Goal: Task Accomplishment & Management: Use online tool/utility

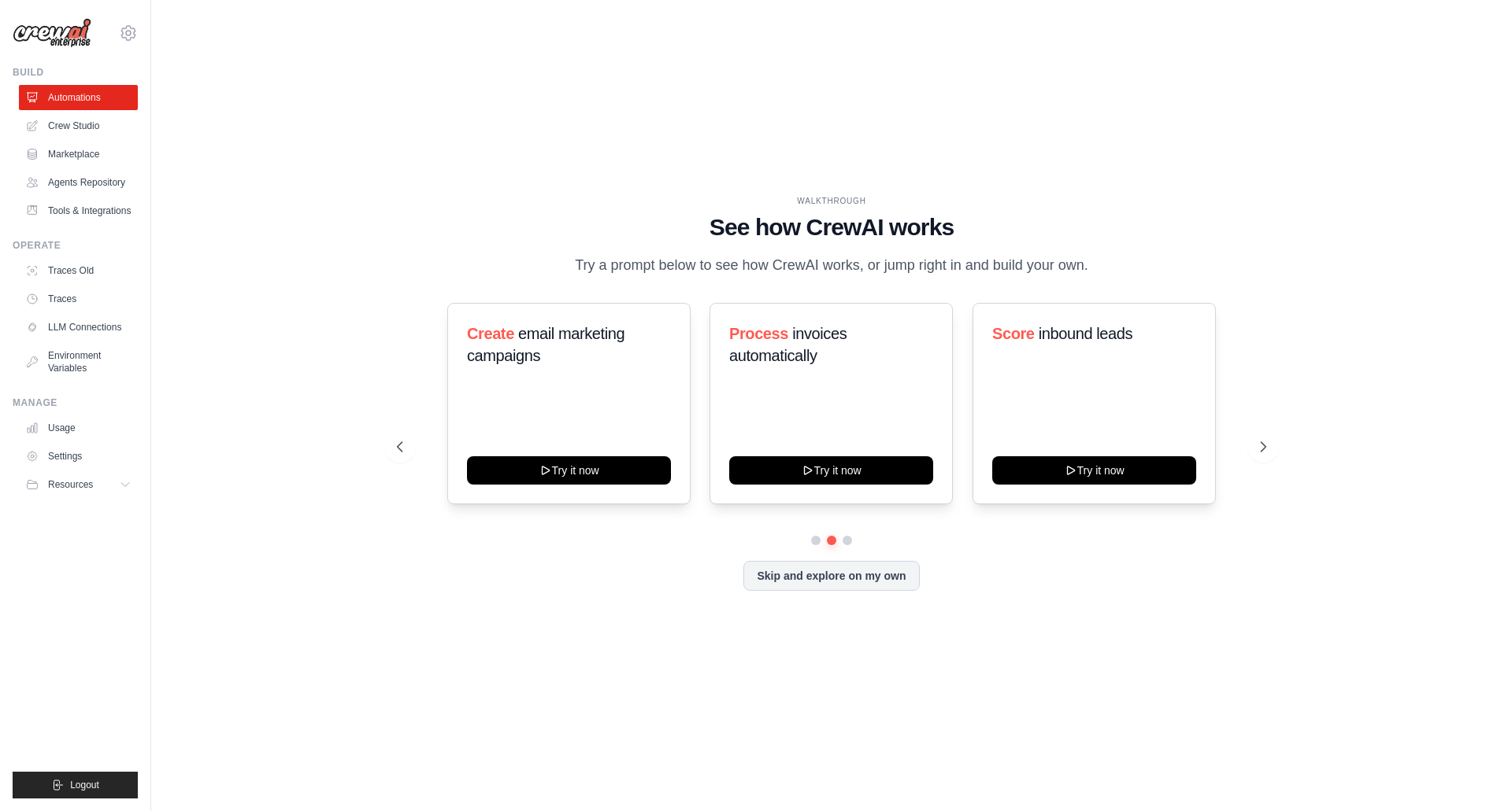
click at [852, 545] on button at bounding box center [847, 540] width 10 height 10
click at [833, 545] on button at bounding box center [832, 539] width 11 height 11
click at [104, 117] on link "Crew Studio" at bounding box center [79, 126] width 119 height 26
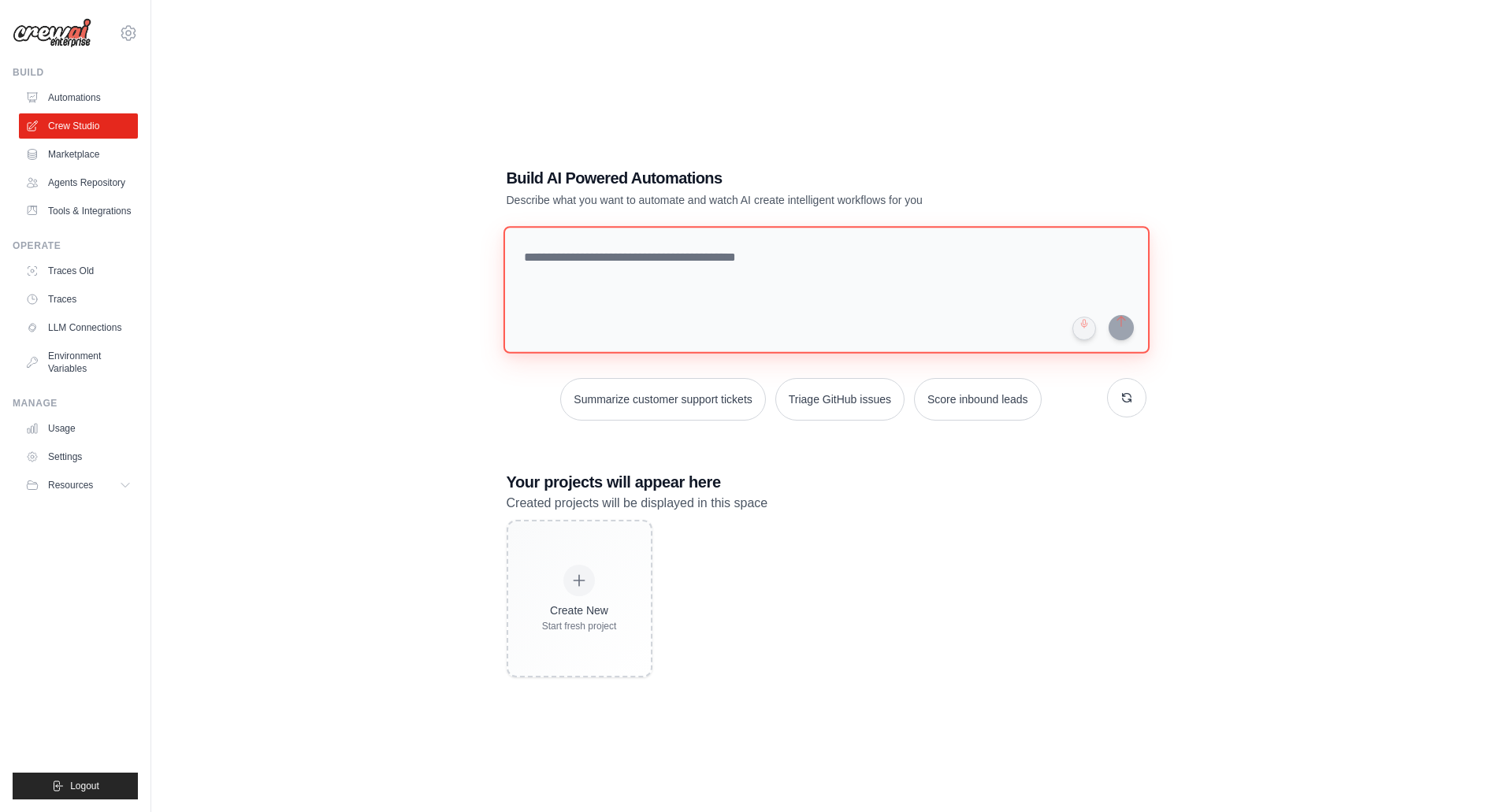
click at [587, 268] on textarea at bounding box center [826, 290] width 647 height 128
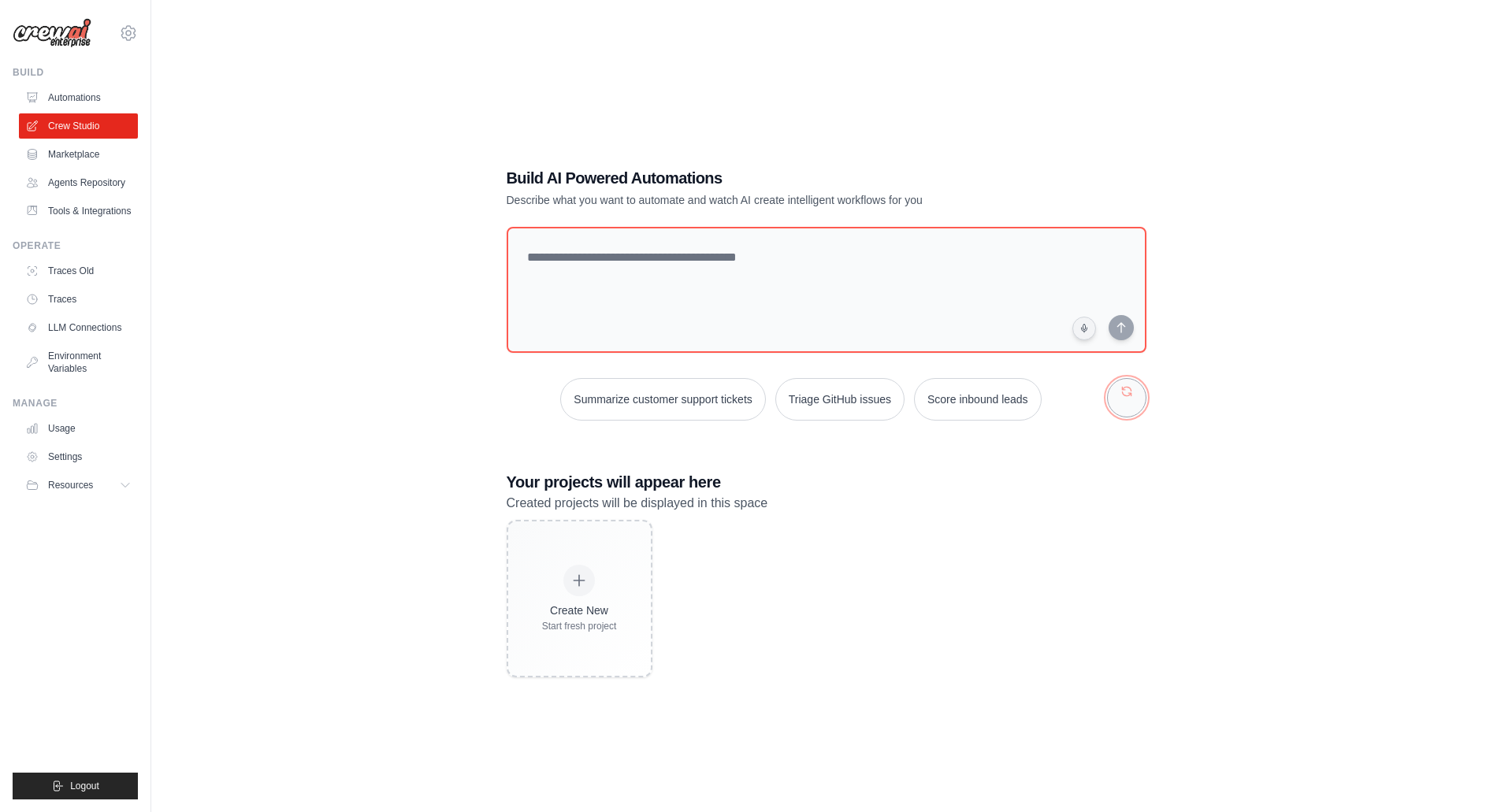
click at [1122, 406] on button "button" at bounding box center [1127, 397] width 40 height 40
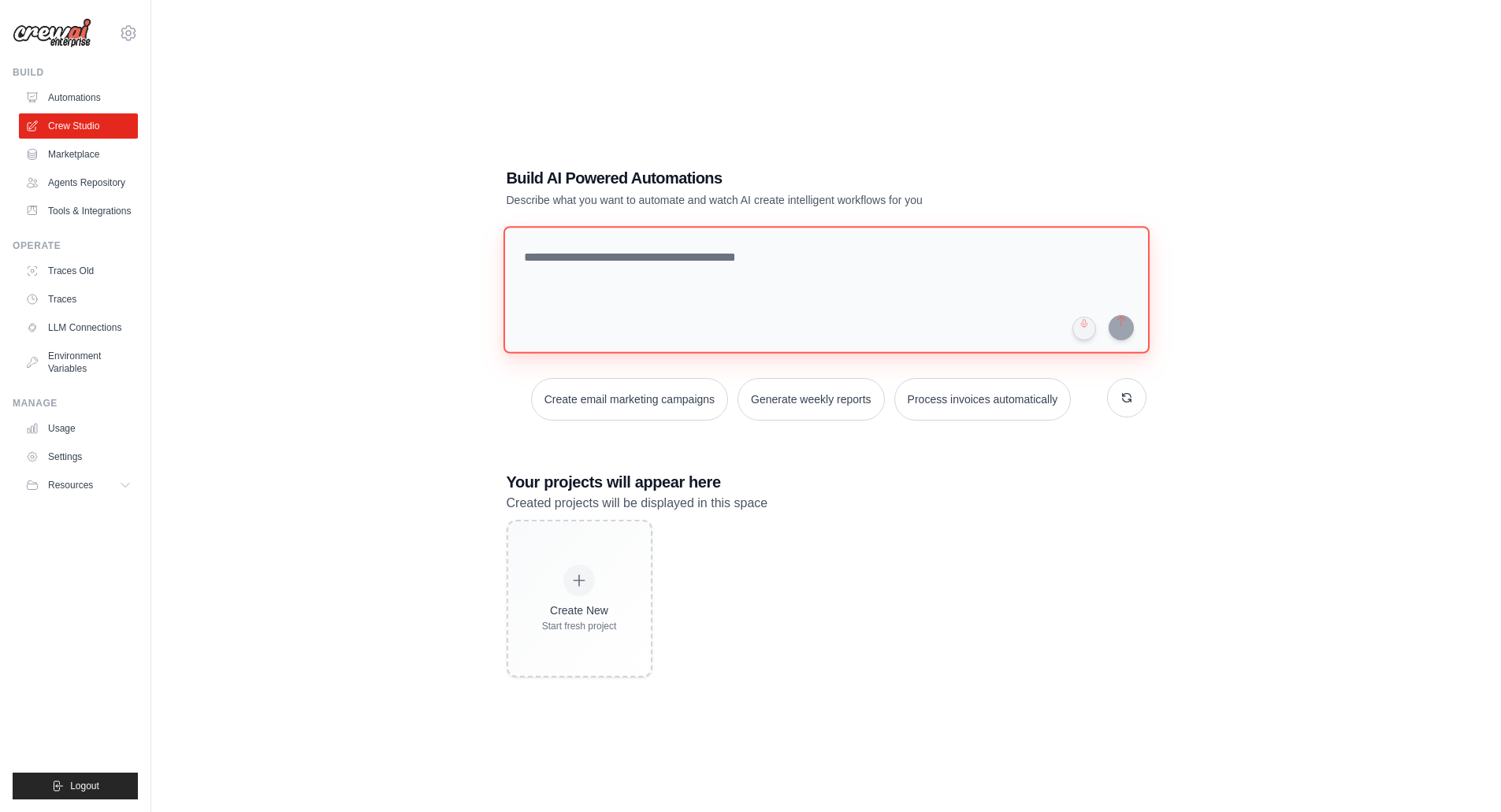
click at [770, 284] on textarea at bounding box center [826, 290] width 647 height 128
drag, startPoint x: 576, startPoint y: 269, endPoint x: 468, endPoint y: 262, distance: 108.2
click at [474, 262] on div "Build AI Powered Automations Describe what you want to automate and watch AI cr…" at bounding box center [825, 422] width 1299 height 812
paste textarea "**********"
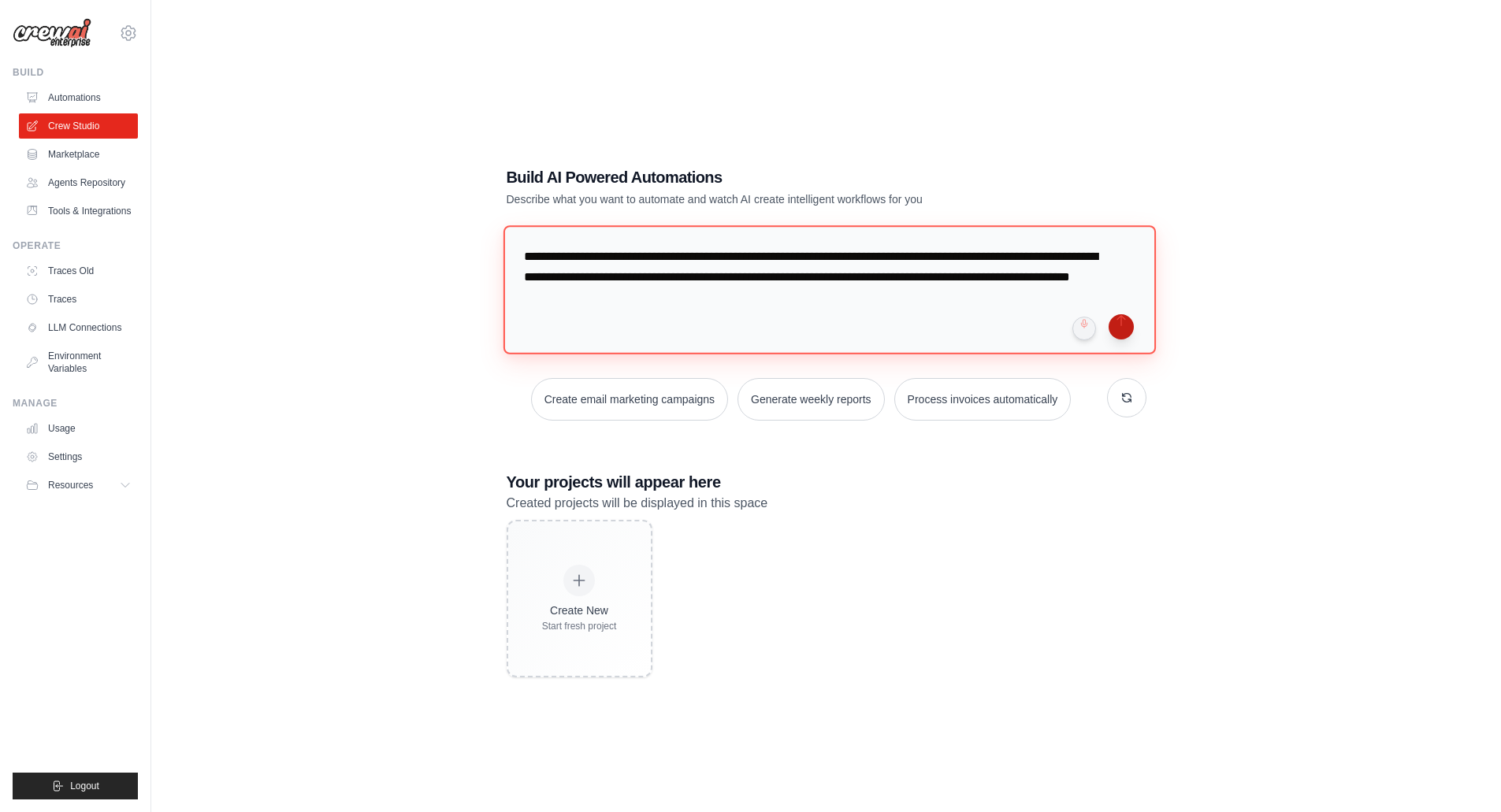
type textarea "**********"
click at [1121, 330] on button "submit" at bounding box center [1121, 327] width 26 height 26
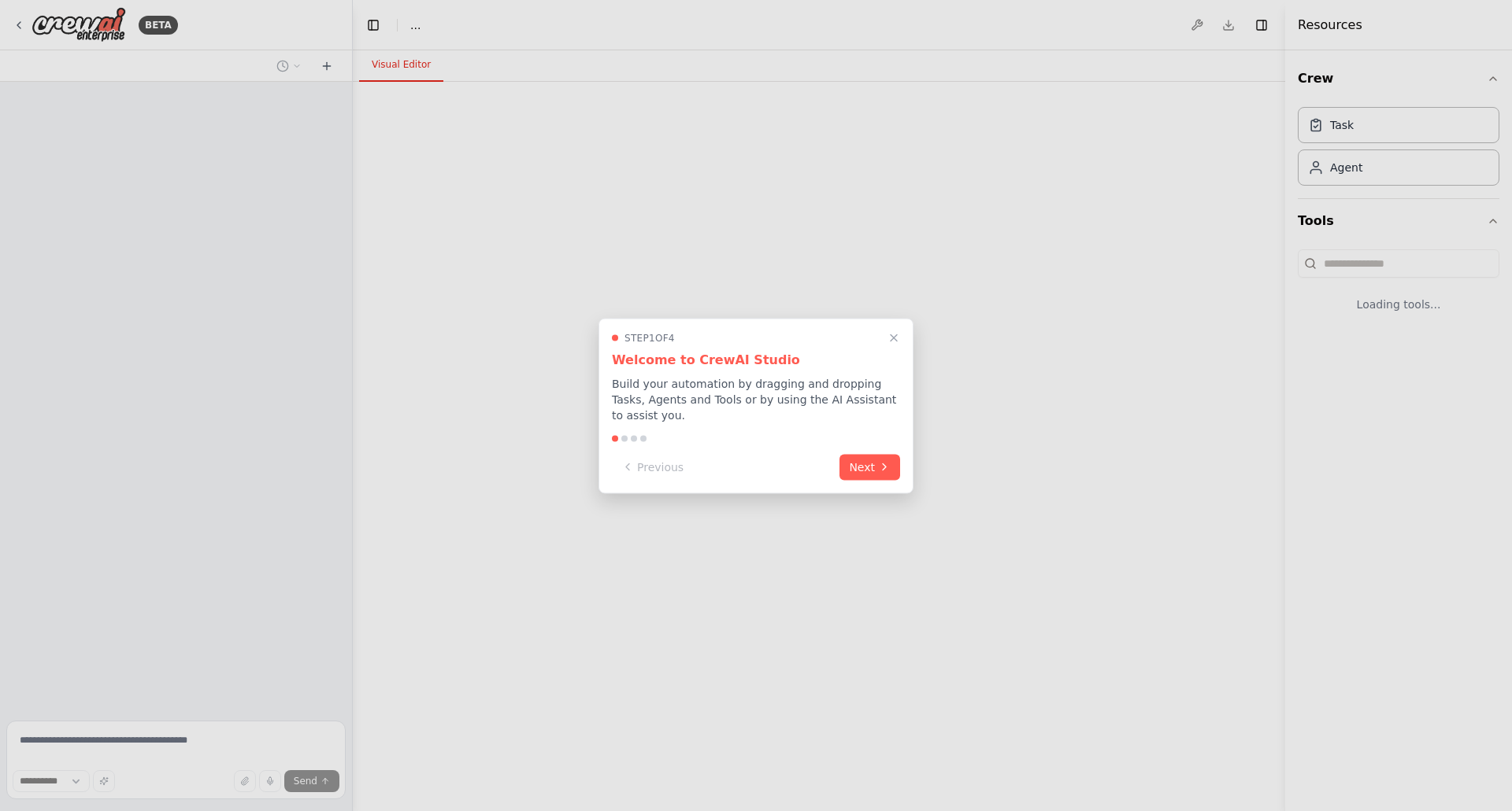
select select "****"
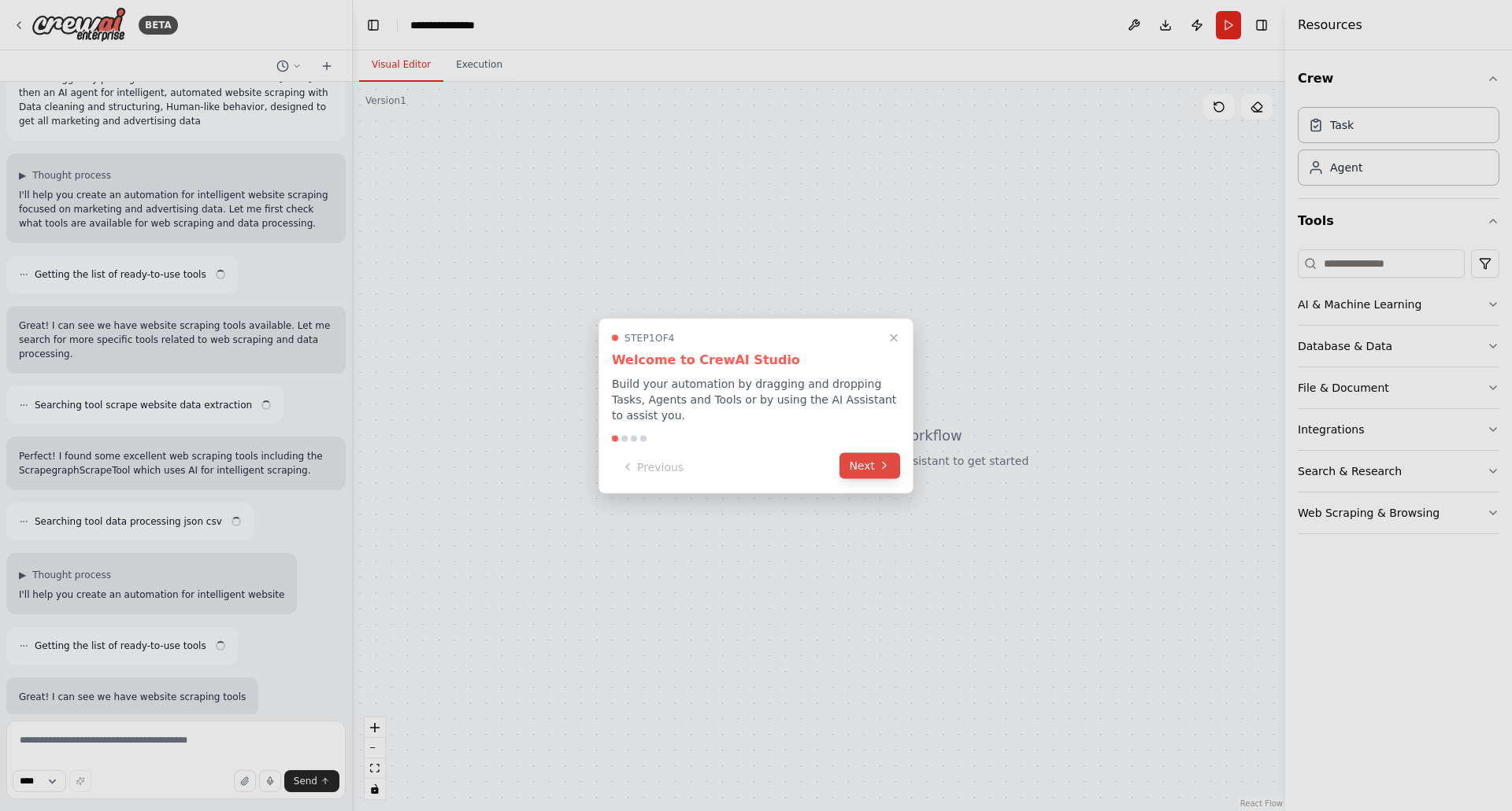
click at [869, 464] on button "Next" at bounding box center [870, 465] width 61 height 26
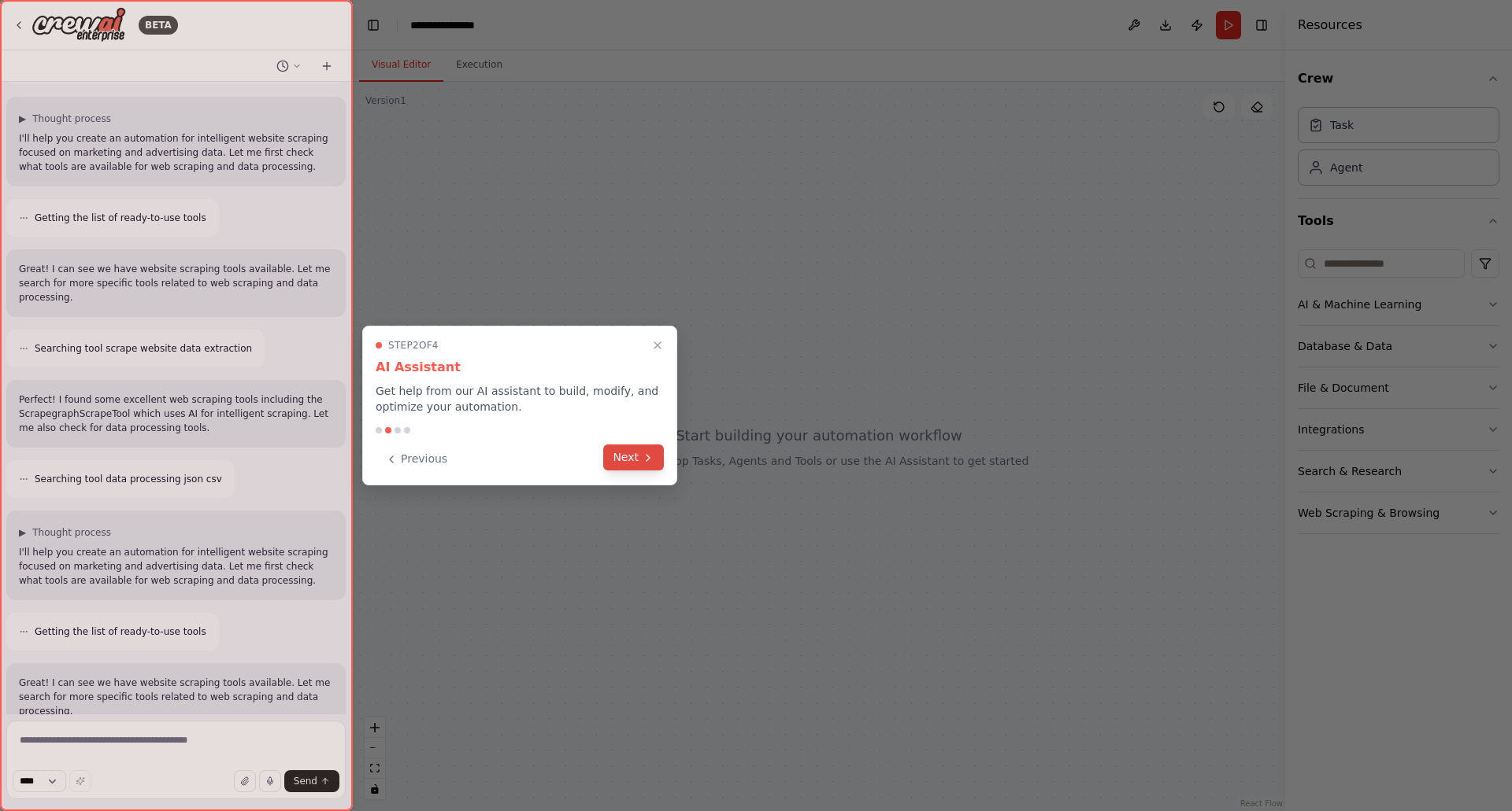
scroll to position [248, 0]
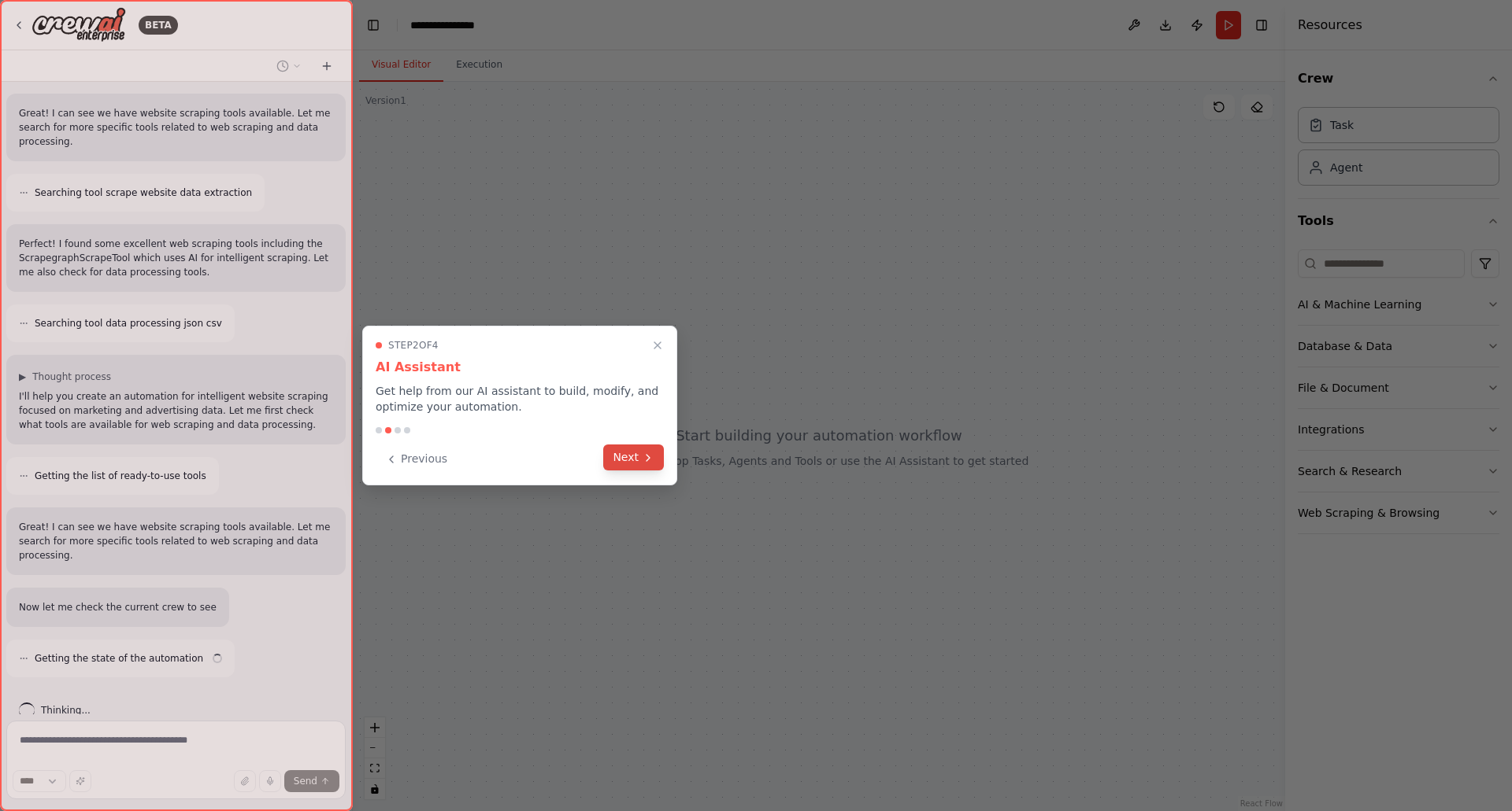
click at [644, 463] on icon at bounding box center [648, 458] width 12 height 12
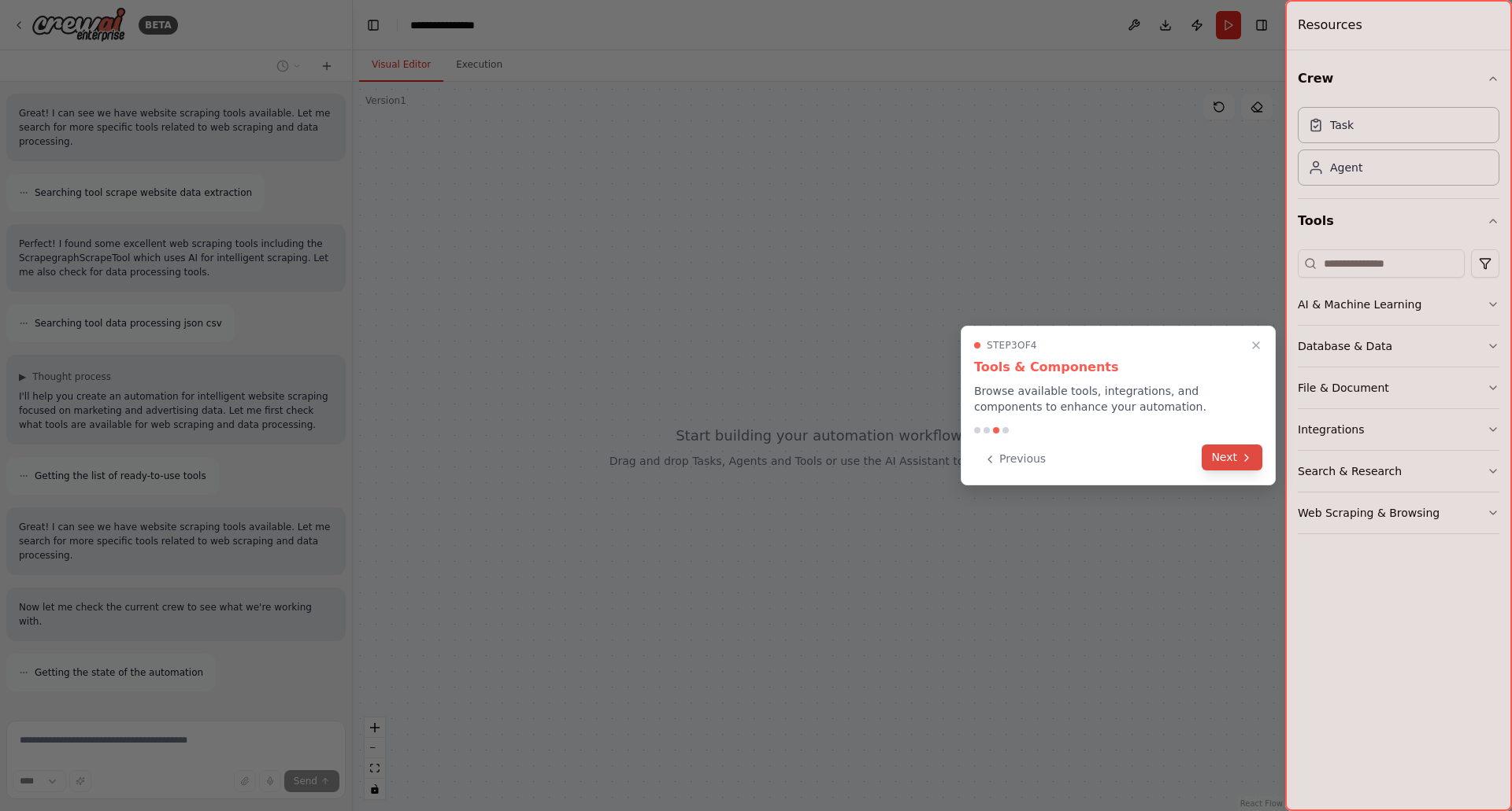
click at [1231, 466] on button "Next" at bounding box center [1231, 458] width 61 height 26
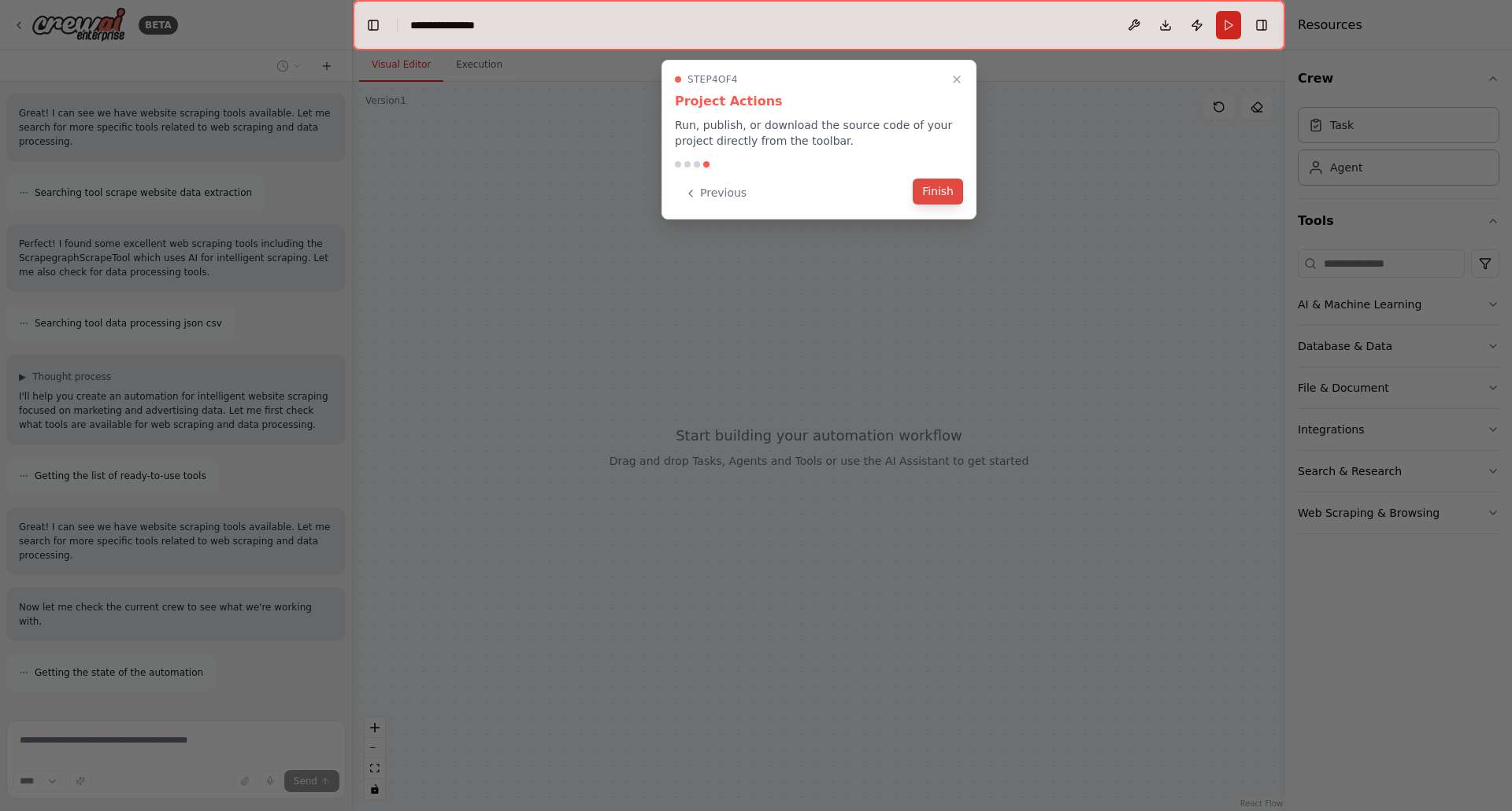
click at [939, 192] on button "Finish" at bounding box center [937, 192] width 50 height 26
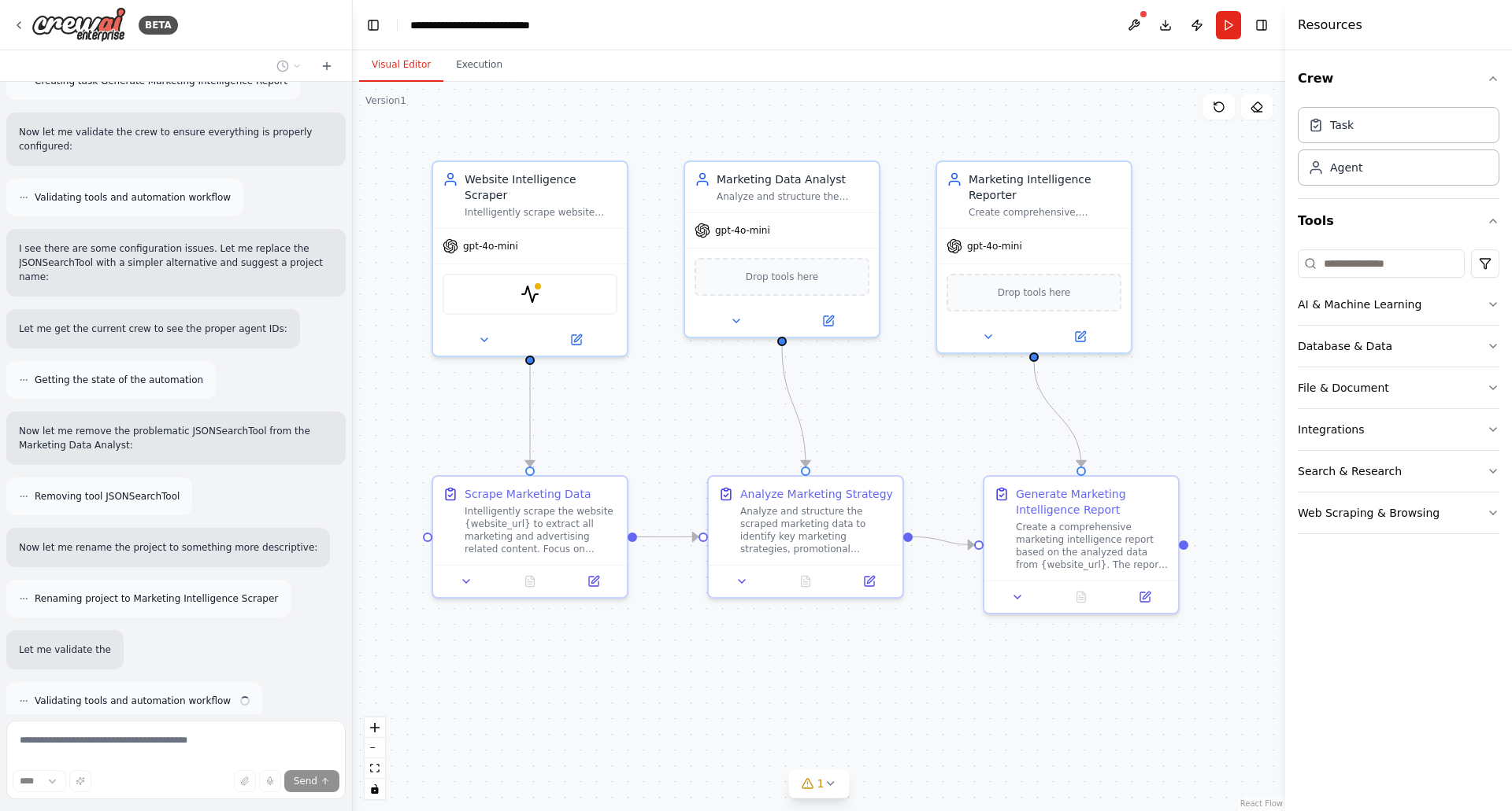
scroll to position [1313, 0]
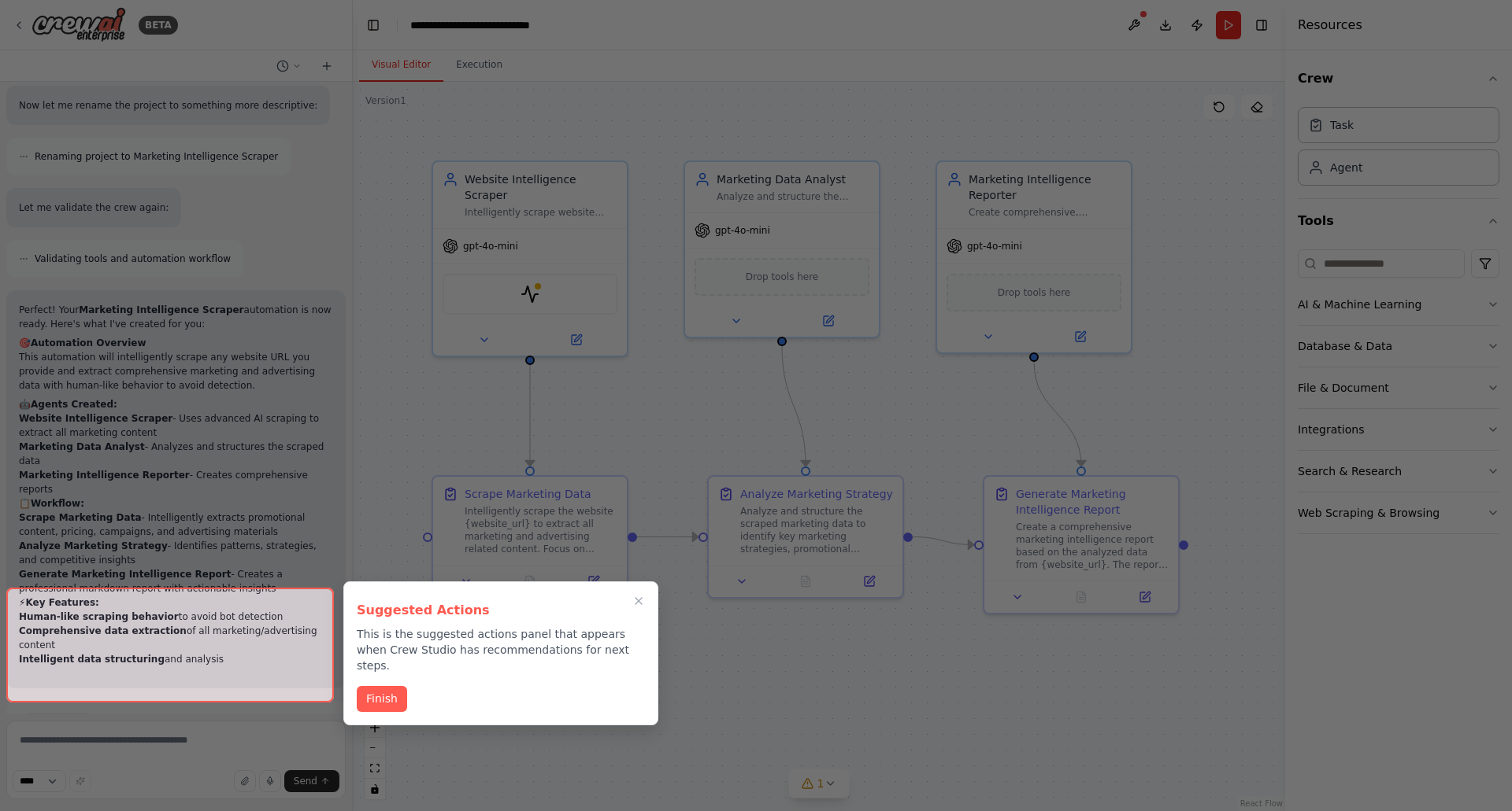
click at [231, 672] on div at bounding box center [170, 645] width 327 height 115
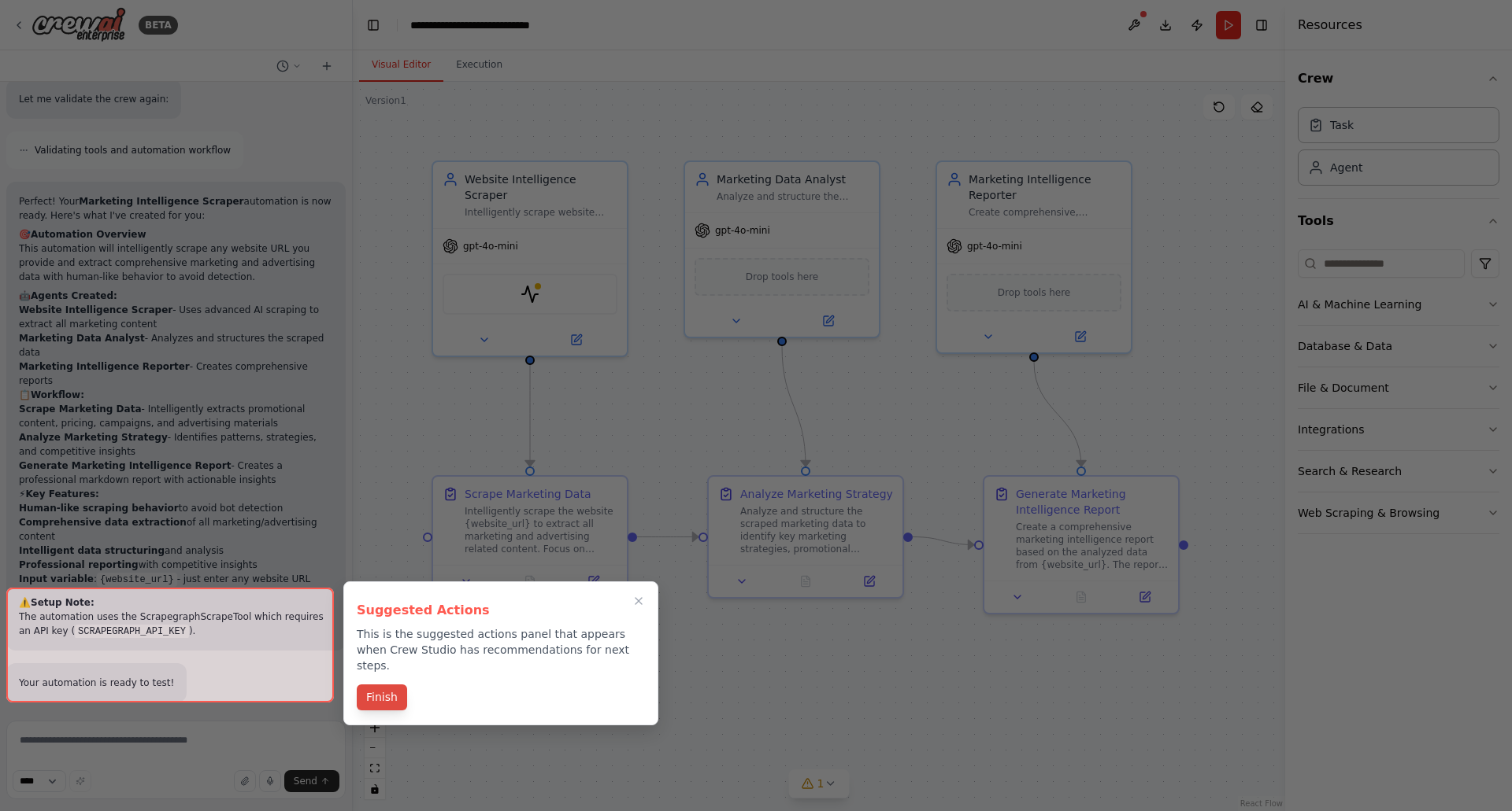
click at [384, 684] on button "Finish" at bounding box center [381, 698] width 50 height 26
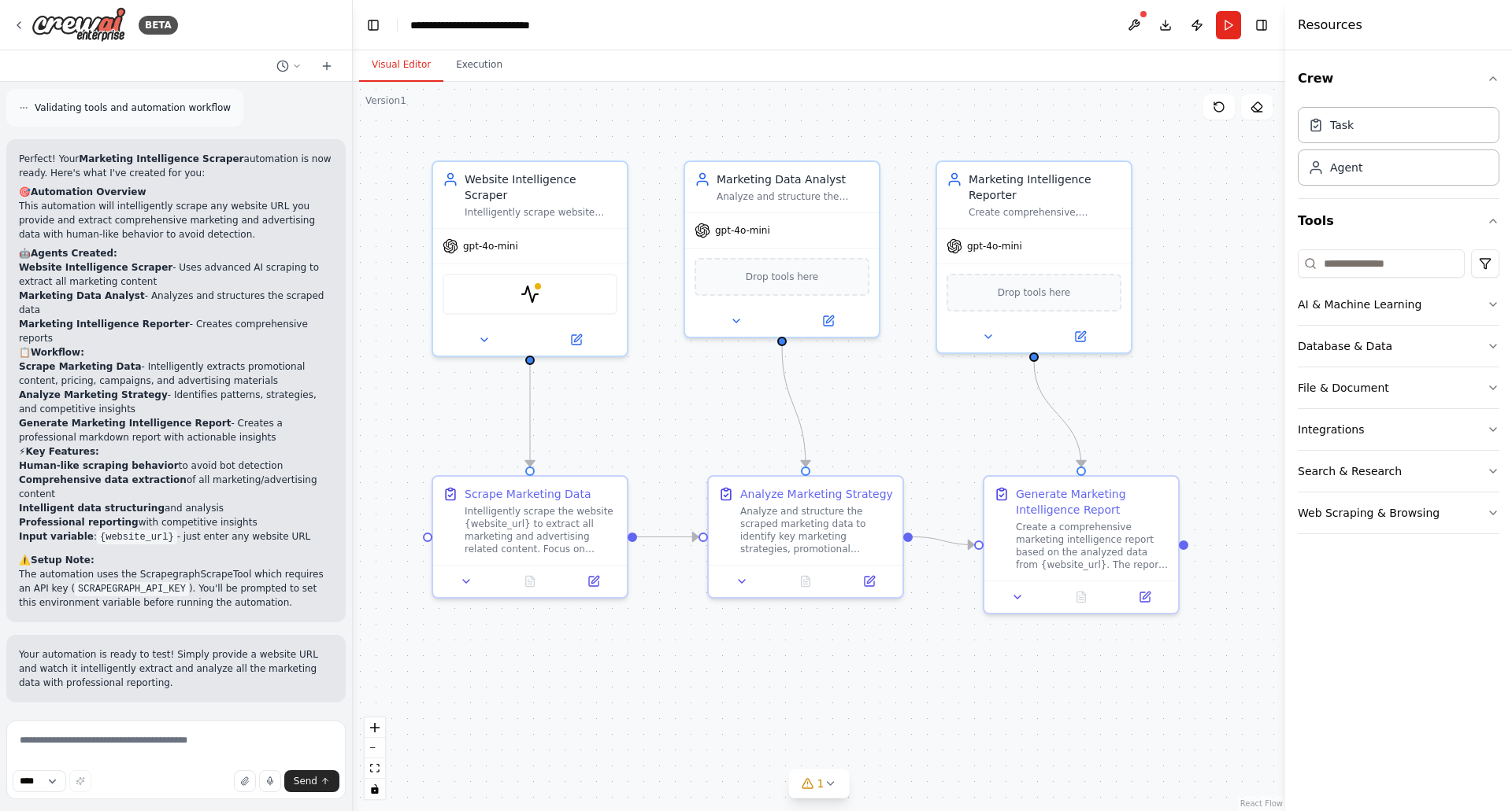
scroll to position [1921, 0]
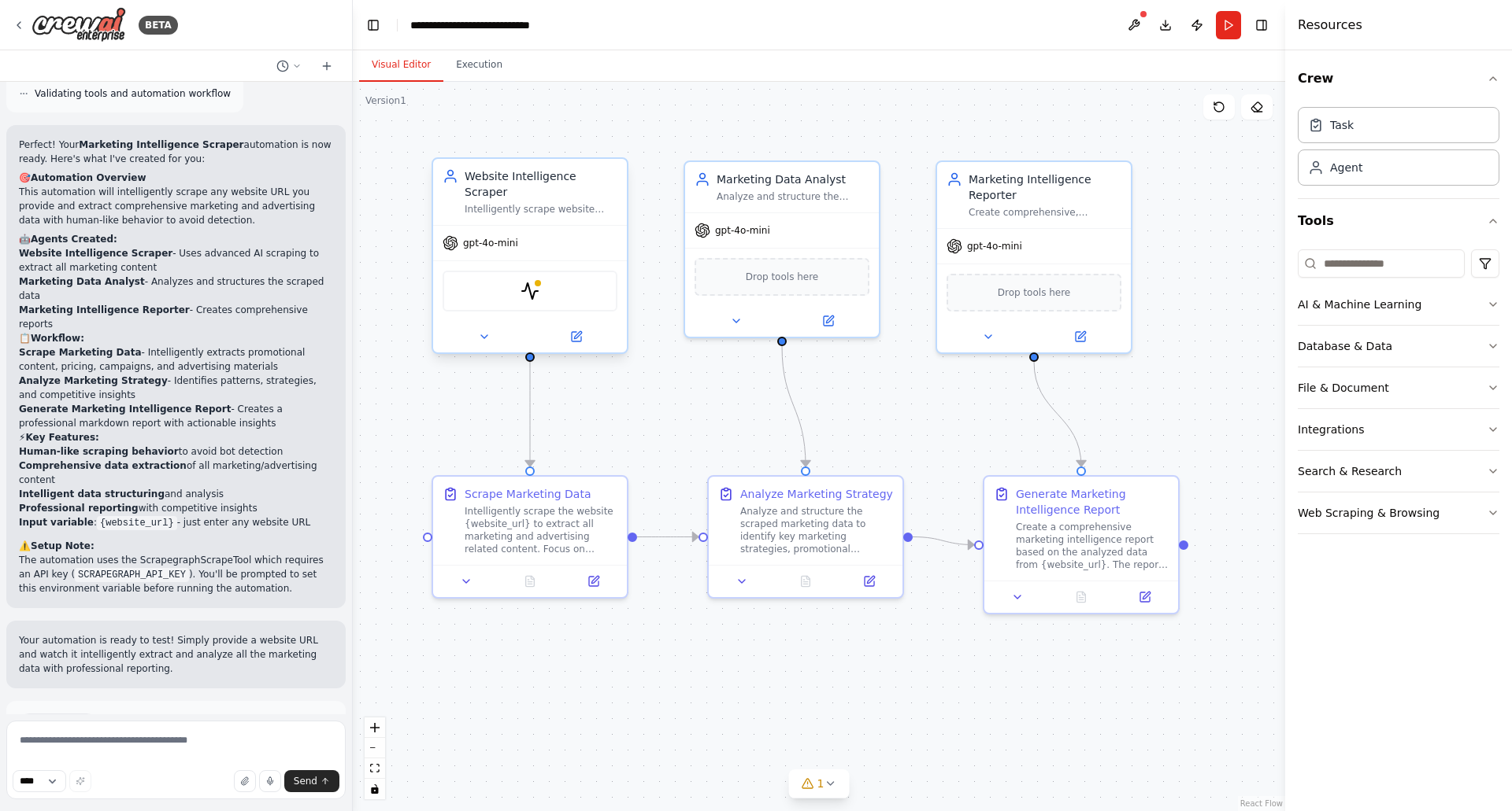
click at [508, 260] on div "ScrapegraphScrapeTool" at bounding box center [530, 290] width 194 height 61
click at [508, 236] on div "gpt-4o-mini" at bounding box center [481, 244] width 76 height 16
click at [577, 332] on icon at bounding box center [577, 335] width 7 height 7
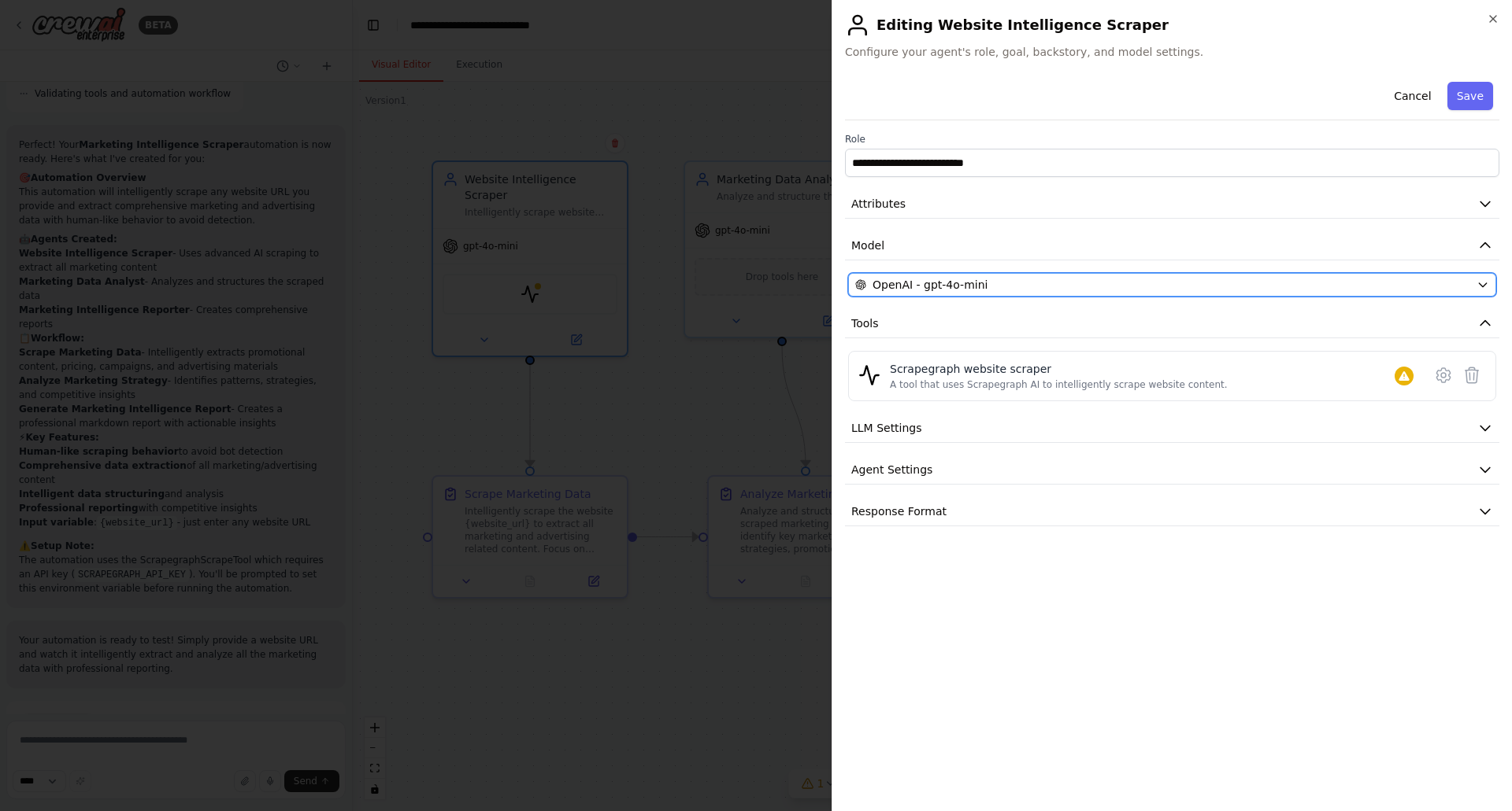
click at [937, 291] on span "OpenAI - gpt-4o-mini" at bounding box center [929, 285] width 115 height 16
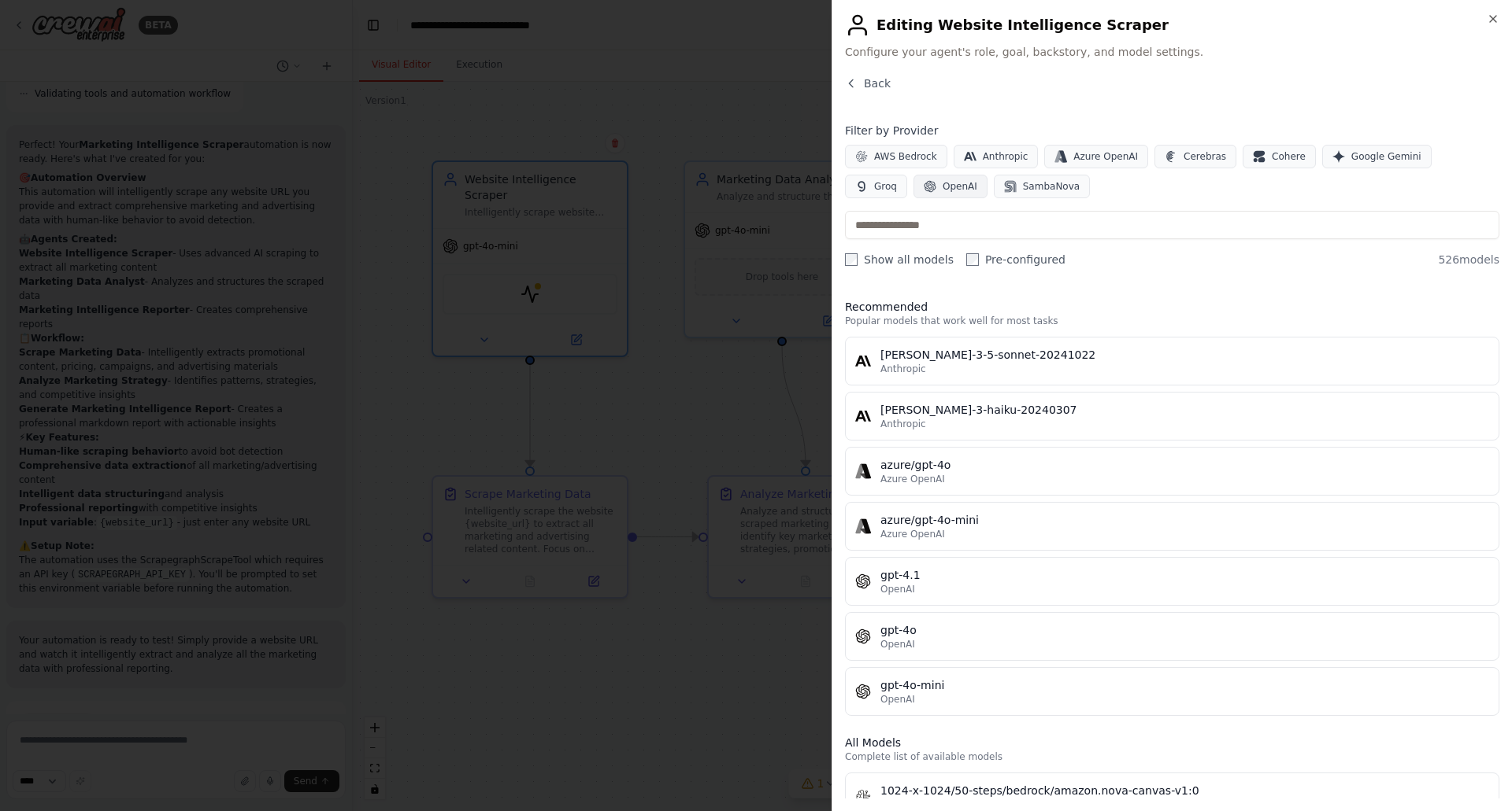
click at [943, 184] on span "OpenAI" at bounding box center [959, 186] width 34 height 12
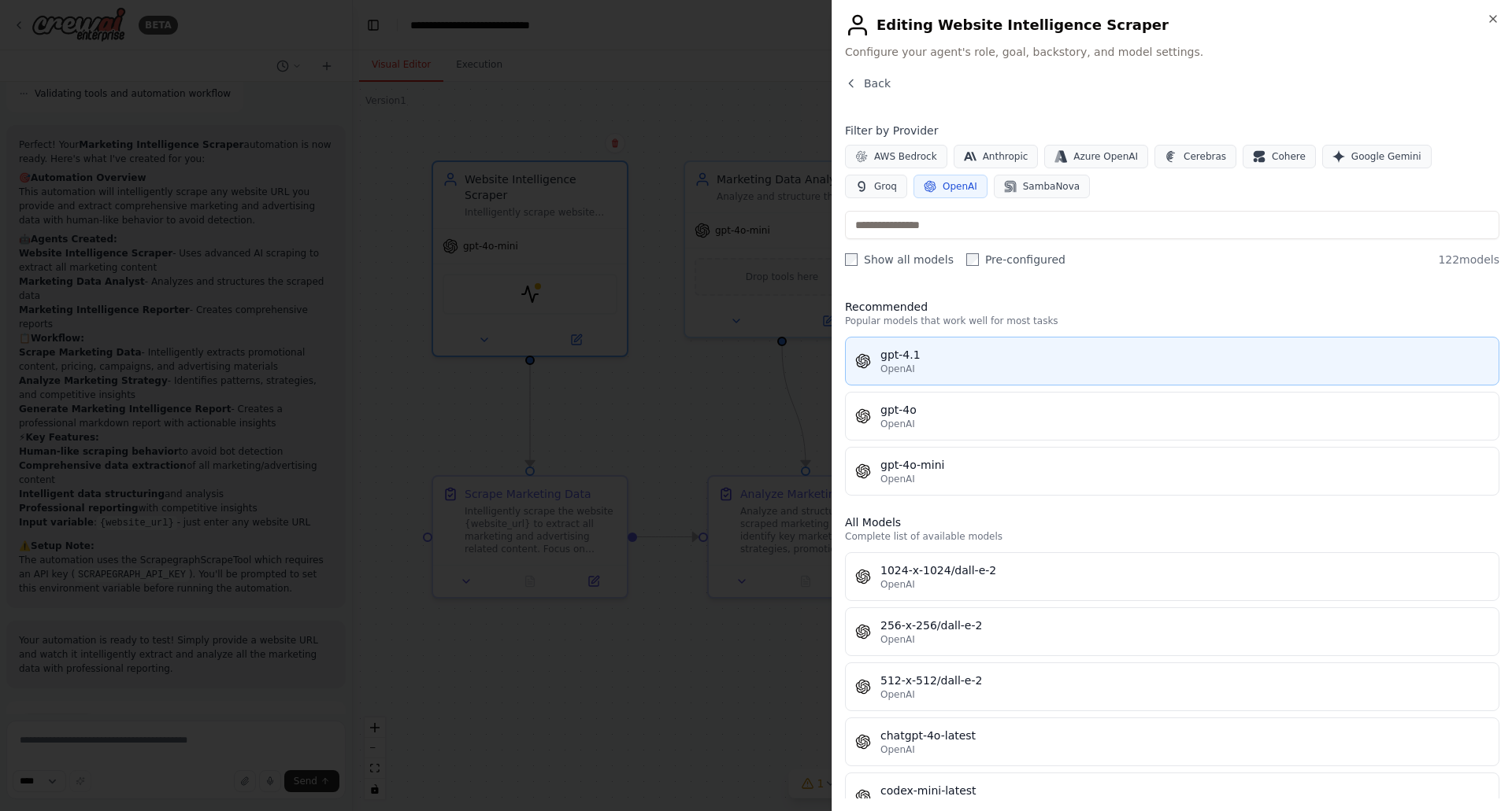
click at [938, 369] on div "OpenAI" at bounding box center [1185, 369] width 609 height 12
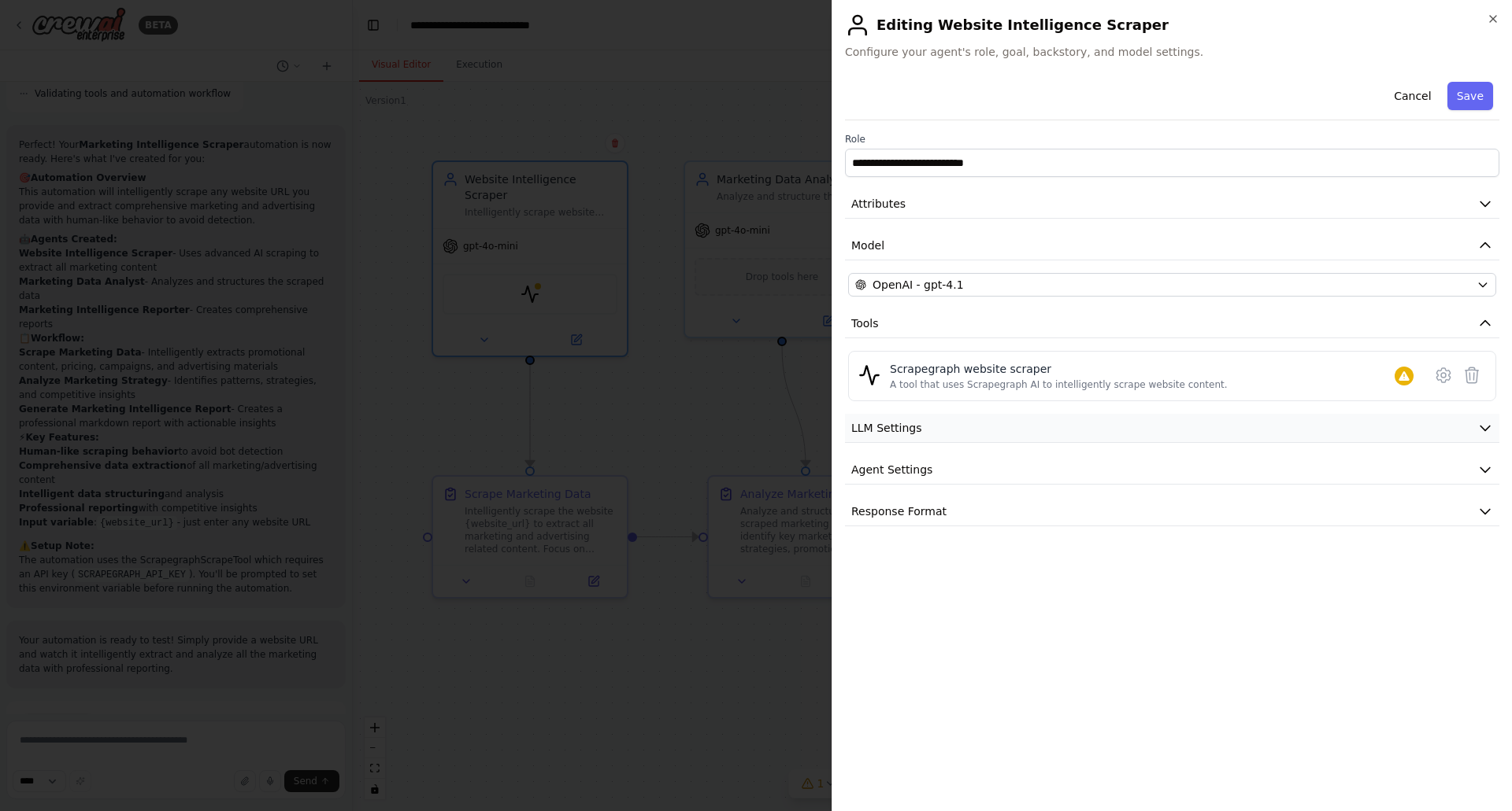
click at [939, 433] on button "LLM Settings" at bounding box center [1171, 428] width 654 height 29
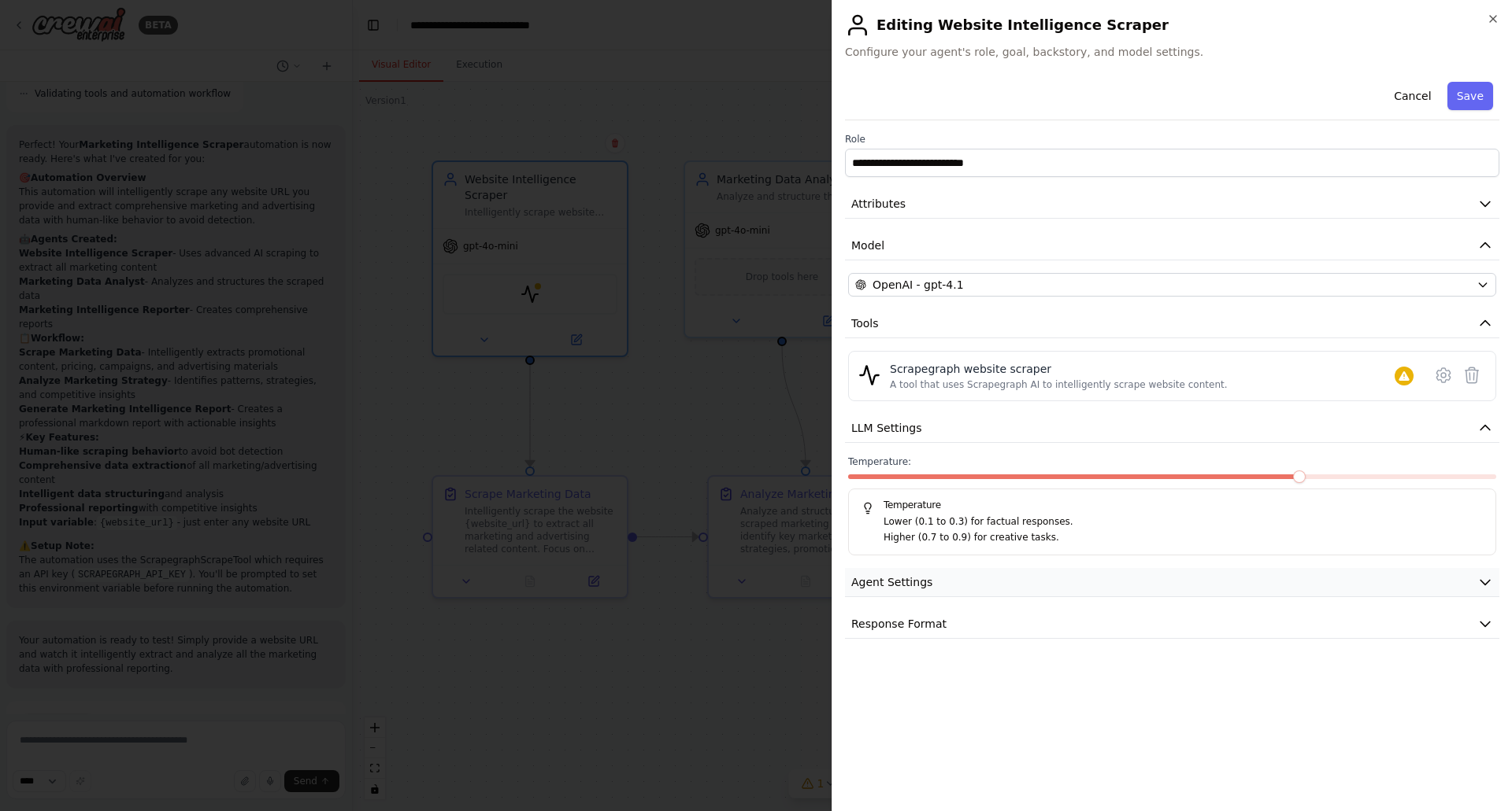
click at [964, 587] on button "Agent Settings" at bounding box center [1171, 582] width 654 height 29
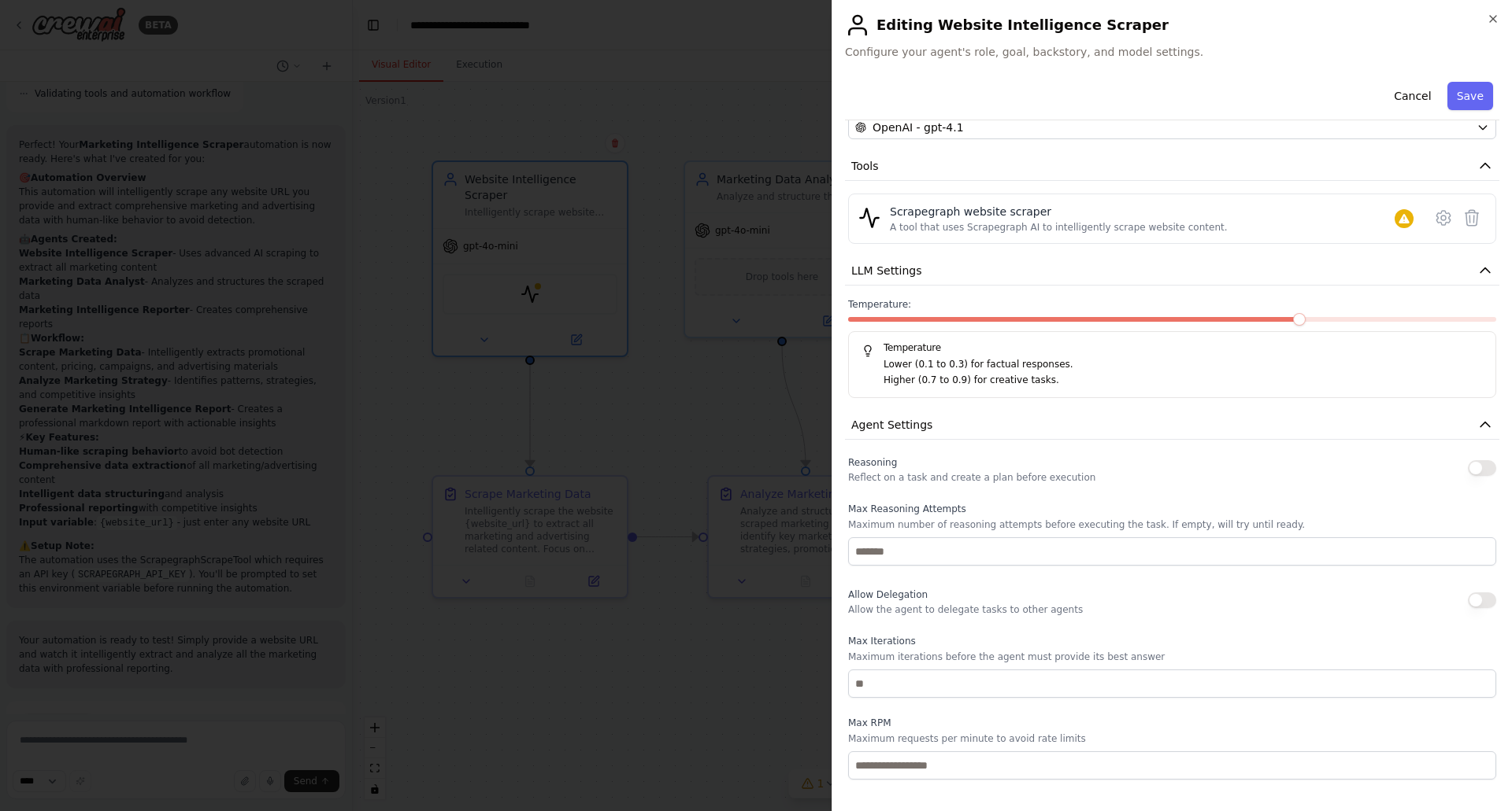
scroll to position [78, 0]
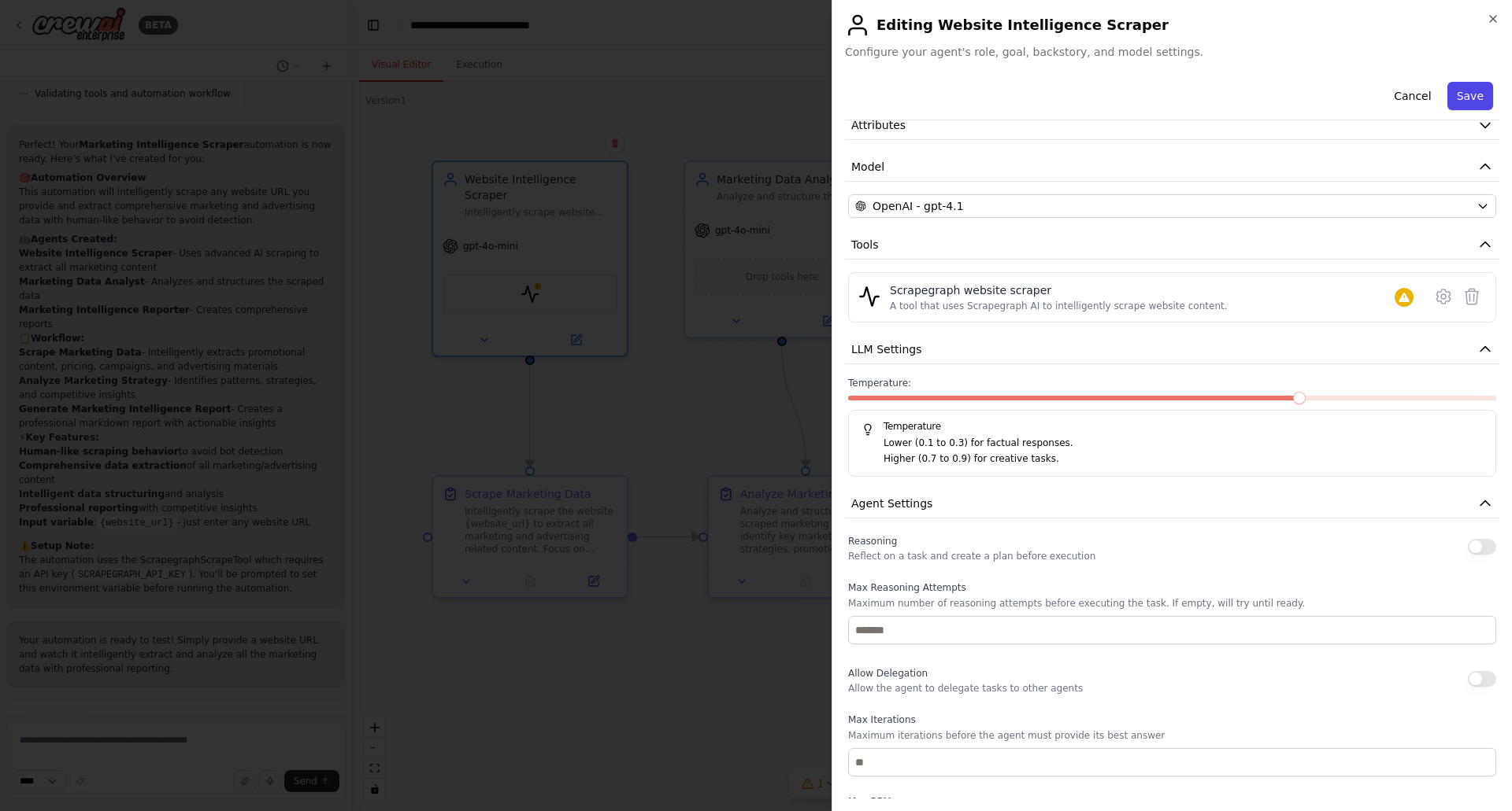
click at [1466, 86] on button "Save" at bounding box center [1470, 96] width 46 height 28
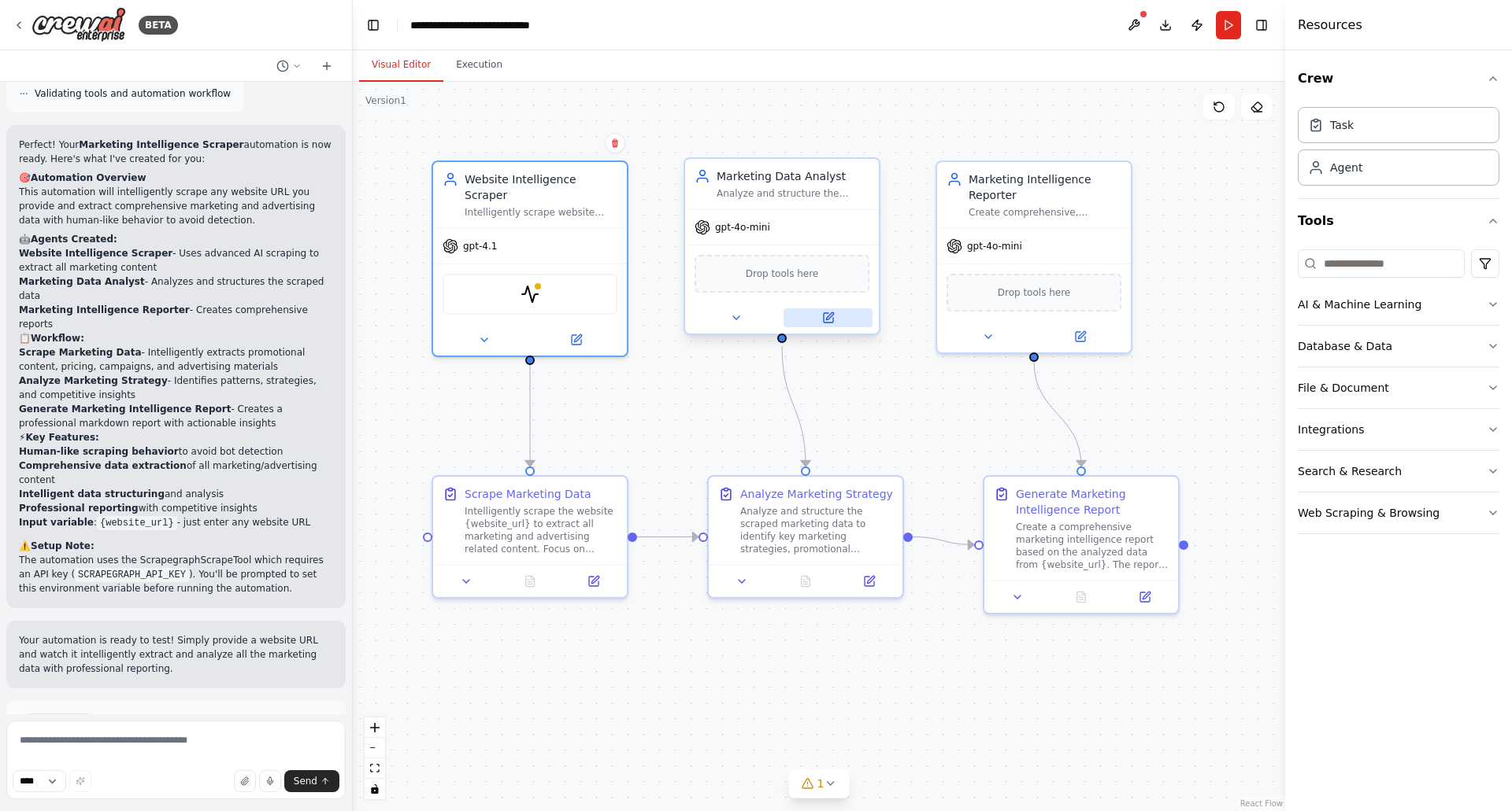
click at [828, 324] on icon at bounding box center [828, 318] width 12 height 12
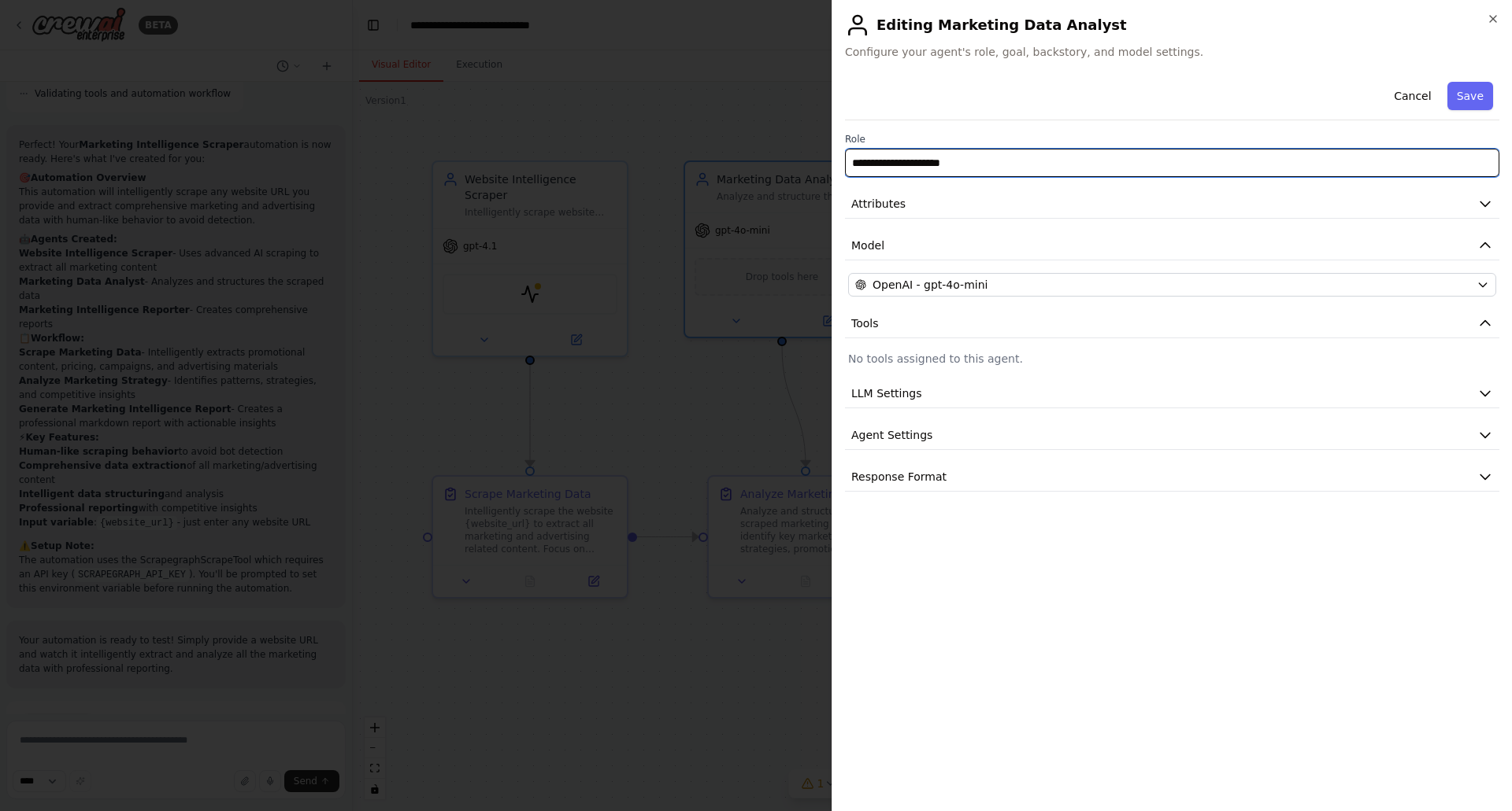
click at [944, 169] on input "**********" at bounding box center [1171, 163] width 654 height 28
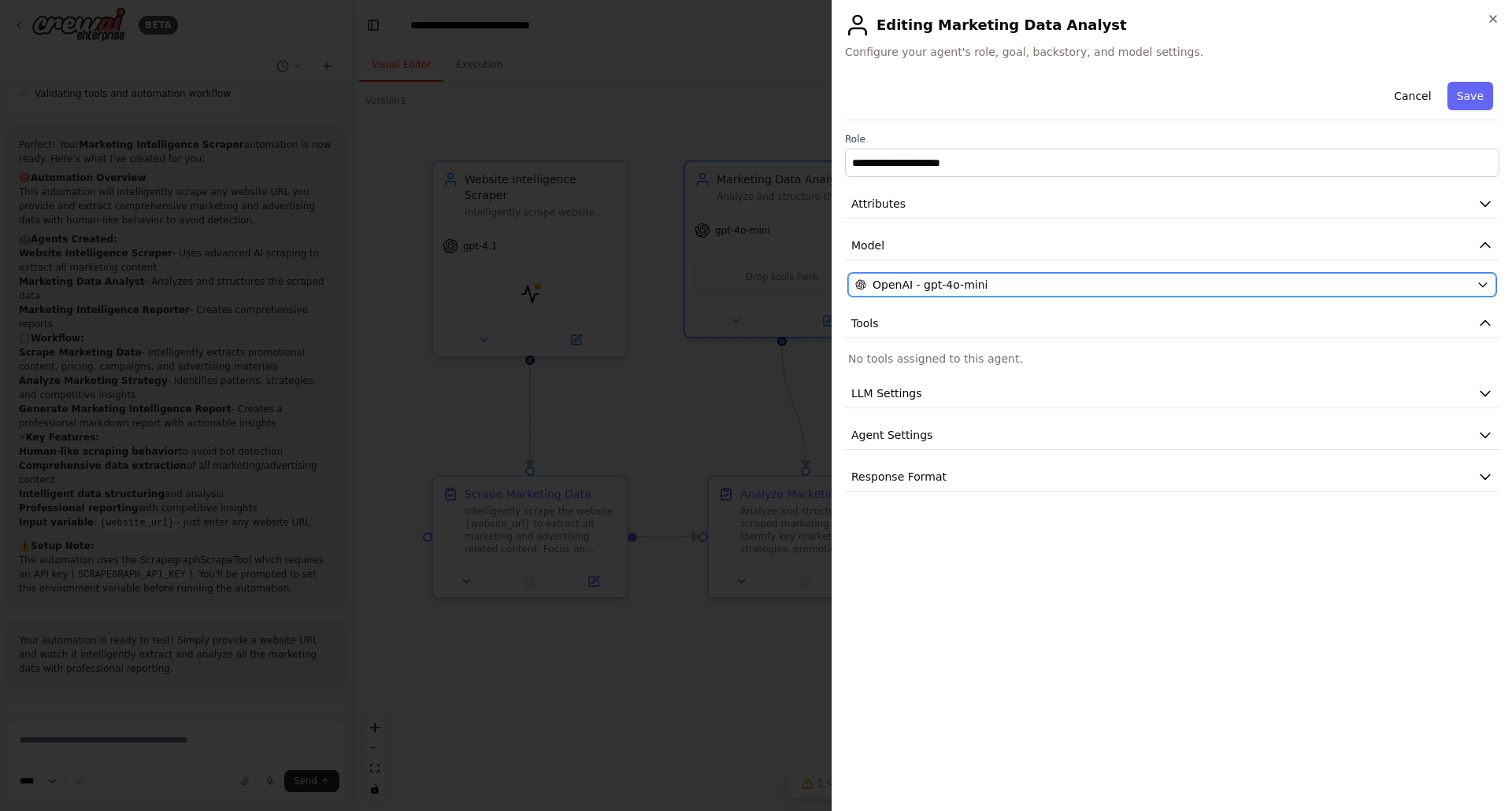
click at [961, 274] on button "OpenAI - gpt-4o-mini" at bounding box center [1172, 284] width 648 height 24
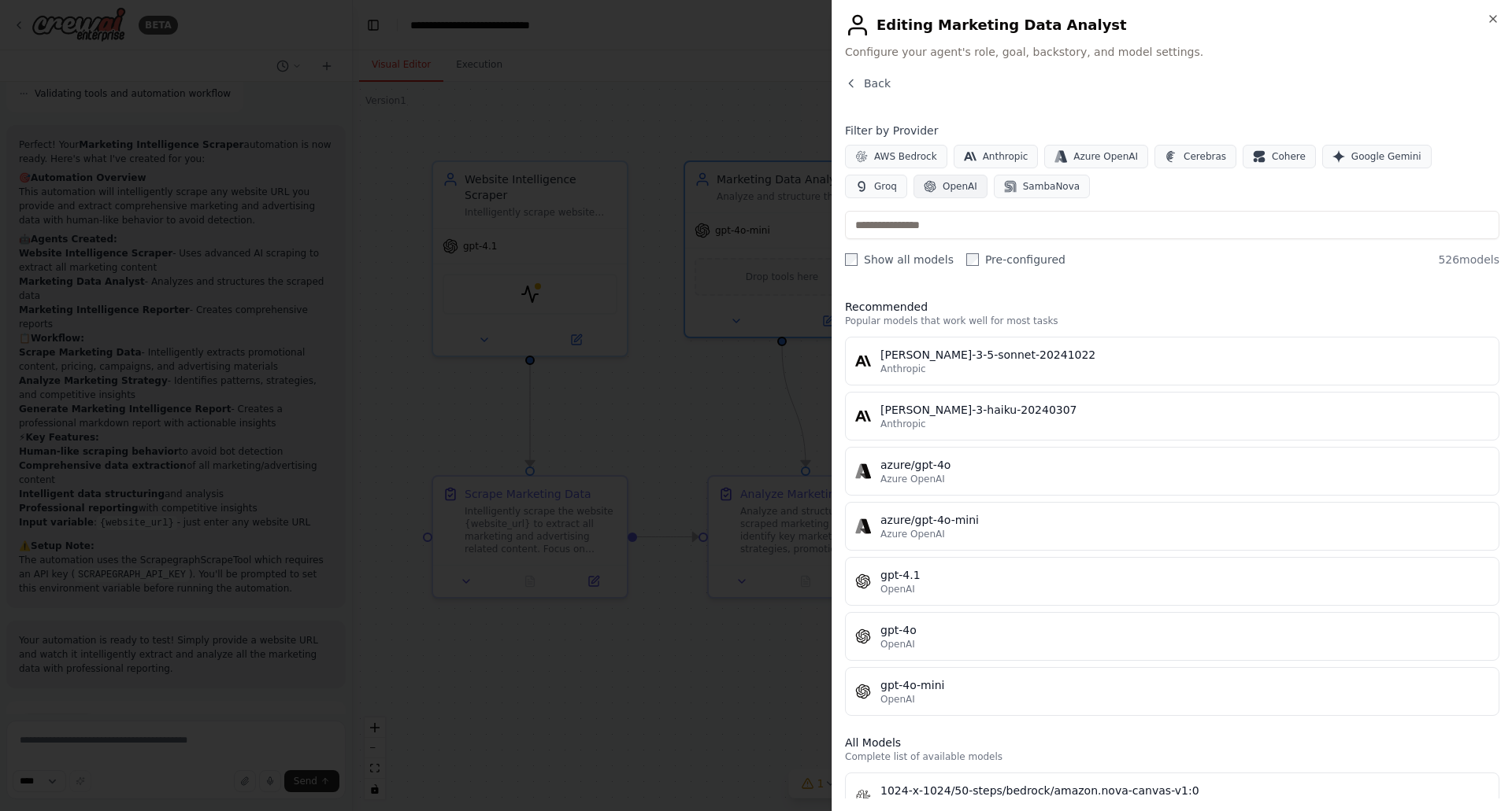
click at [943, 190] on span "OpenAI" at bounding box center [959, 186] width 34 height 12
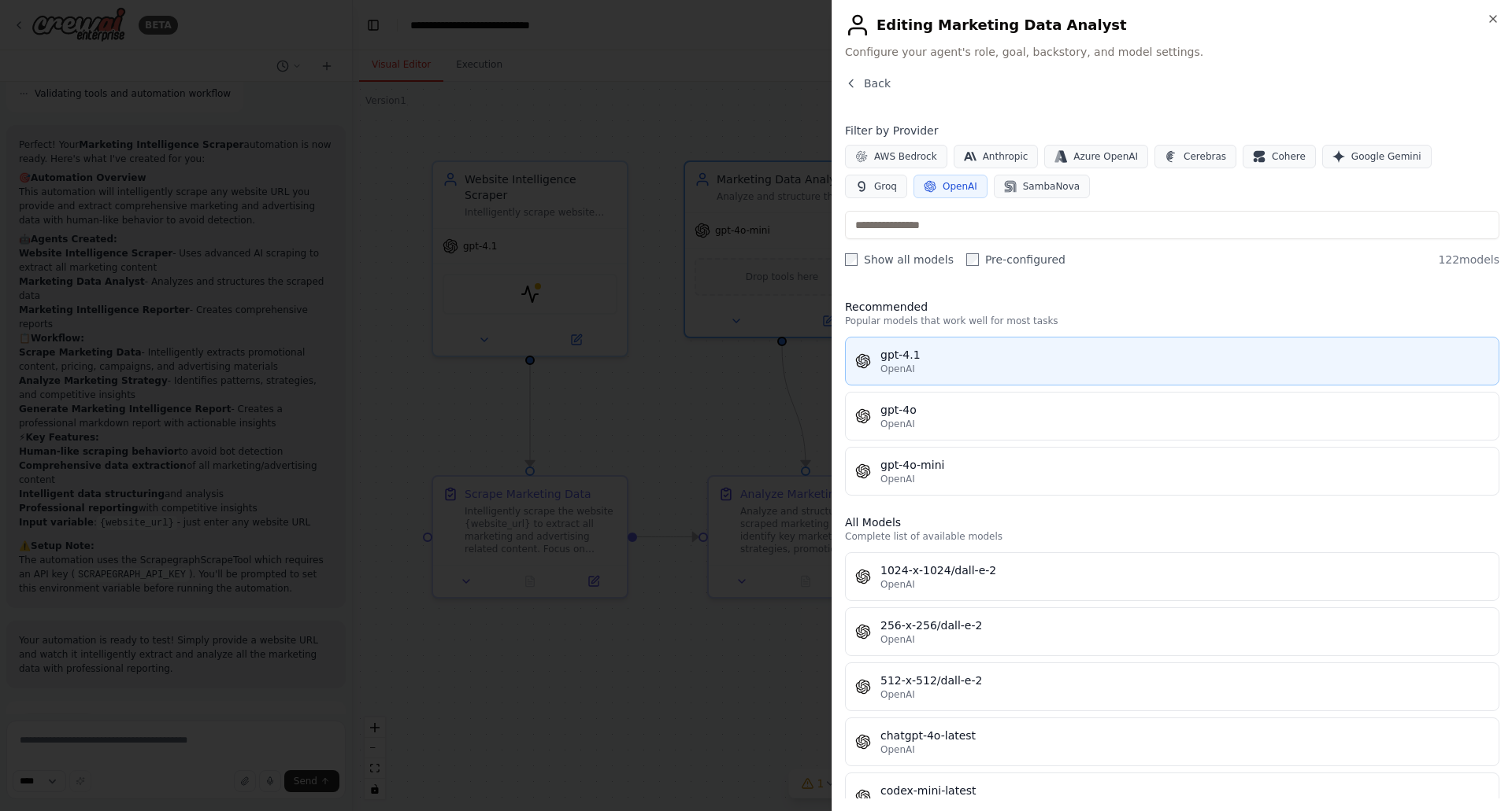
click at [936, 359] on div "gpt-4.1" at bounding box center [1185, 355] width 609 height 16
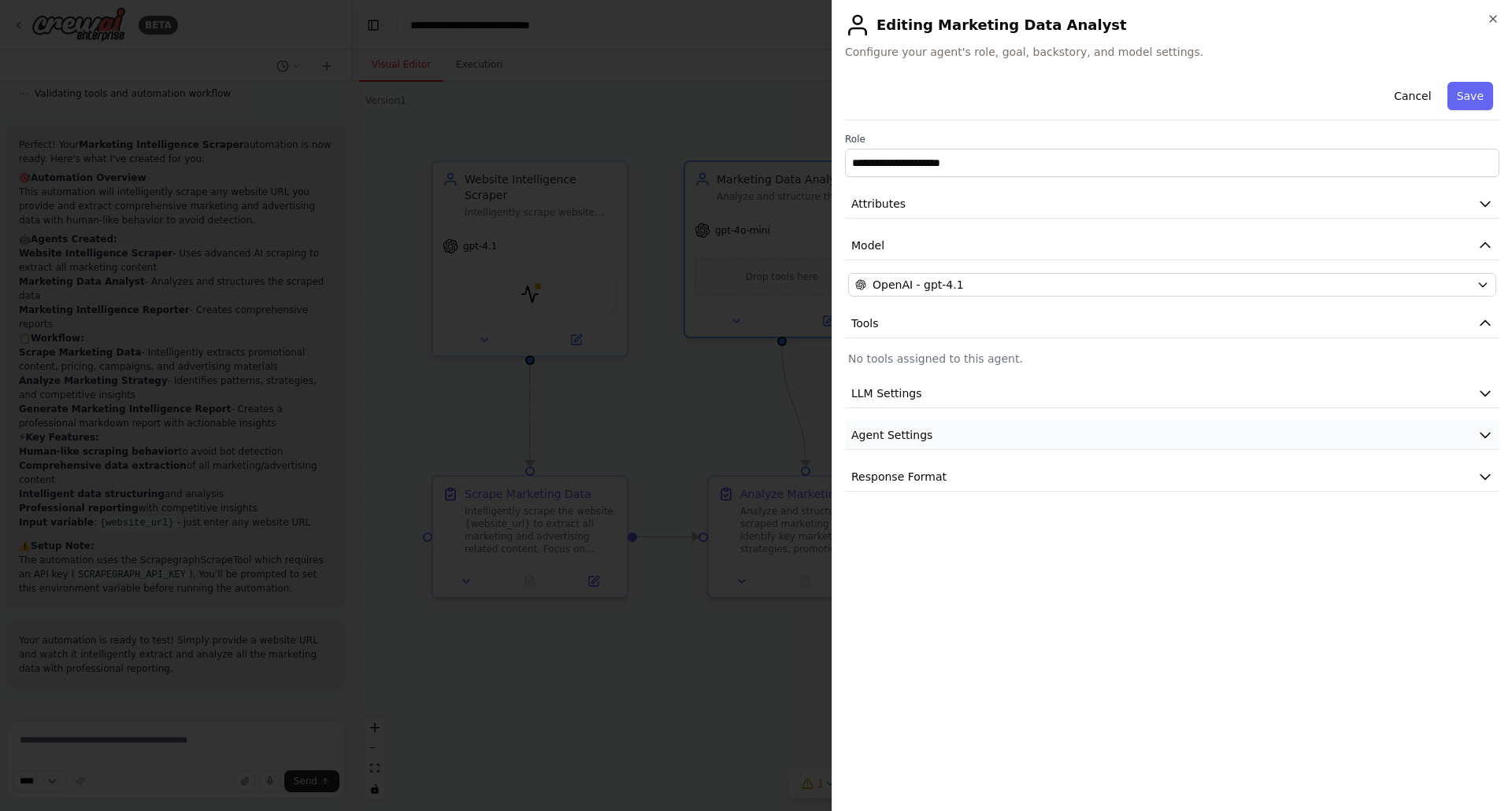
click at [936, 435] on button "Agent Settings" at bounding box center [1171, 435] width 654 height 29
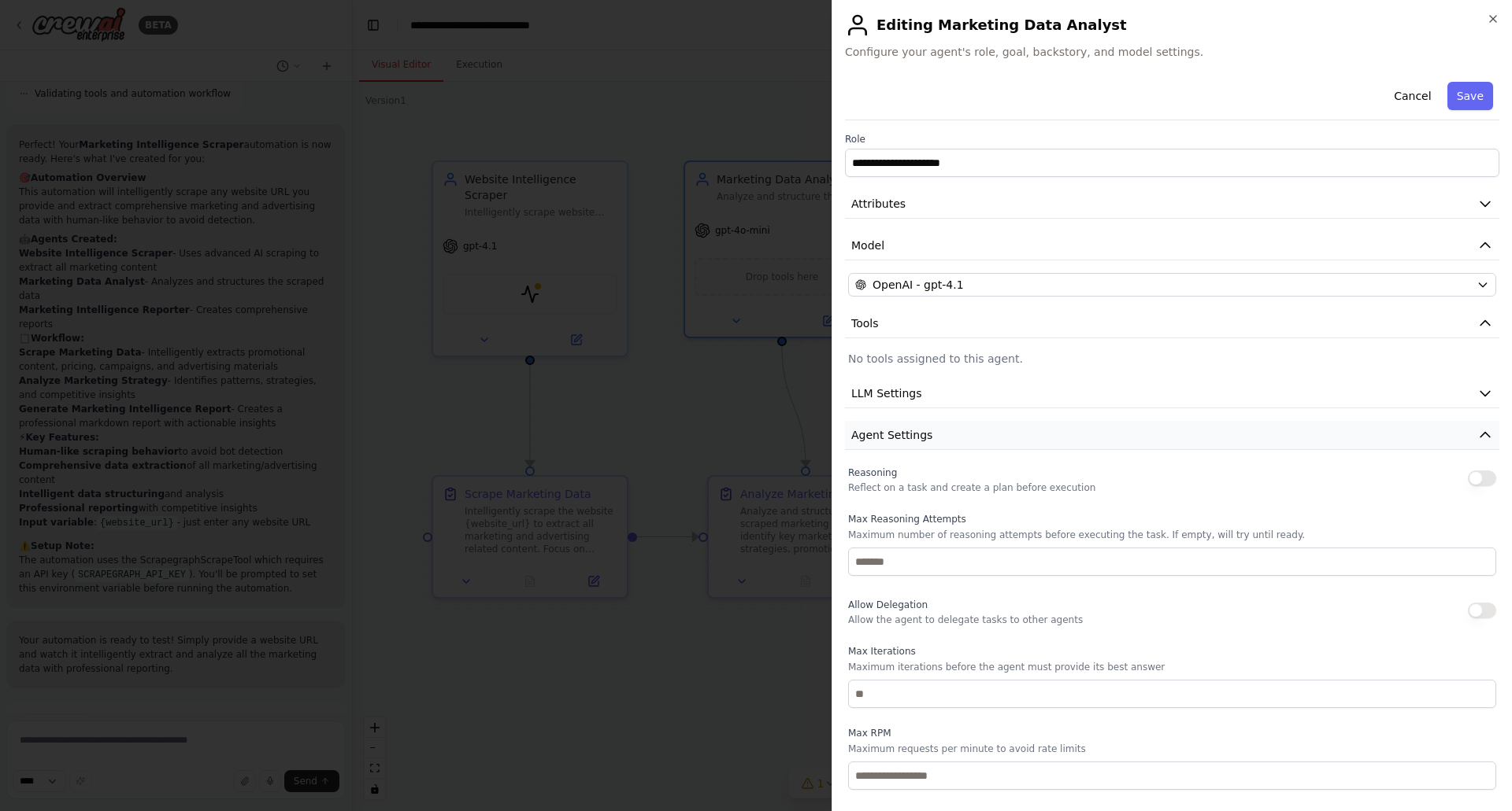
scroll to position [128, 0]
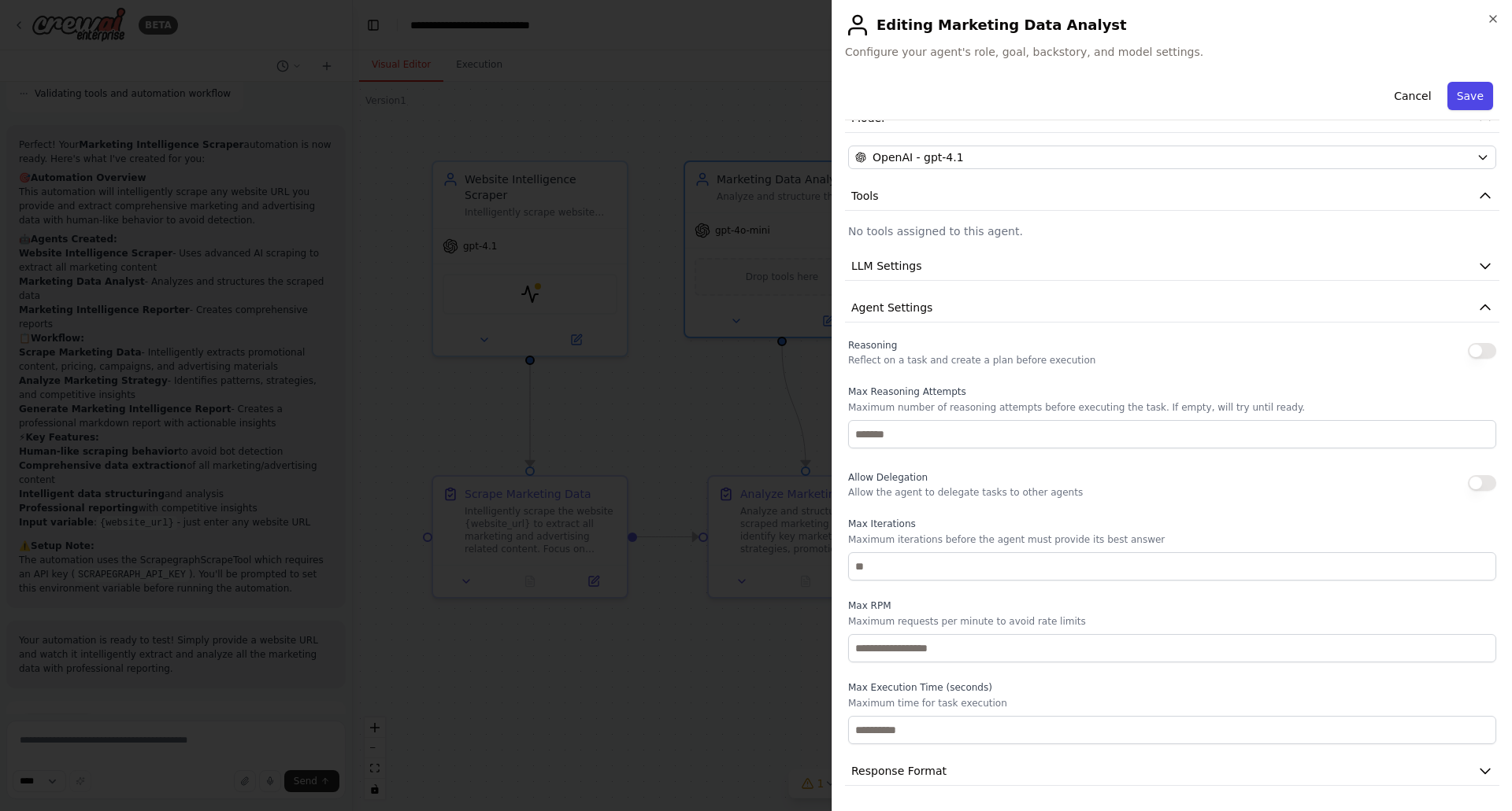
click at [1454, 92] on button "Save" at bounding box center [1470, 96] width 46 height 28
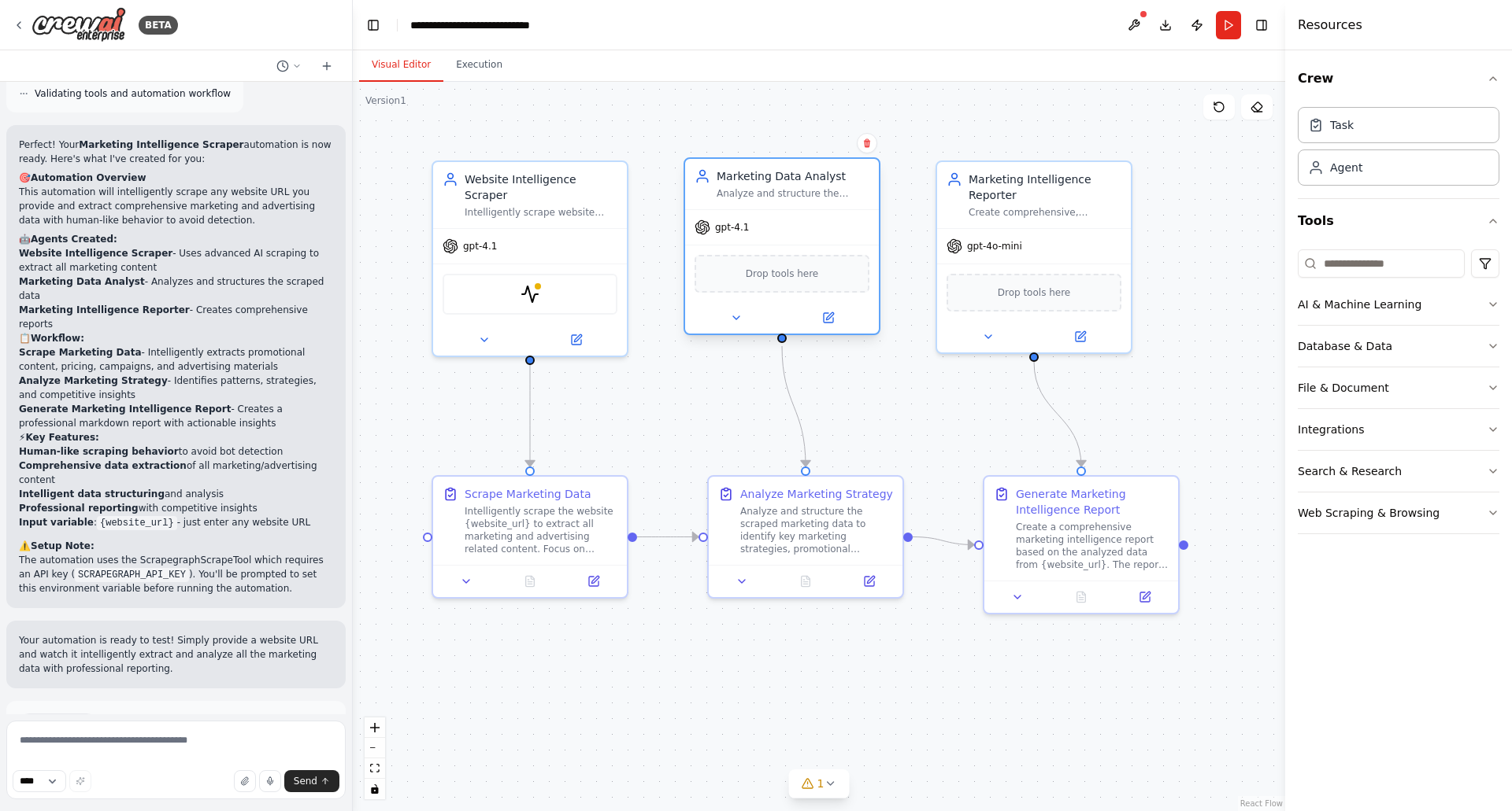
click at [771, 285] on div "Drop tools here" at bounding box center [782, 274] width 175 height 38
click at [738, 325] on button at bounding box center [736, 318] width 89 height 18
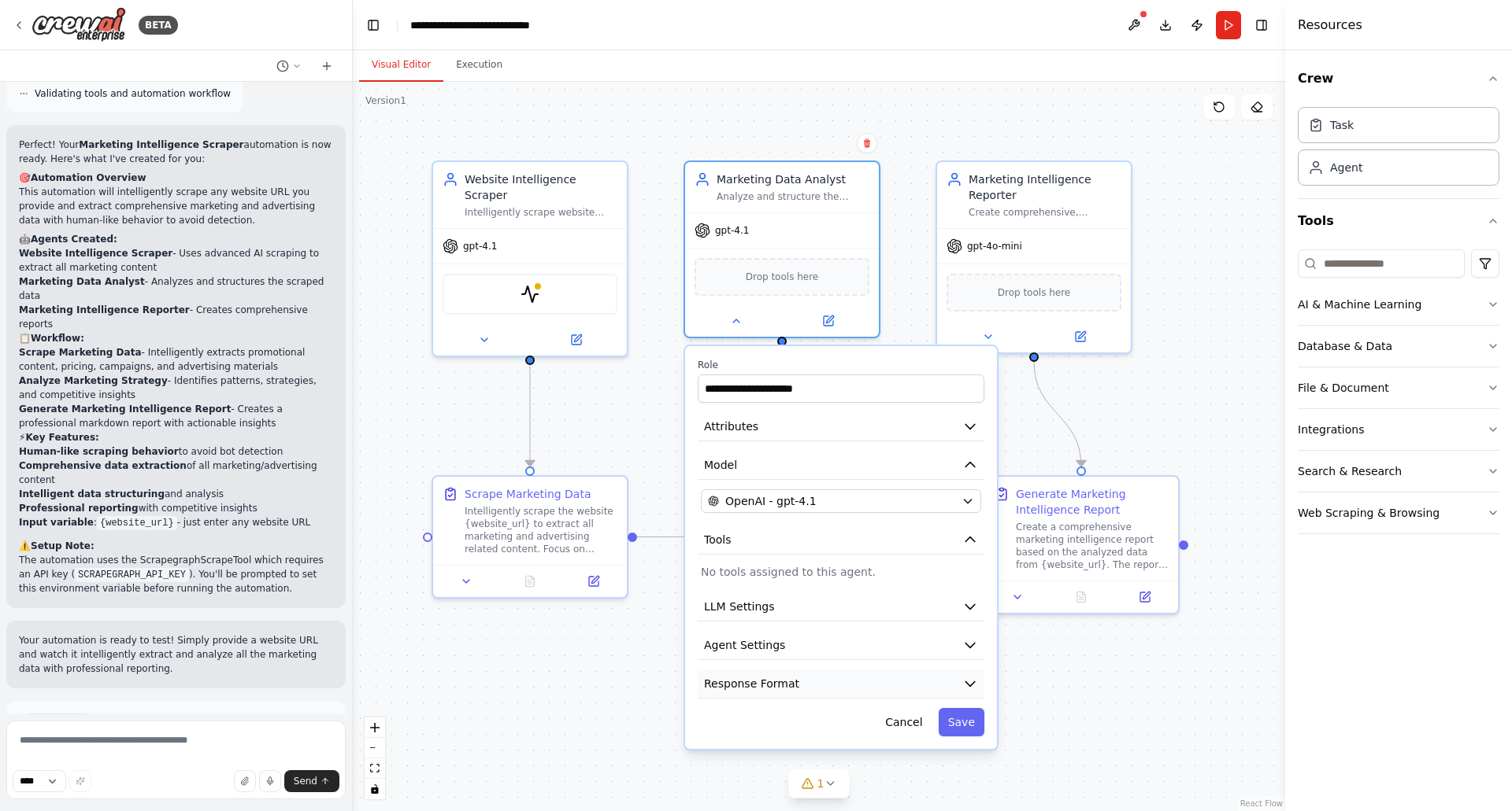
click at [768, 687] on span "Response Format" at bounding box center [752, 684] width 95 height 16
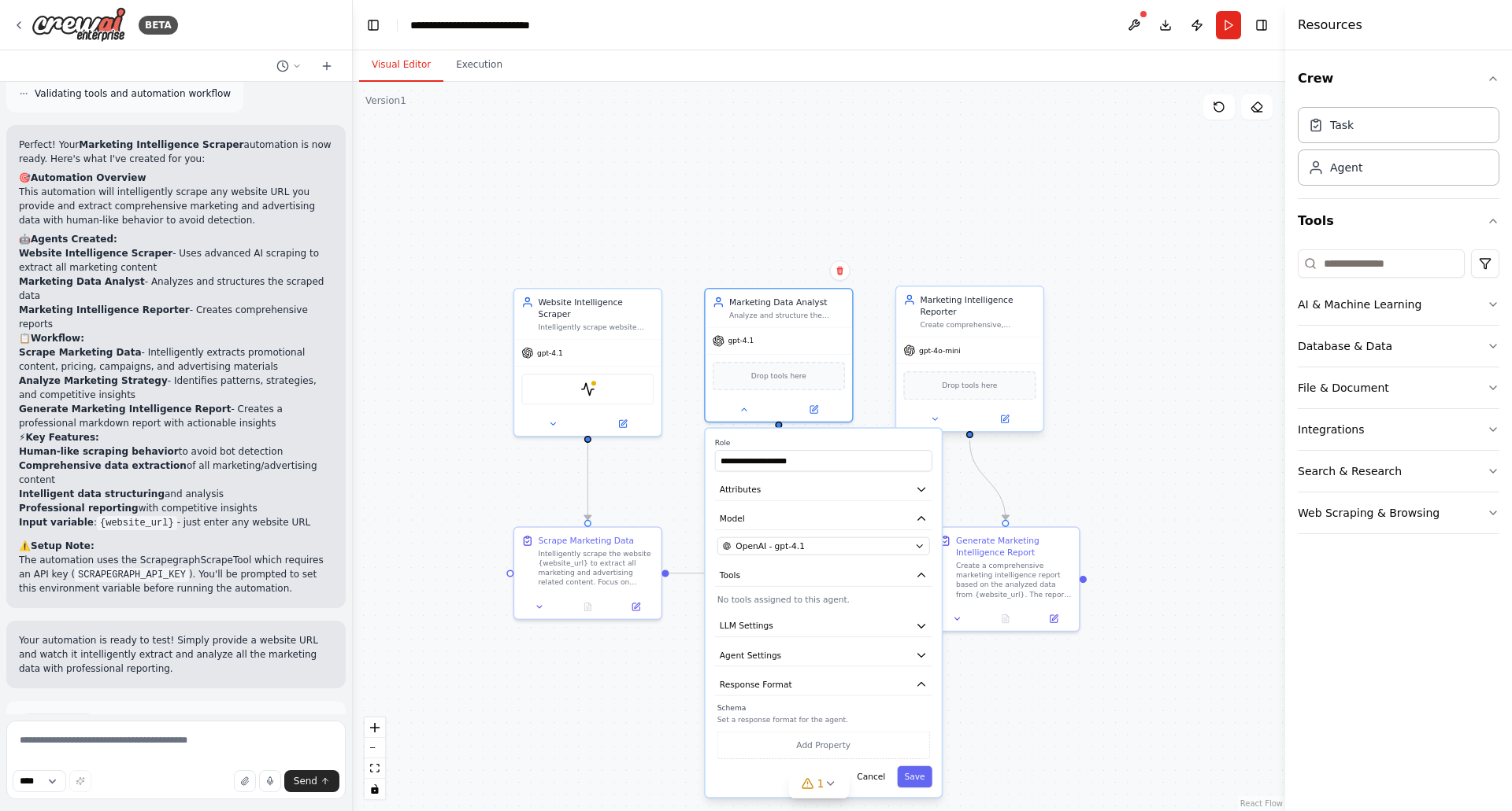
click at [943, 354] on span "gpt-4o-mini" at bounding box center [939, 351] width 41 height 10
click at [934, 421] on icon at bounding box center [935, 420] width 10 height 10
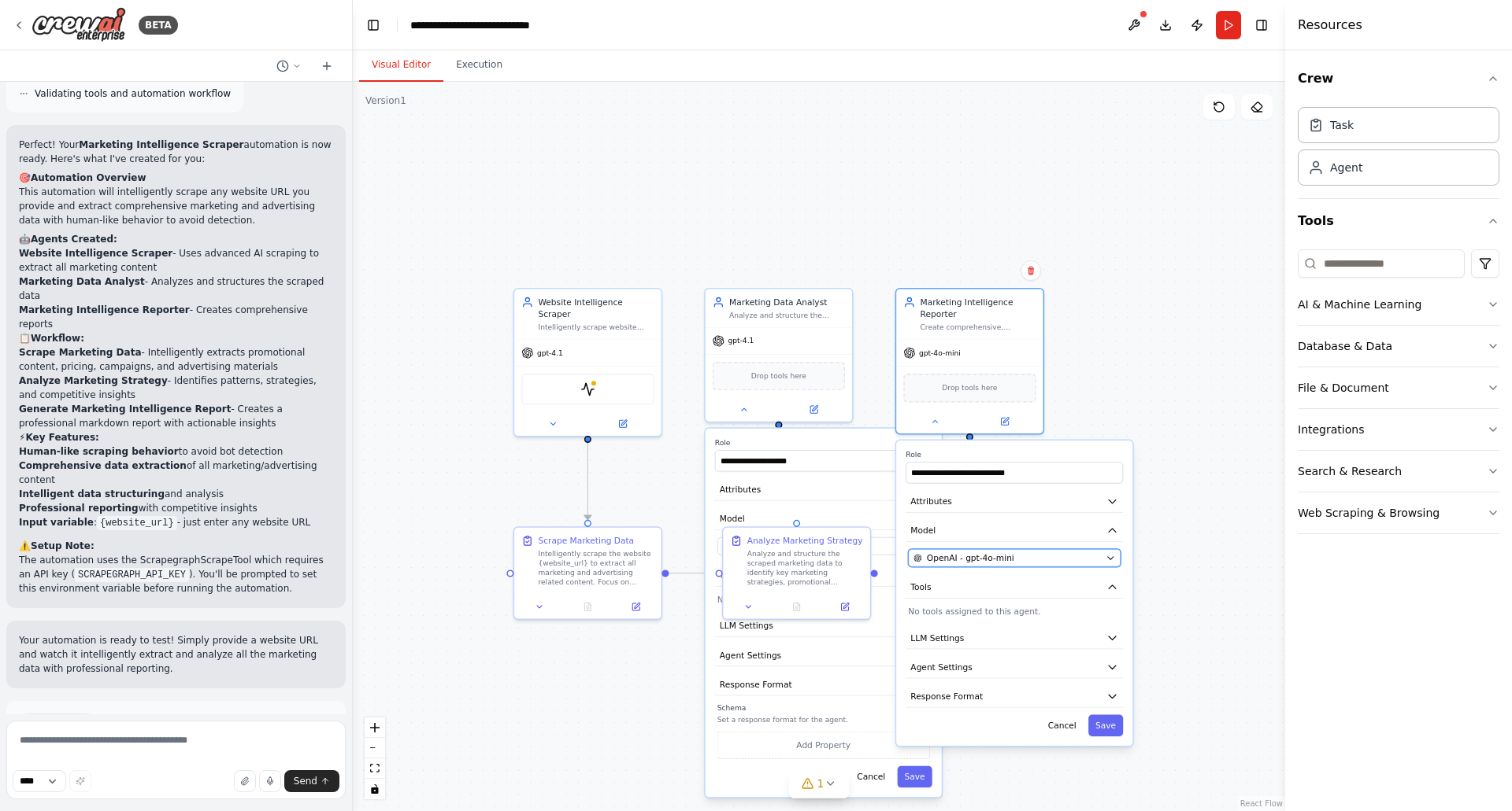
click at [964, 557] on span "OpenAI - gpt-4o-mini" at bounding box center [970, 558] width 87 height 11
click at [978, 560] on span "OpenAI - gpt-4o-mini" at bounding box center [970, 558] width 87 height 11
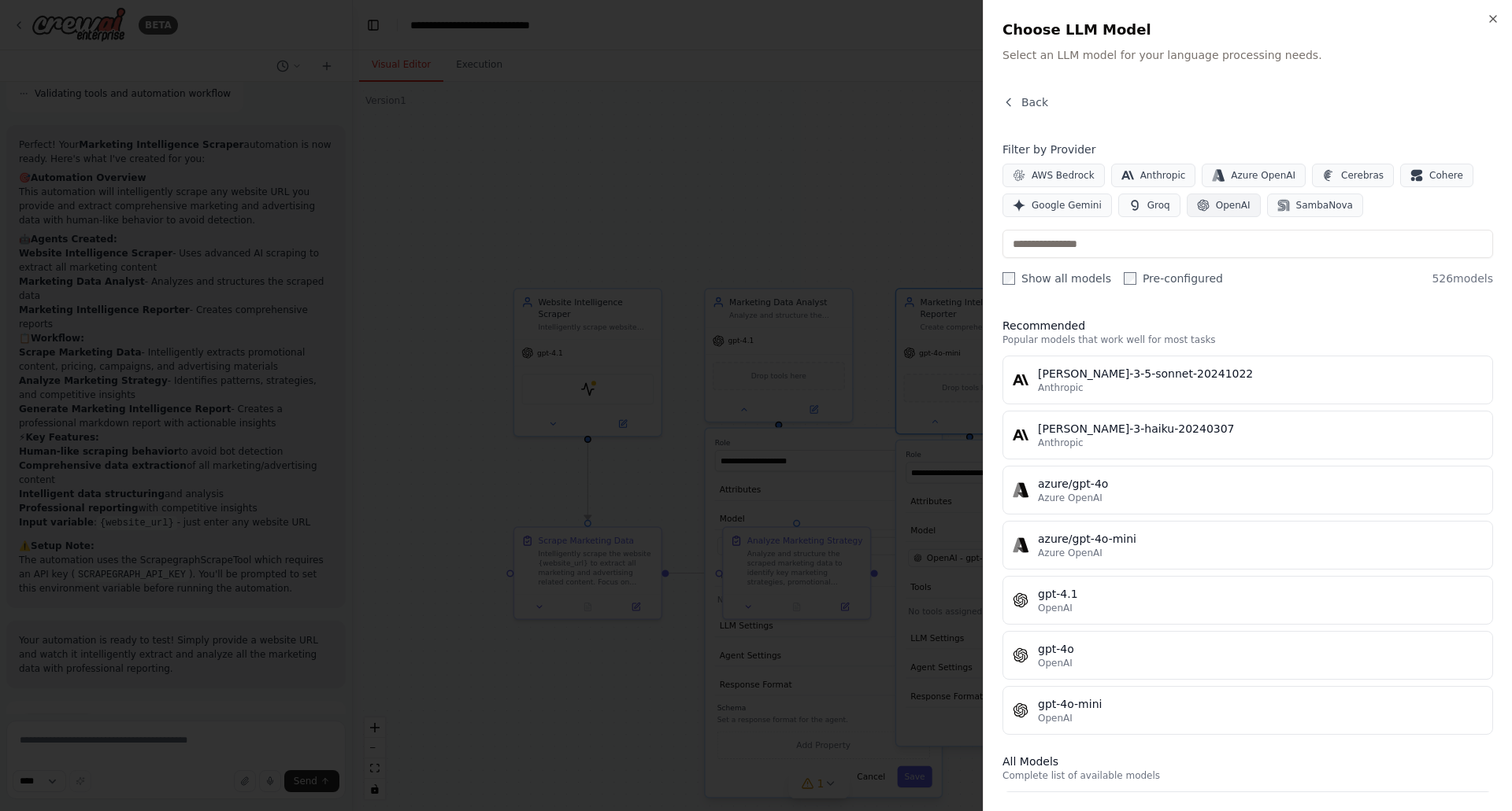
click at [1230, 206] on span "OpenAI" at bounding box center [1232, 205] width 34 height 12
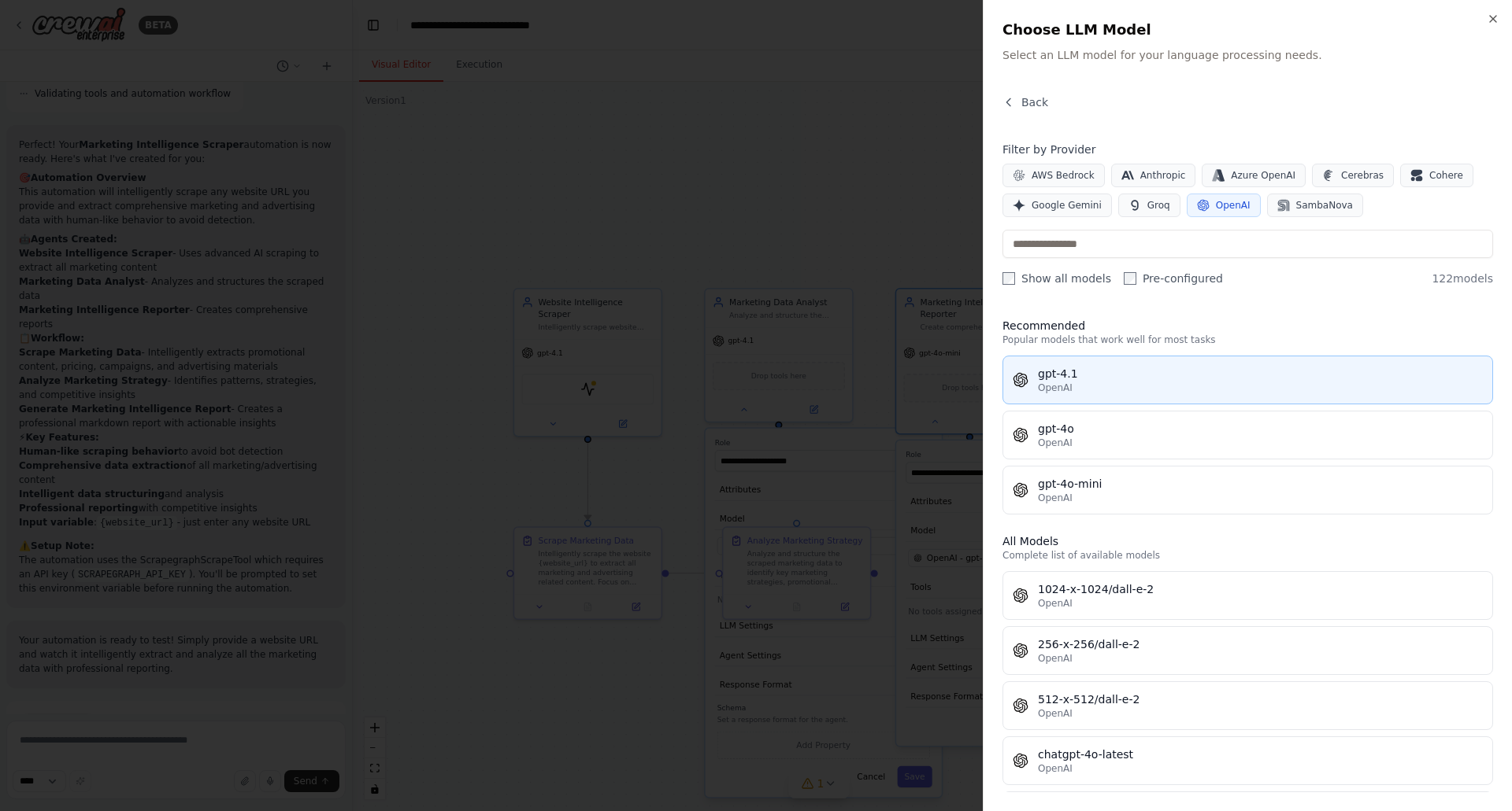
click at [1122, 375] on div "gpt-4.1" at bounding box center [1260, 374] width 445 height 16
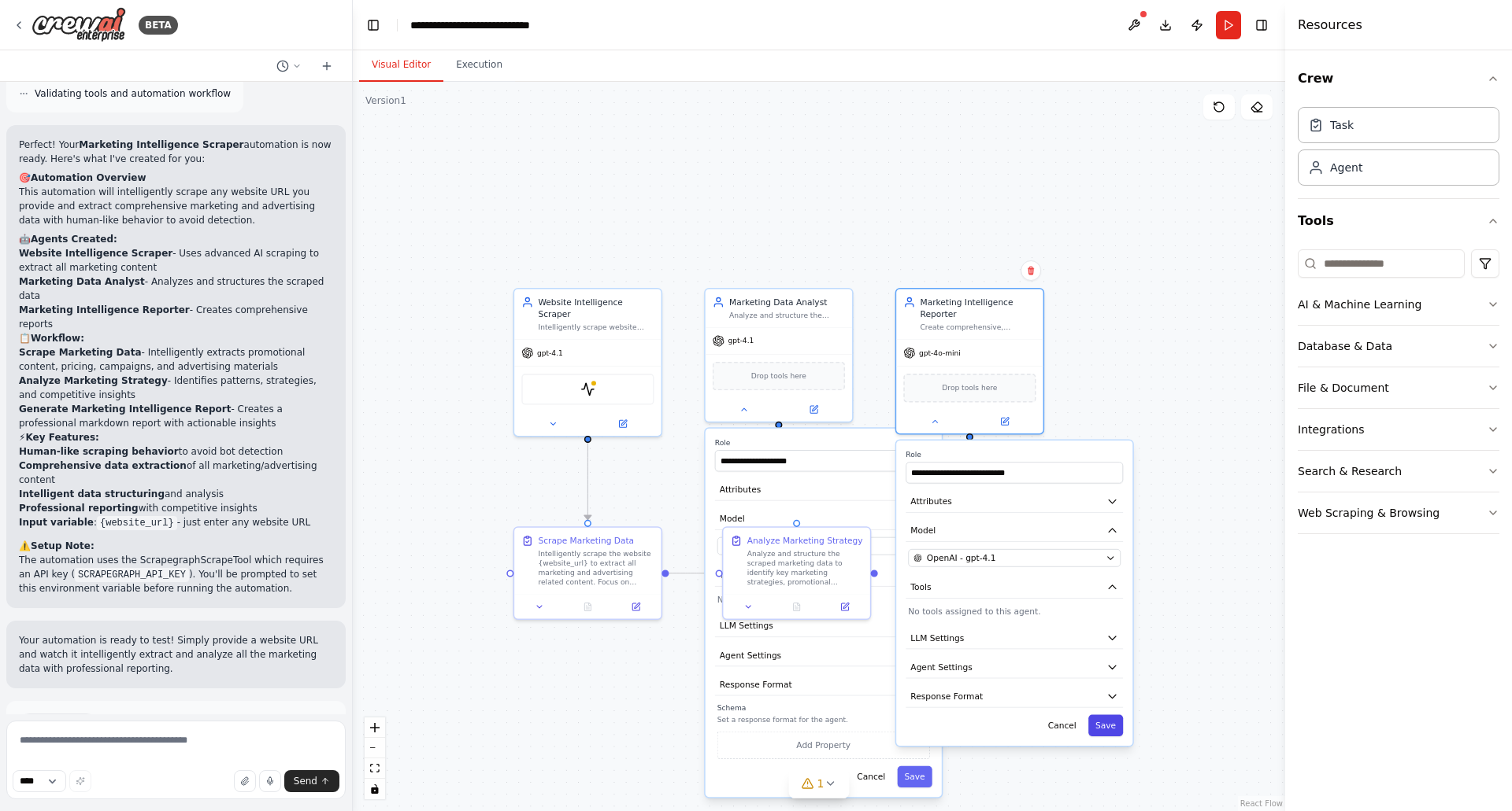
click at [1109, 729] on button "Save" at bounding box center [1105, 726] width 34 height 21
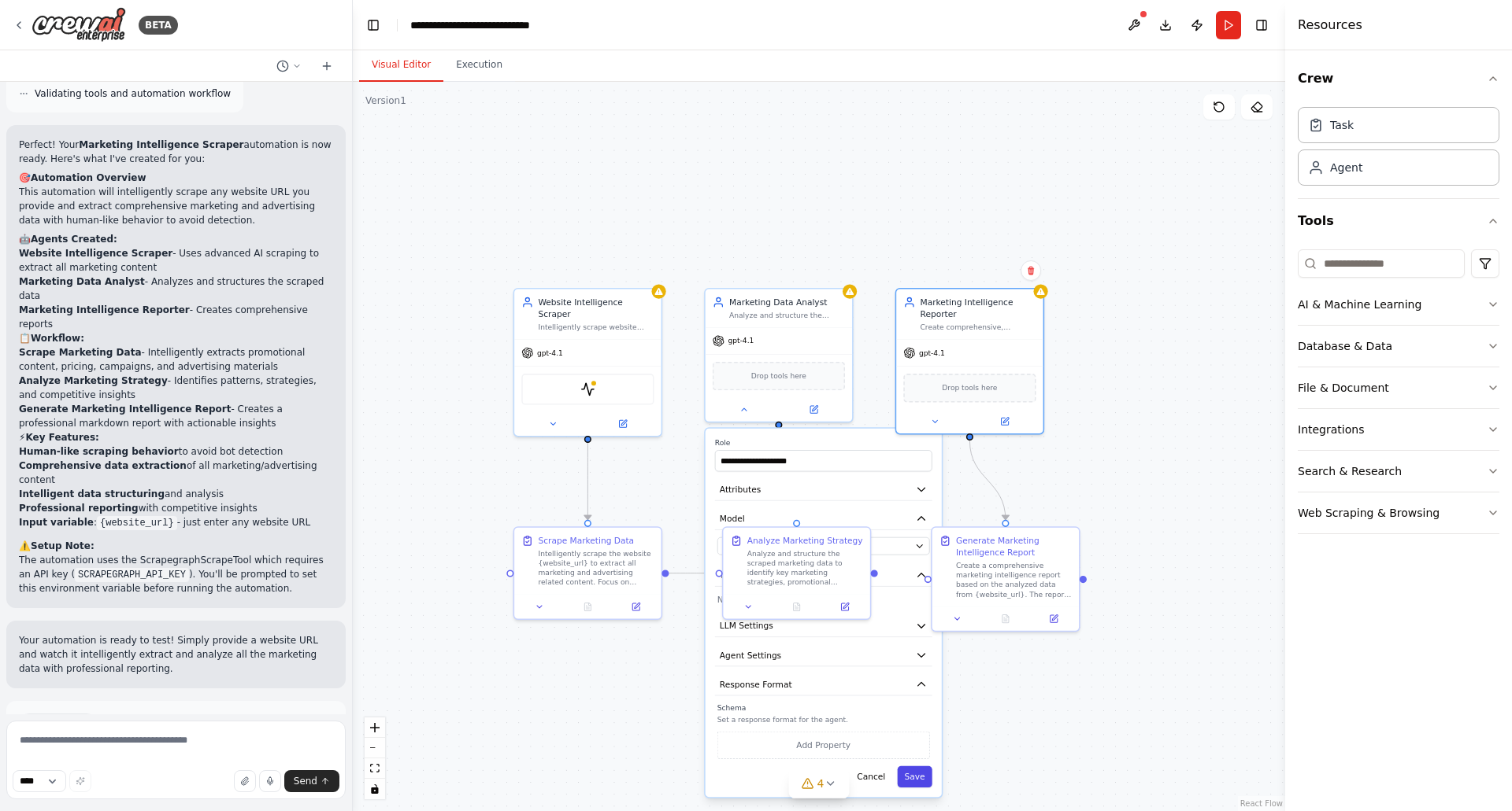
click at [910, 774] on button "Save" at bounding box center [914, 777] width 34 height 21
click at [916, 781] on button "Save" at bounding box center [914, 777] width 34 height 21
click at [829, 782] on icon at bounding box center [830, 784] width 12 height 12
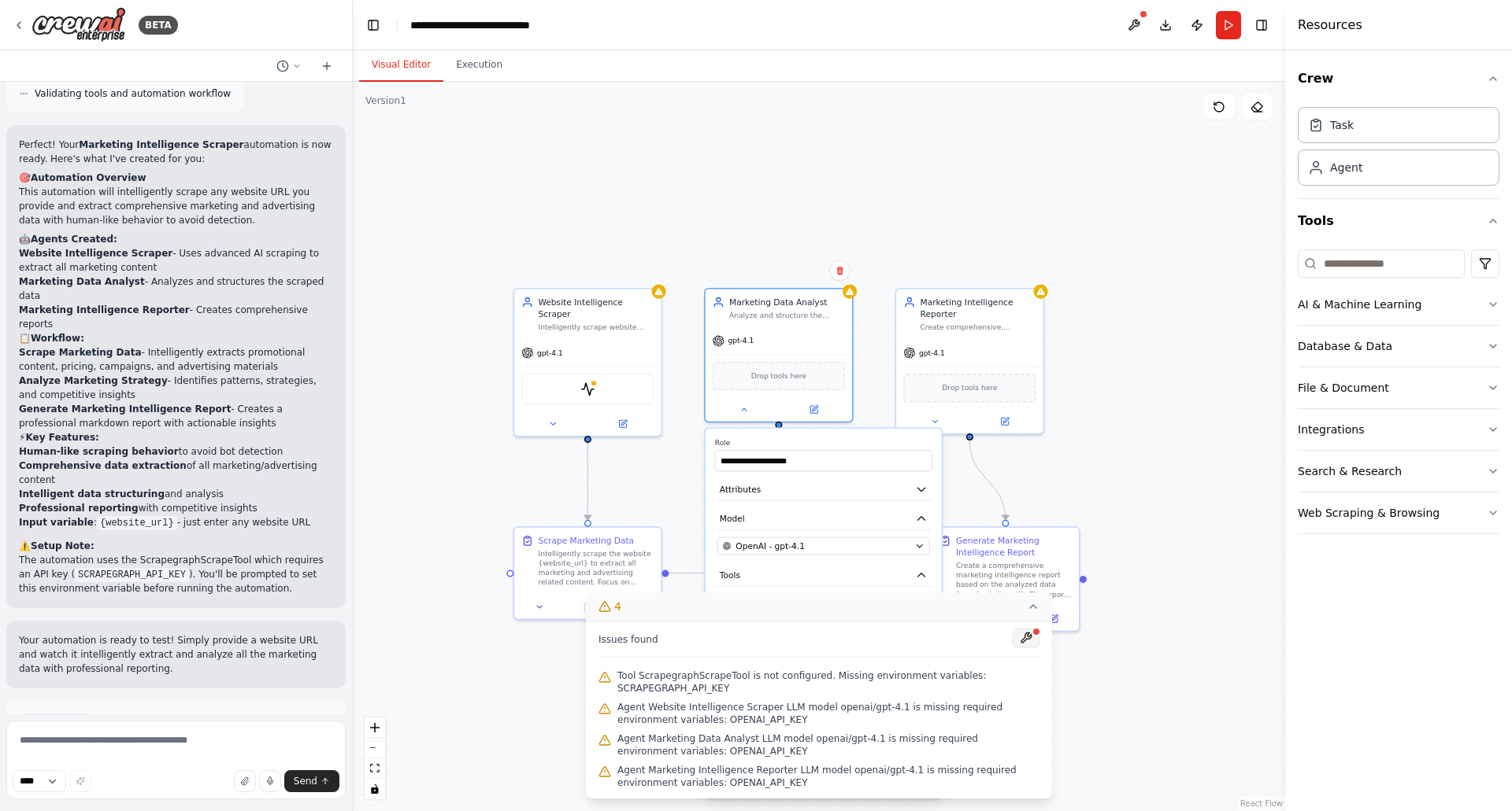
click at [1024, 639] on button at bounding box center [1026, 638] width 26 height 18
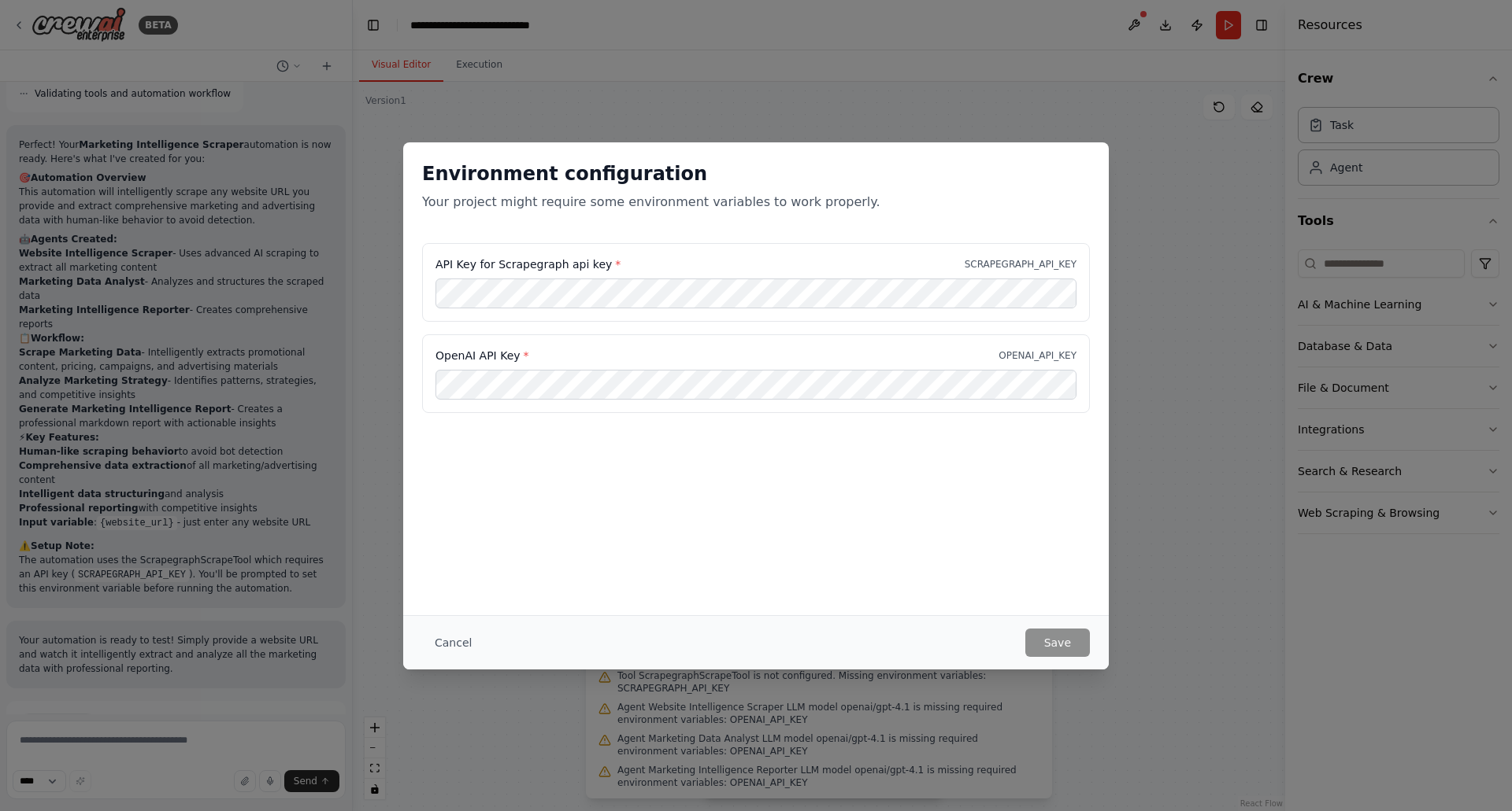
click at [588, 248] on div "API Key for Scrapegraph api key * SCRAPEGRAPH_API_KEY" at bounding box center [756, 281] width 668 height 78
click at [1126, 188] on div "Environment configuration Your project might require some environment variables…" at bounding box center [756, 406] width 1512 height 811
drag, startPoint x: 397, startPoint y: 122, endPoint x: 407, endPoint y: 131, distance: 13.5
click at [397, 122] on div "Environment configuration Your project might require some environment variables…" at bounding box center [756, 406] width 1512 height 811
click at [451, 653] on button "Cancel" at bounding box center [453, 643] width 62 height 28
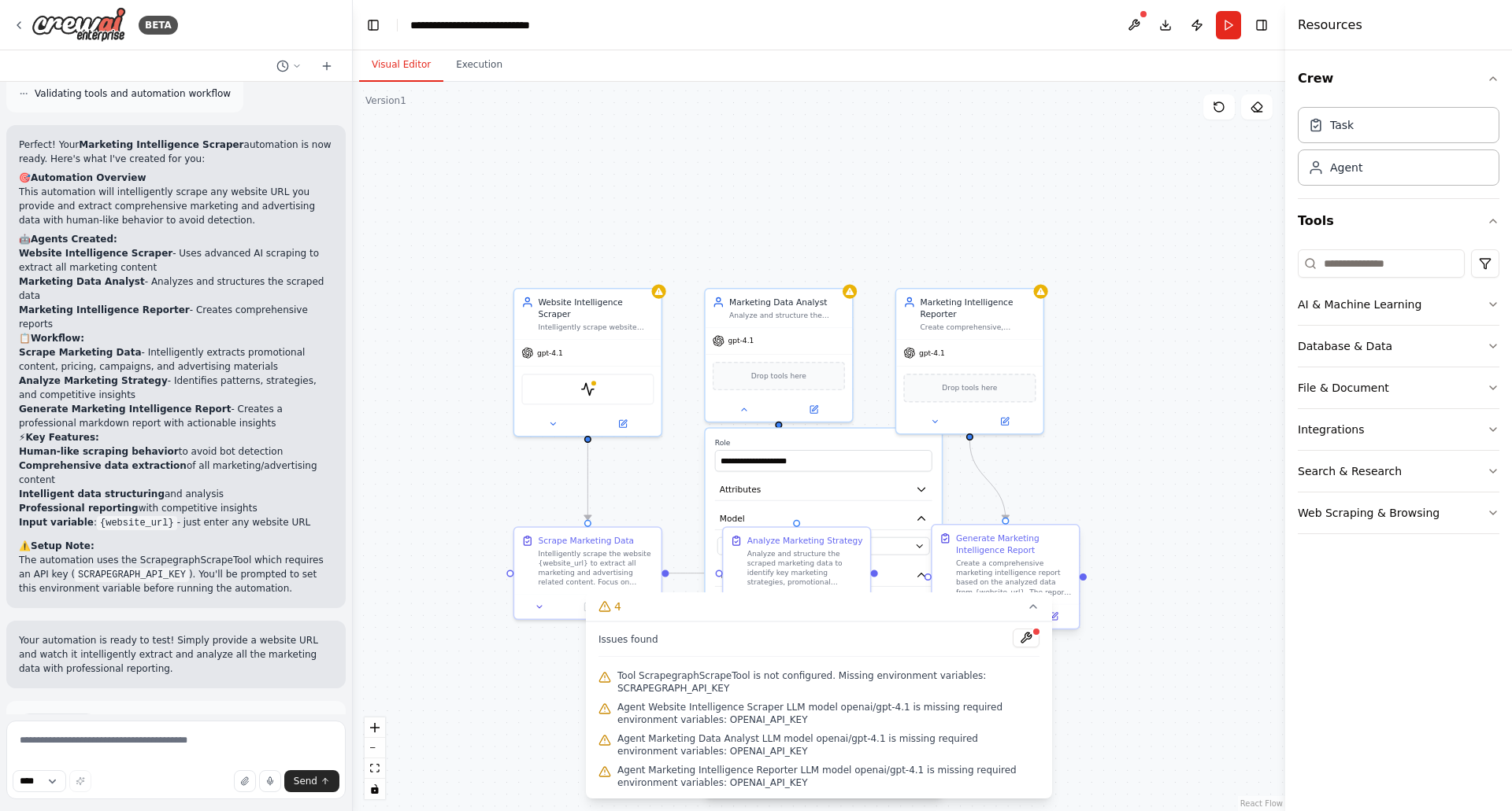
click at [1028, 609] on icon at bounding box center [1033, 607] width 12 height 12
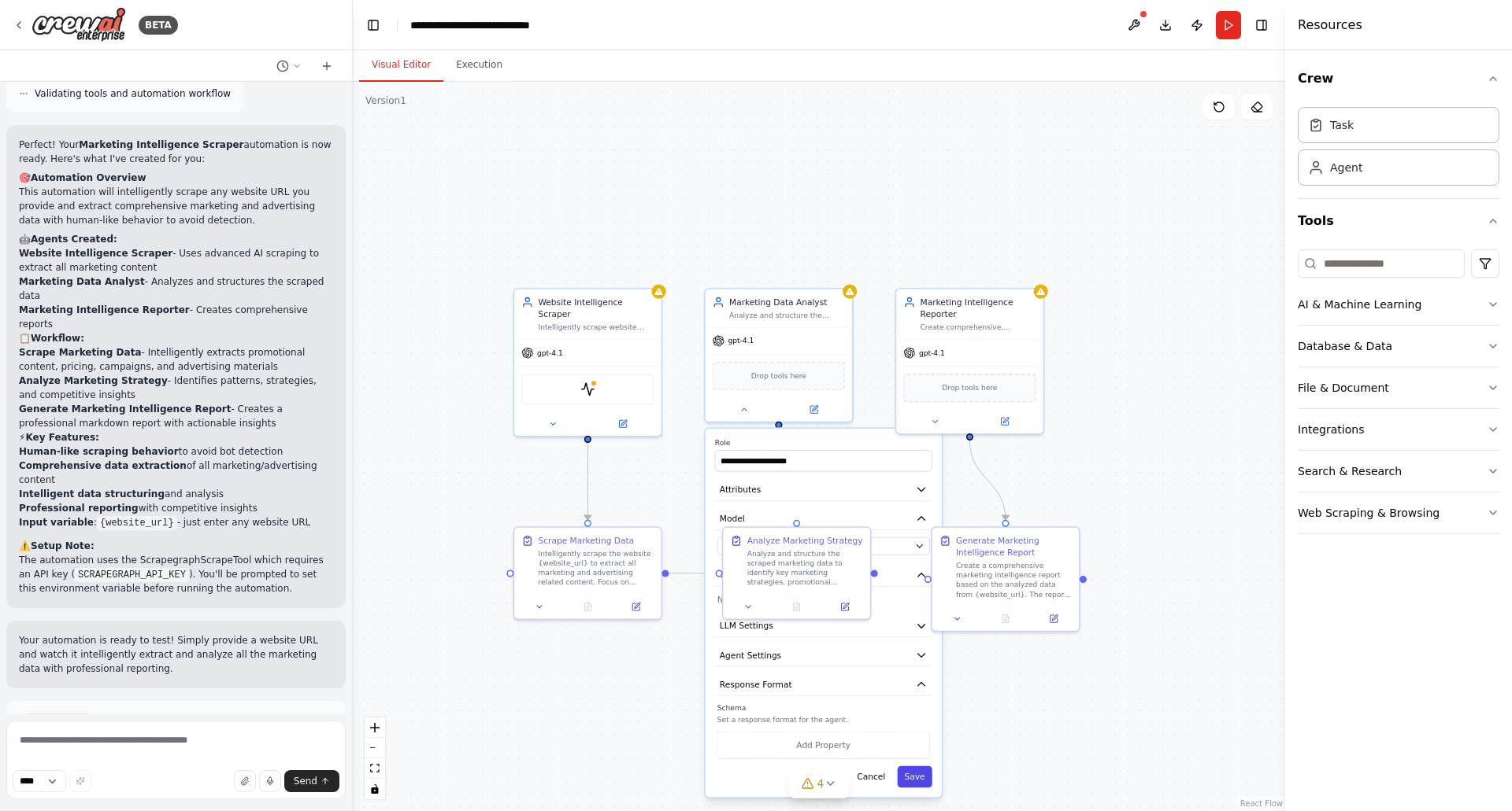
click at [913, 778] on button "Save" at bounding box center [914, 777] width 34 height 21
click at [661, 298] on div "Website Intelligence Scraper Intelligently scrape website content from {website…" at bounding box center [587, 311] width 146 height 50
click at [587, 385] on div "ScrapegraphScrapeTool" at bounding box center [587, 386] width 132 height 31
click at [560, 415] on button at bounding box center [553, 422] width 68 height 14
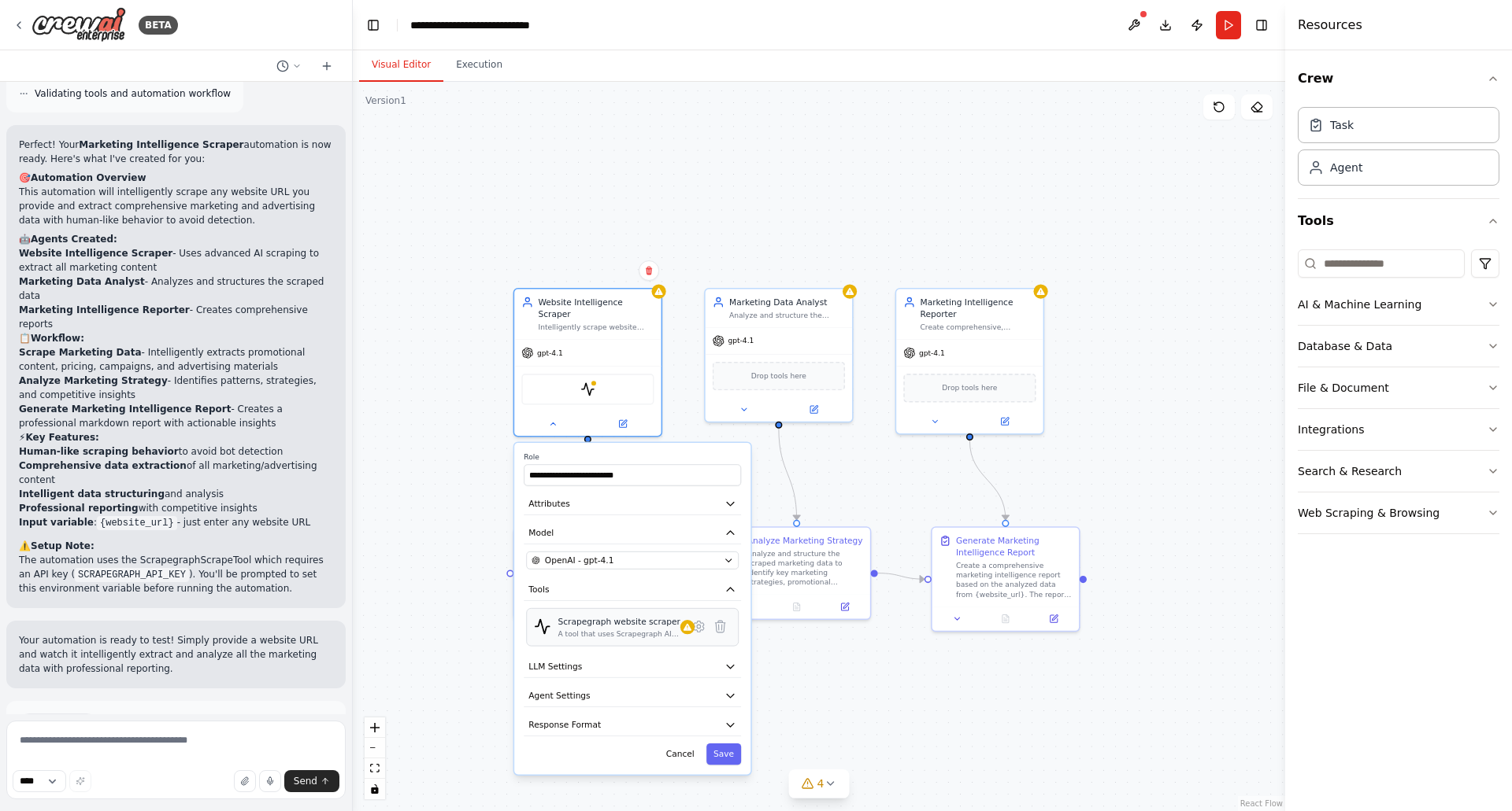
click at [672, 626] on div "Scrapegraph website scraper A tool that uses Scrapegraph AI to intelligently sc…" at bounding box center [619, 628] width 123 height 23
click at [608, 629] on div "A tool that uses Scrapegraph AI to intelligently scrape website content." at bounding box center [618, 633] width 122 height 10
click at [698, 622] on icon at bounding box center [699, 626] width 14 height 14
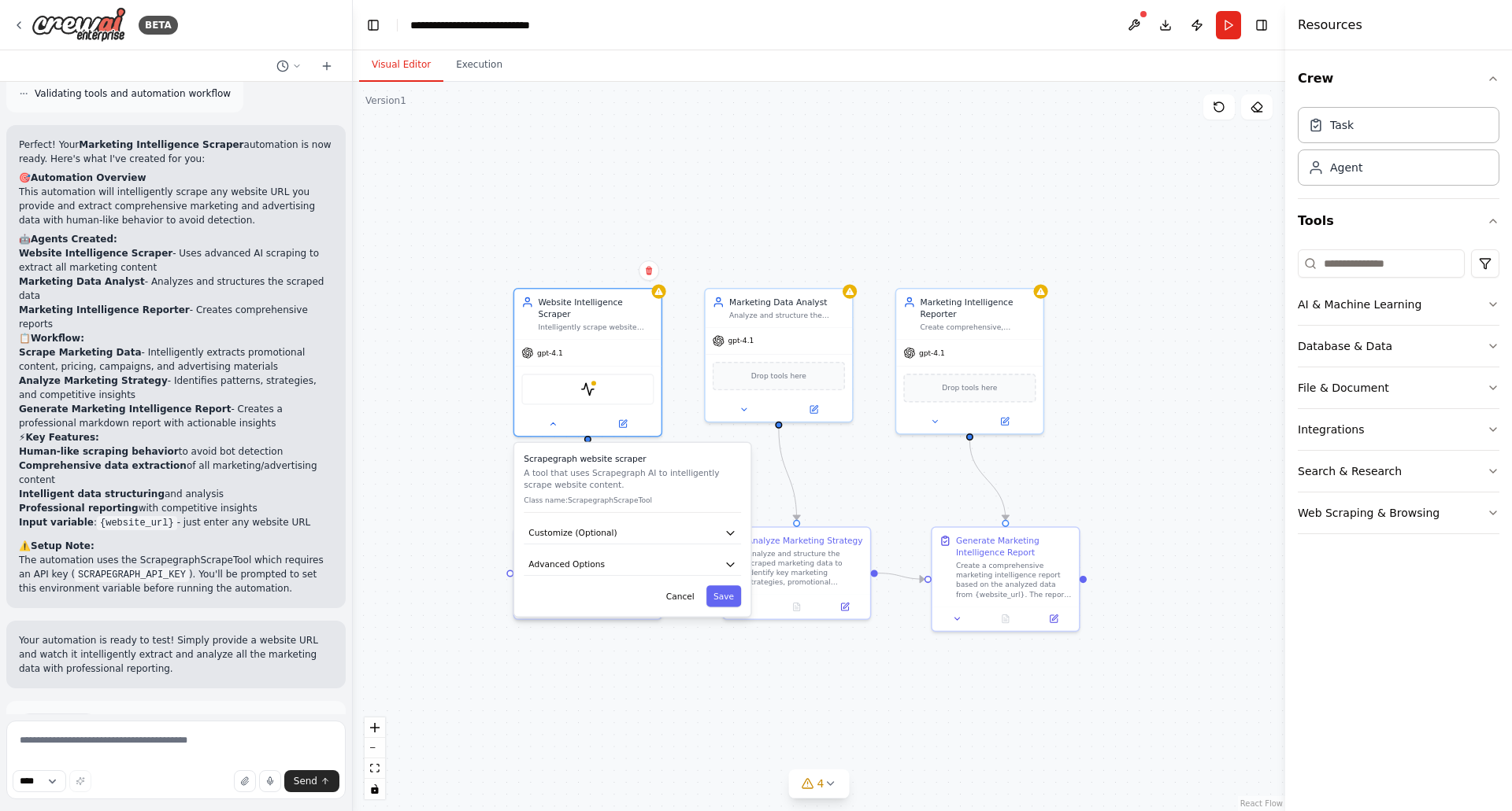
click at [704, 534] on div "Scrapegraph website scraper A tool that uses Scrapegraph AI to intelligently sc…" at bounding box center [632, 530] width 236 height 174
click at [730, 527] on icon "button" at bounding box center [730, 532] width 11 height 11
click at [578, 713] on span "Advanced Options" at bounding box center [566, 719] width 77 height 11
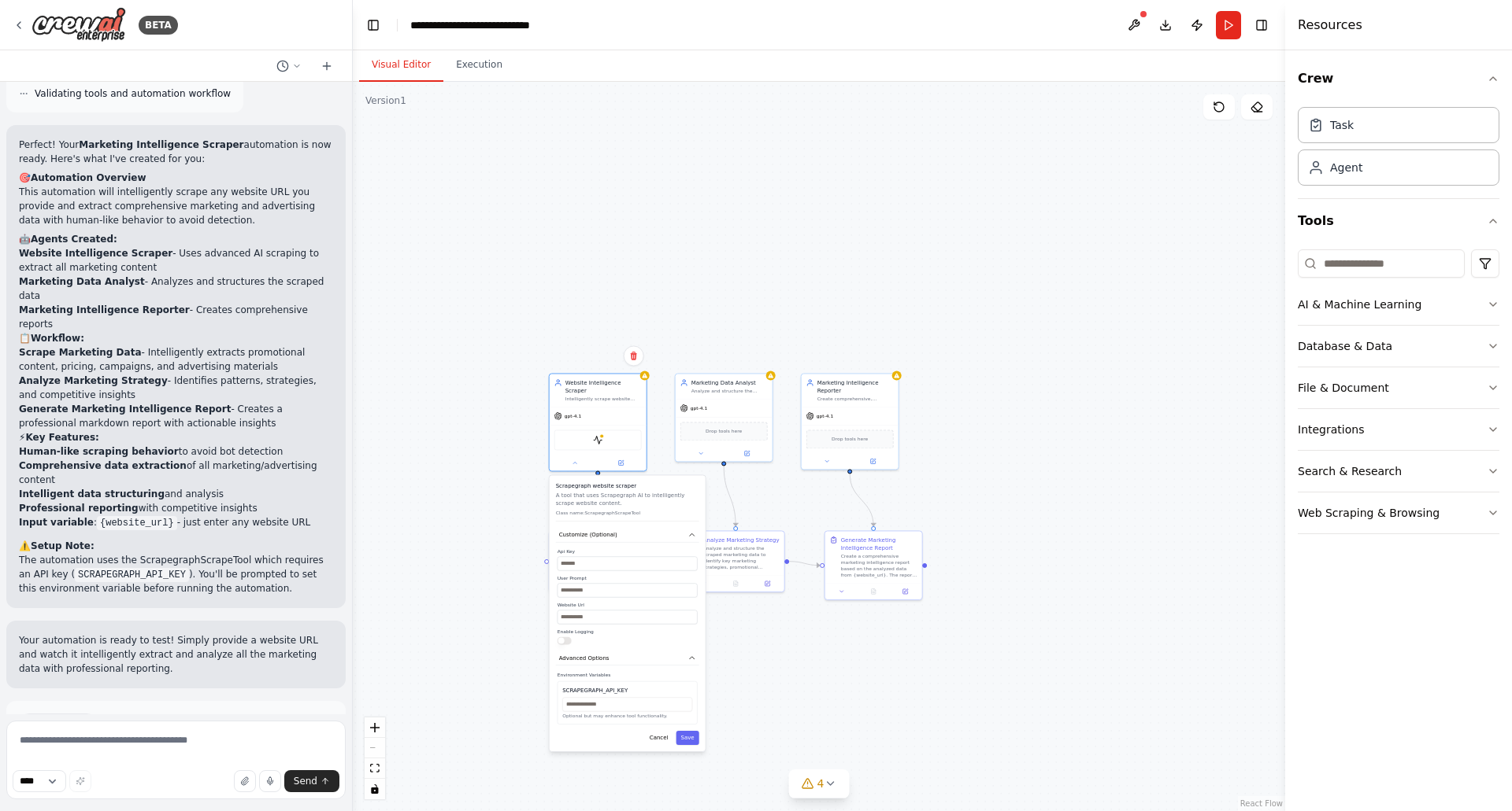
drag, startPoint x: 683, startPoint y: 281, endPoint x: 564, endPoint y: 246, distance: 124.0
click at [684, 183] on div ".deletable-edge-delete-btn { width: 20px; height: 20px; border: 0px solid #ffff…" at bounding box center [818, 446] width 932 height 729
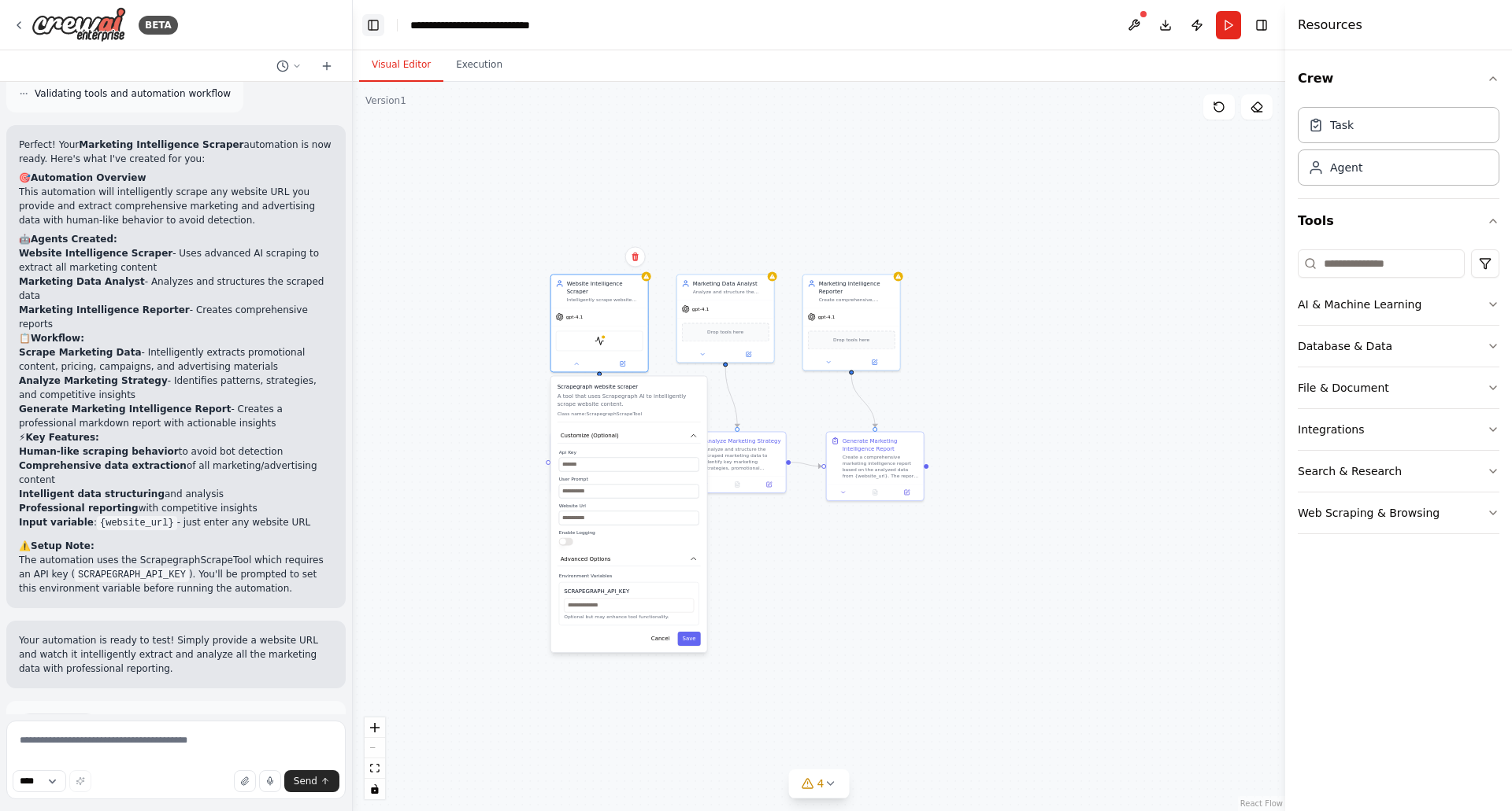
click at [366, 18] on button "Toggle Left Sidebar" at bounding box center [373, 25] width 22 height 22
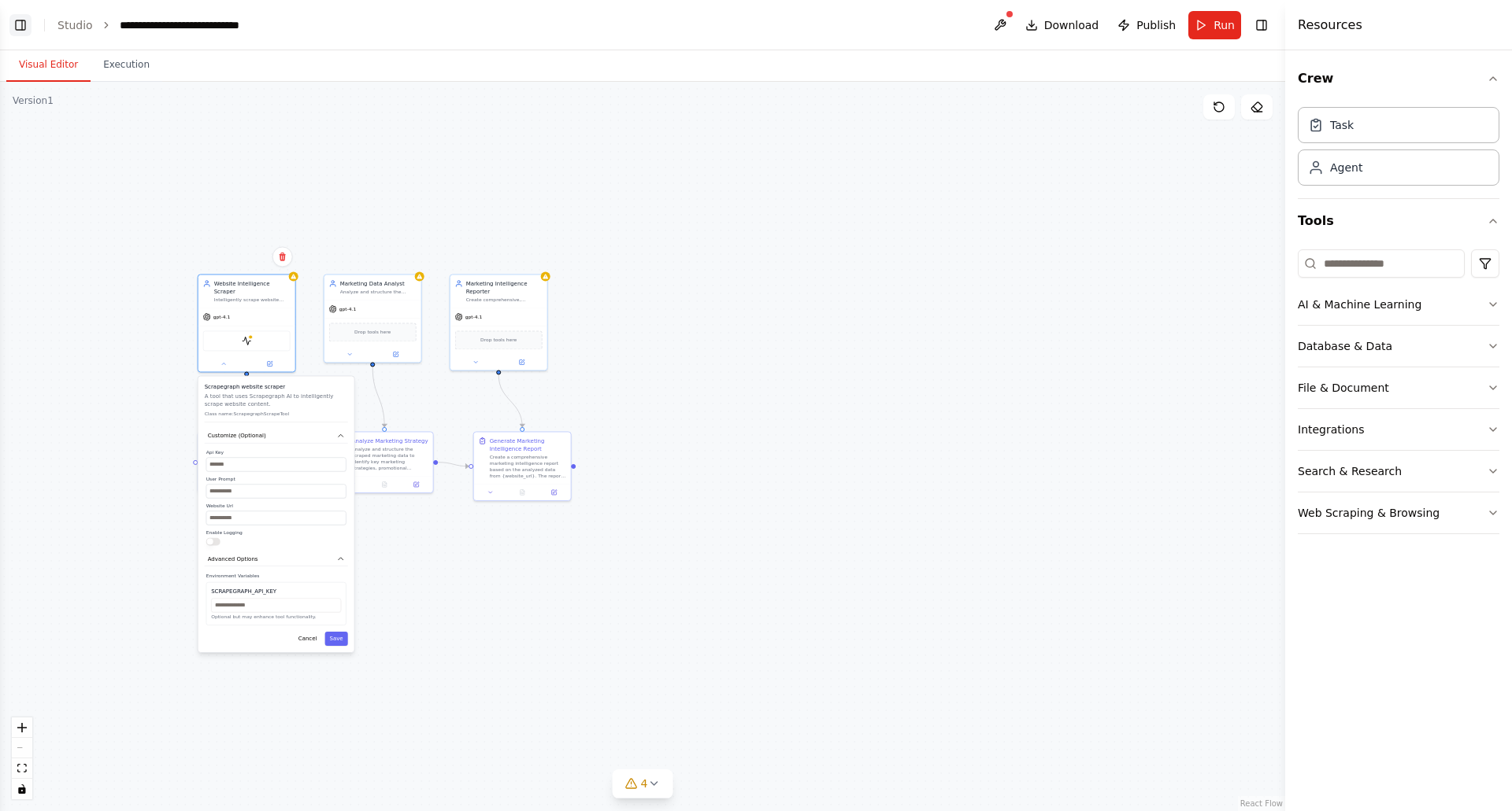
click at [23, 26] on button "Toggle Left Sidebar" at bounding box center [20, 25] width 22 height 22
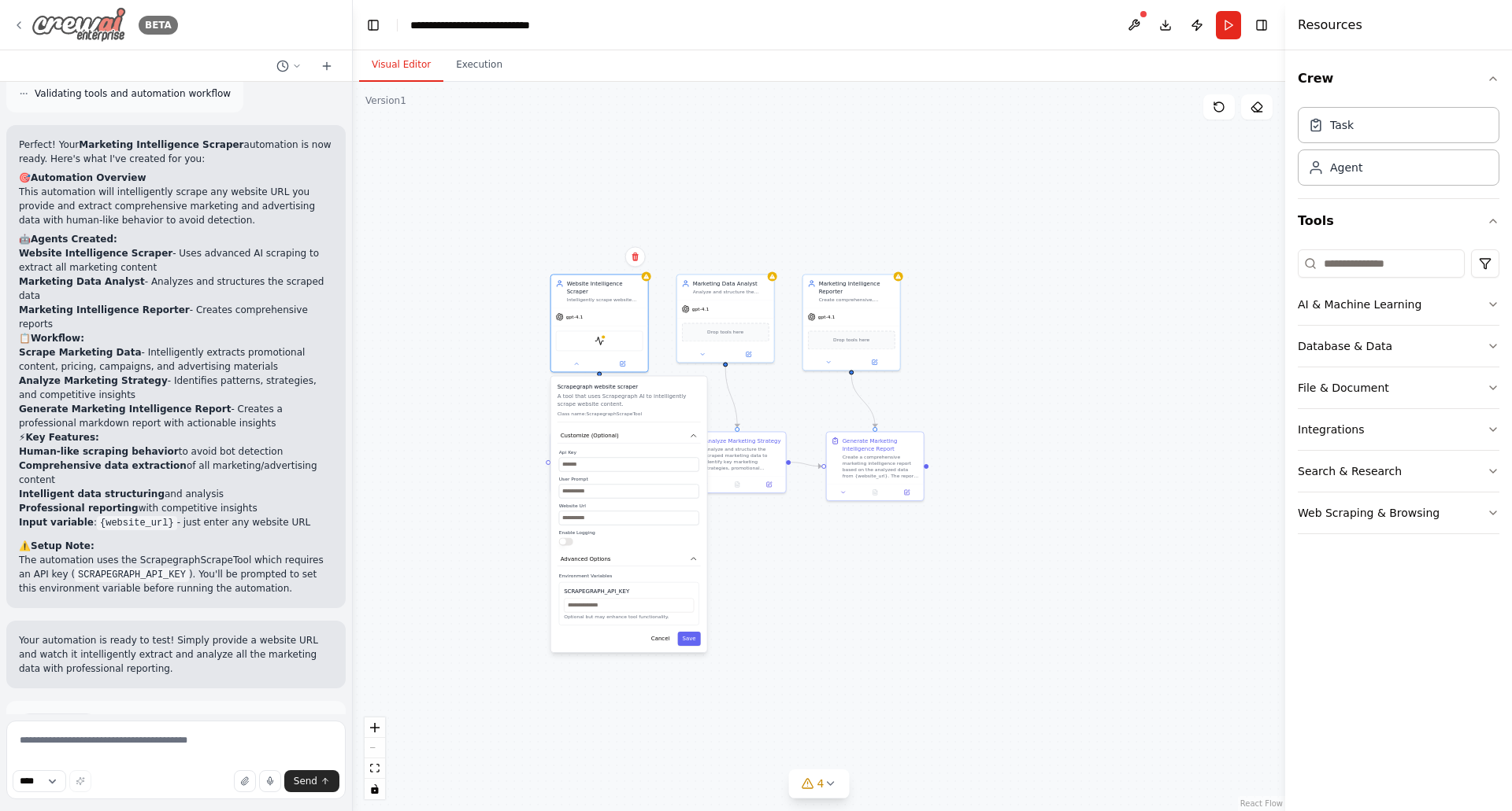
click at [22, 26] on icon at bounding box center [18, 25] width 12 height 12
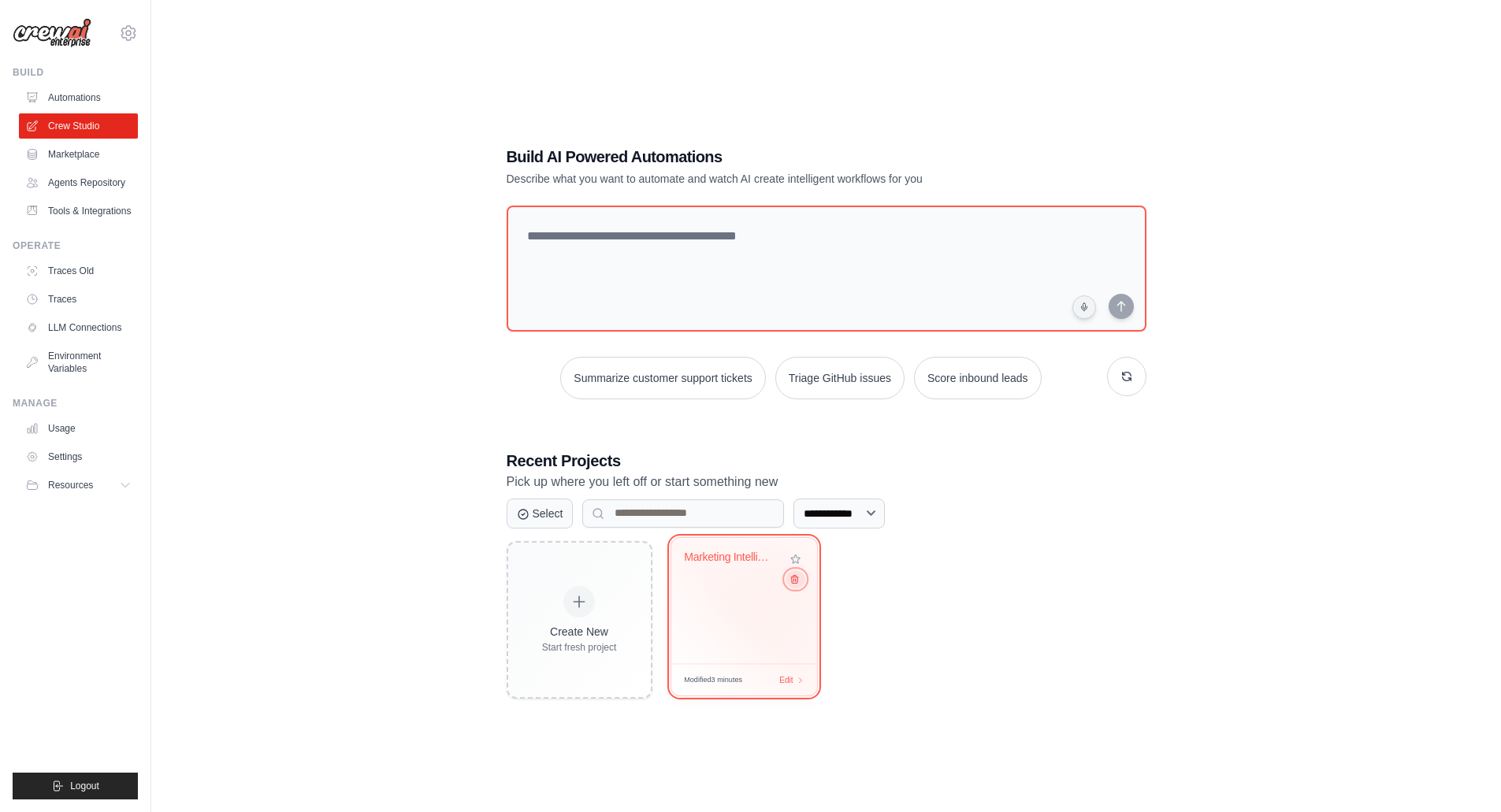
click at [793, 579] on icon at bounding box center [795, 579] width 7 height 8
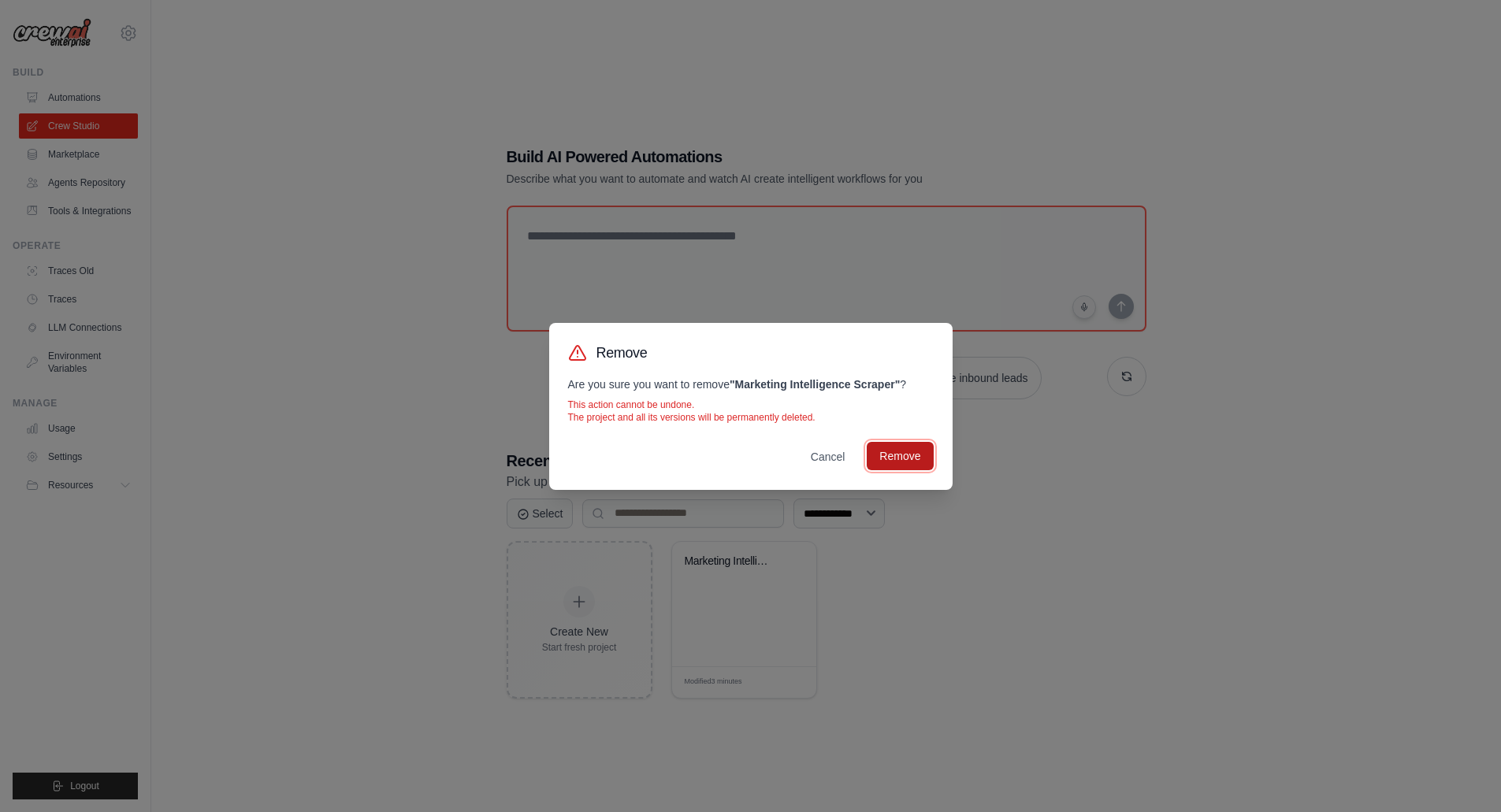
click at [887, 463] on button "Remove" at bounding box center [899, 456] width 66 height 28
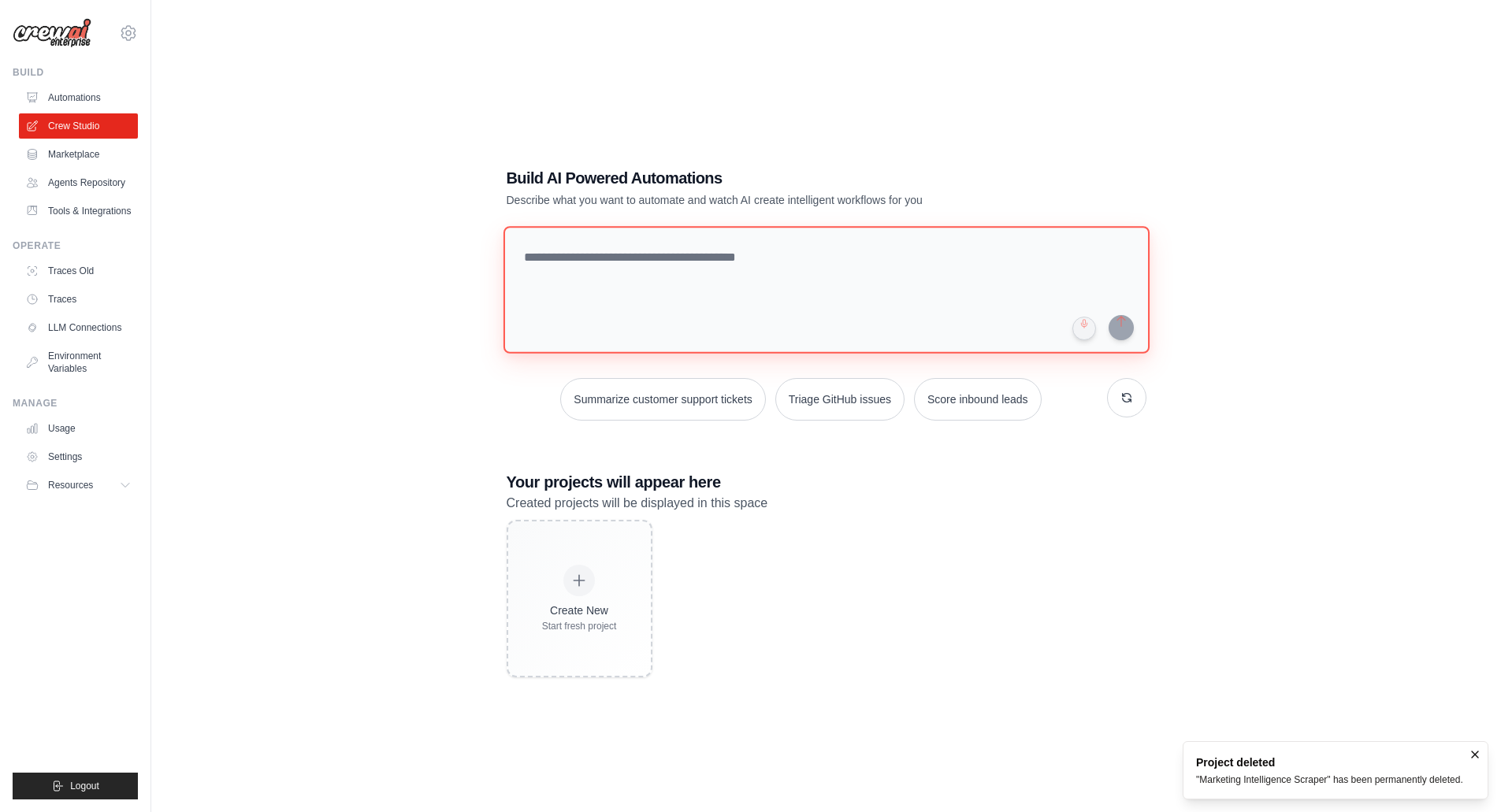
click at [678, 294] on textarea at bounding box center [826, 290] width 647 height 128
click at [590, 269] on textarea at bounding box center [826, 290] width 647 height 128
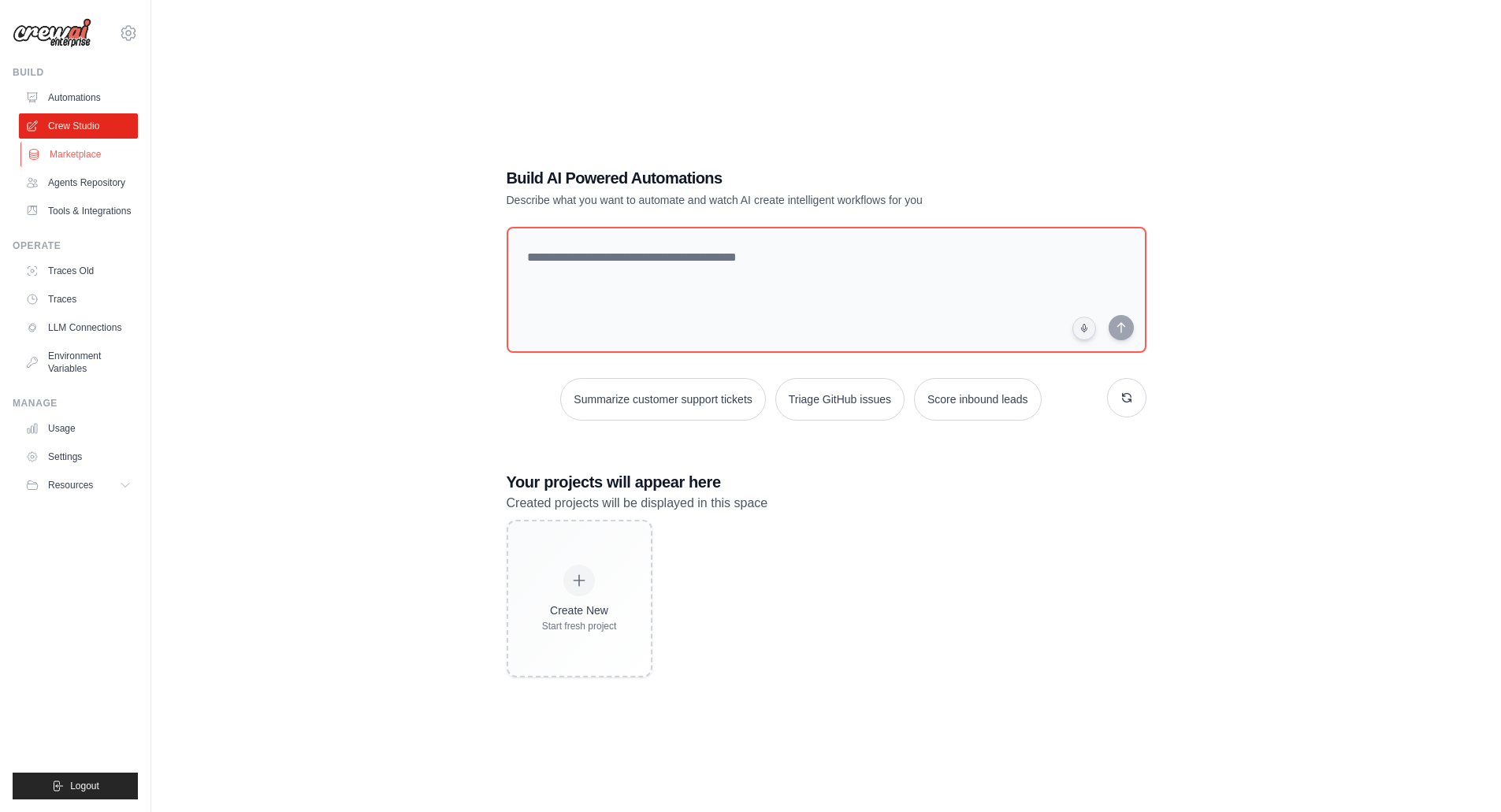
click at [104, 163] on link "Marketplace" at bounding box center [79, 154] width 119 height 26
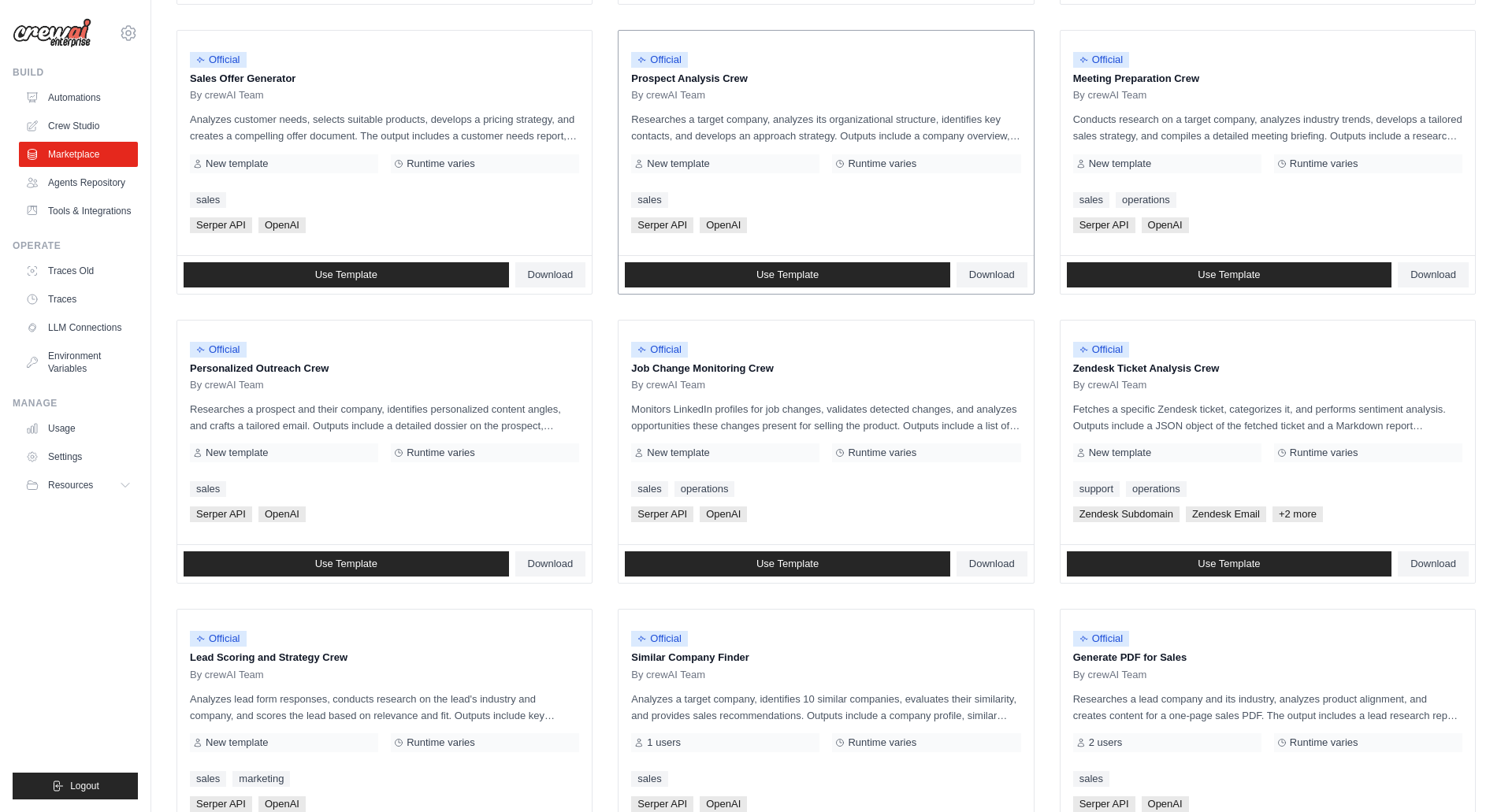
scroll to position [647, 0]
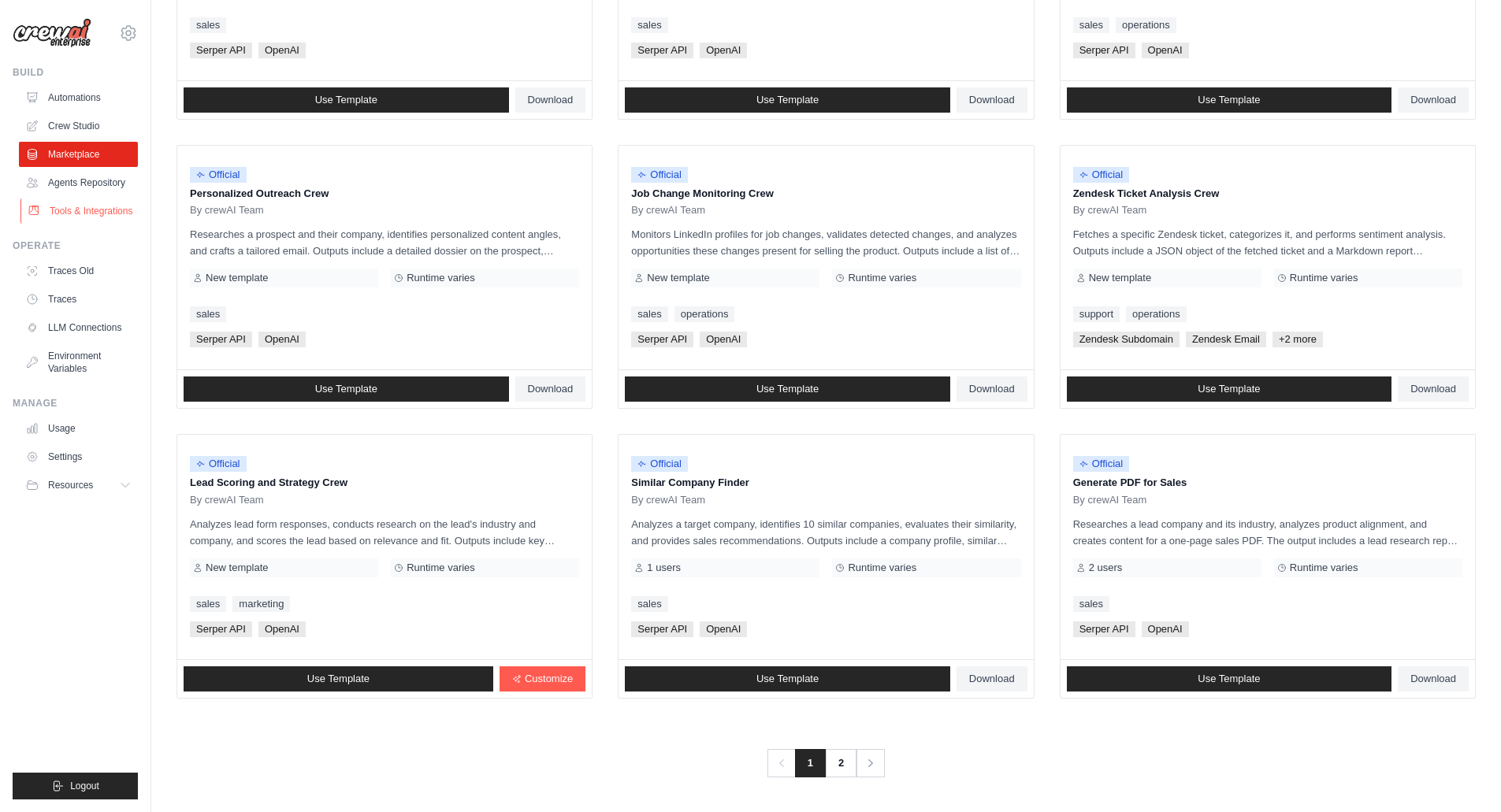
click at [103, 224] on link "Tools & Integrations" at bounding box center [79, 210] width 119 height 26
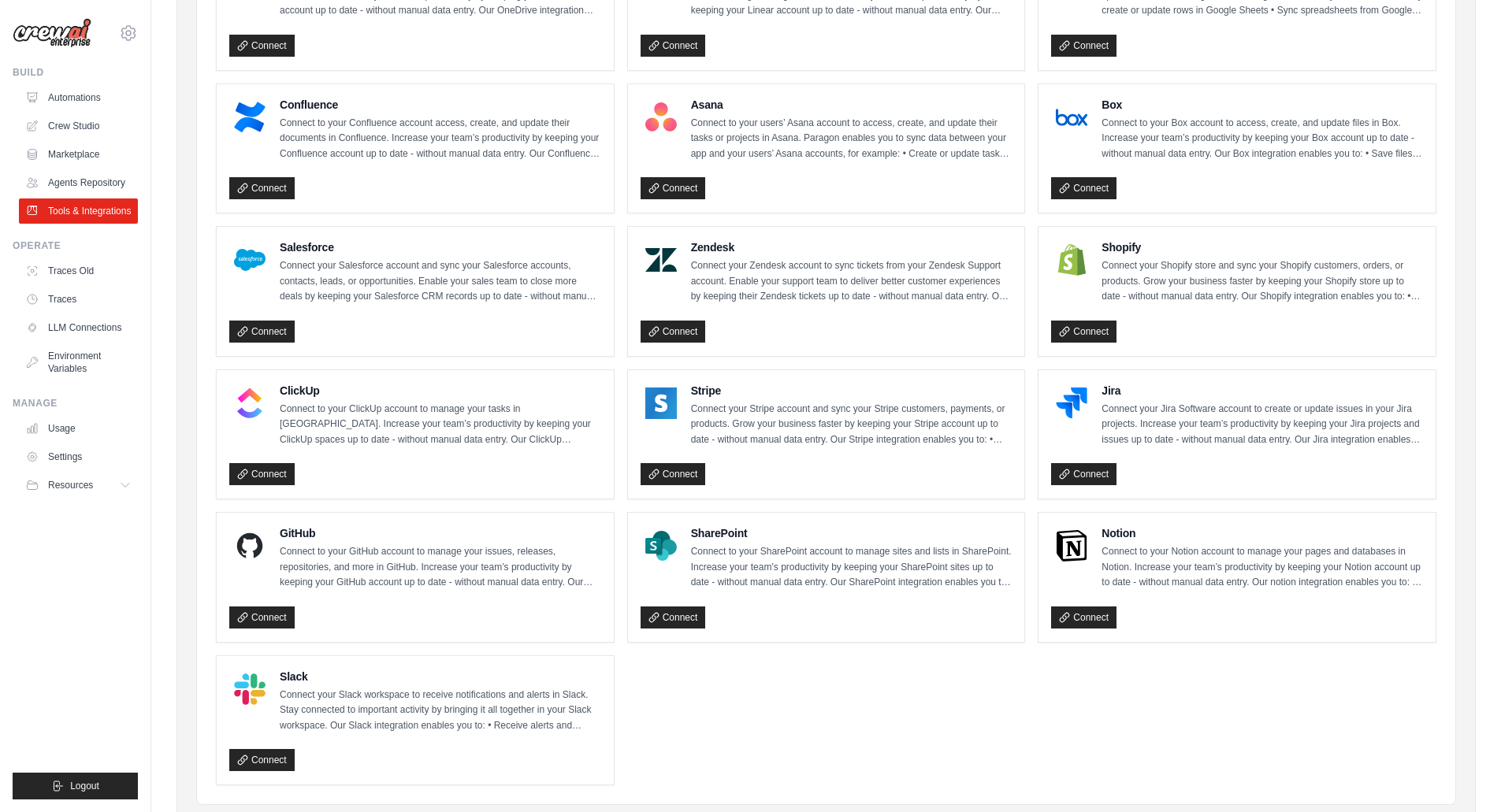
scroll to position [599, 0]
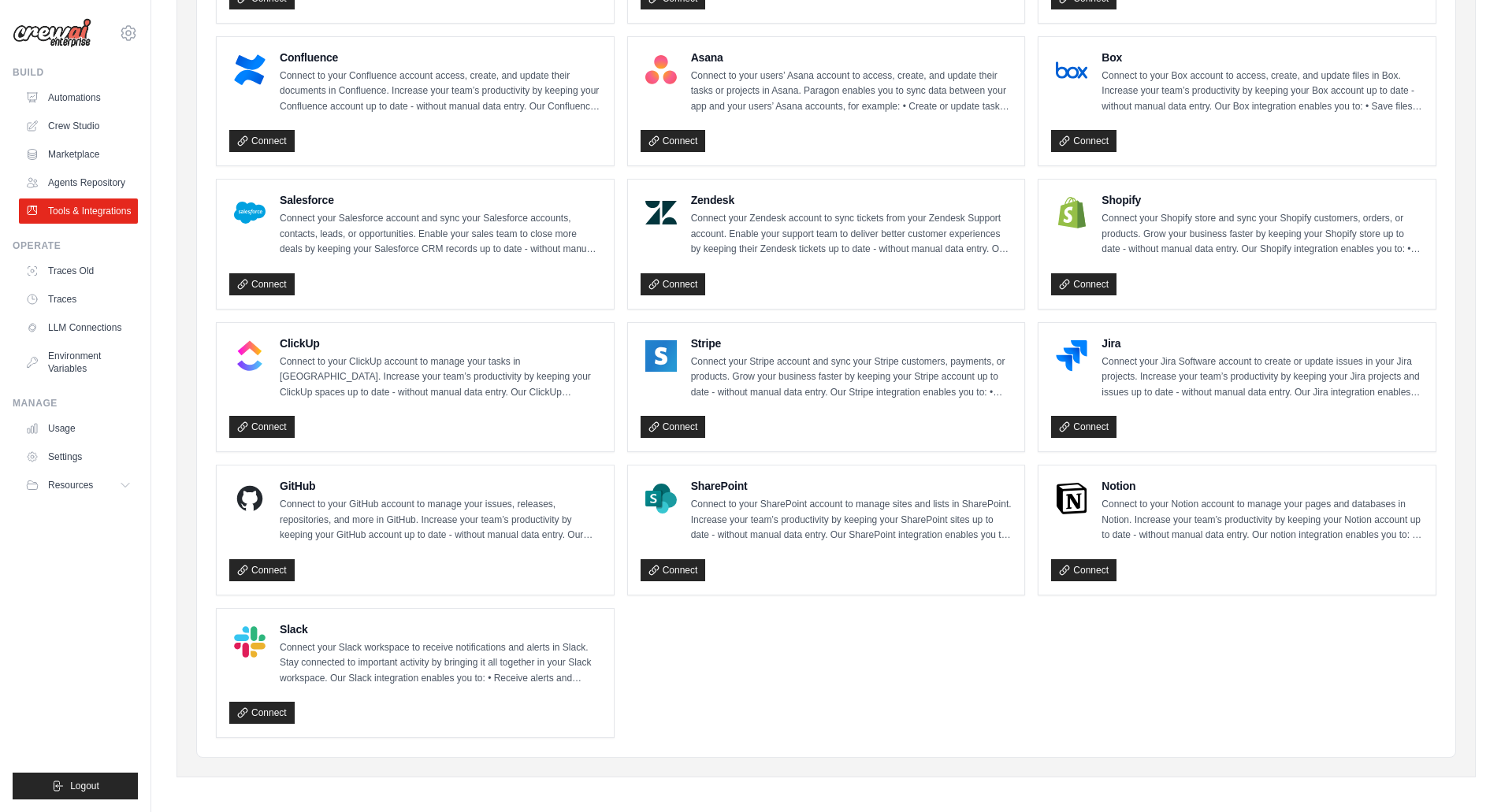
click at [292, 625] on h4 "Slack" at bounding box center [440, 630] width 322 height 16
click at [283, 568] on link "Connect" at bounding box center [262, 570] width 65 height 22
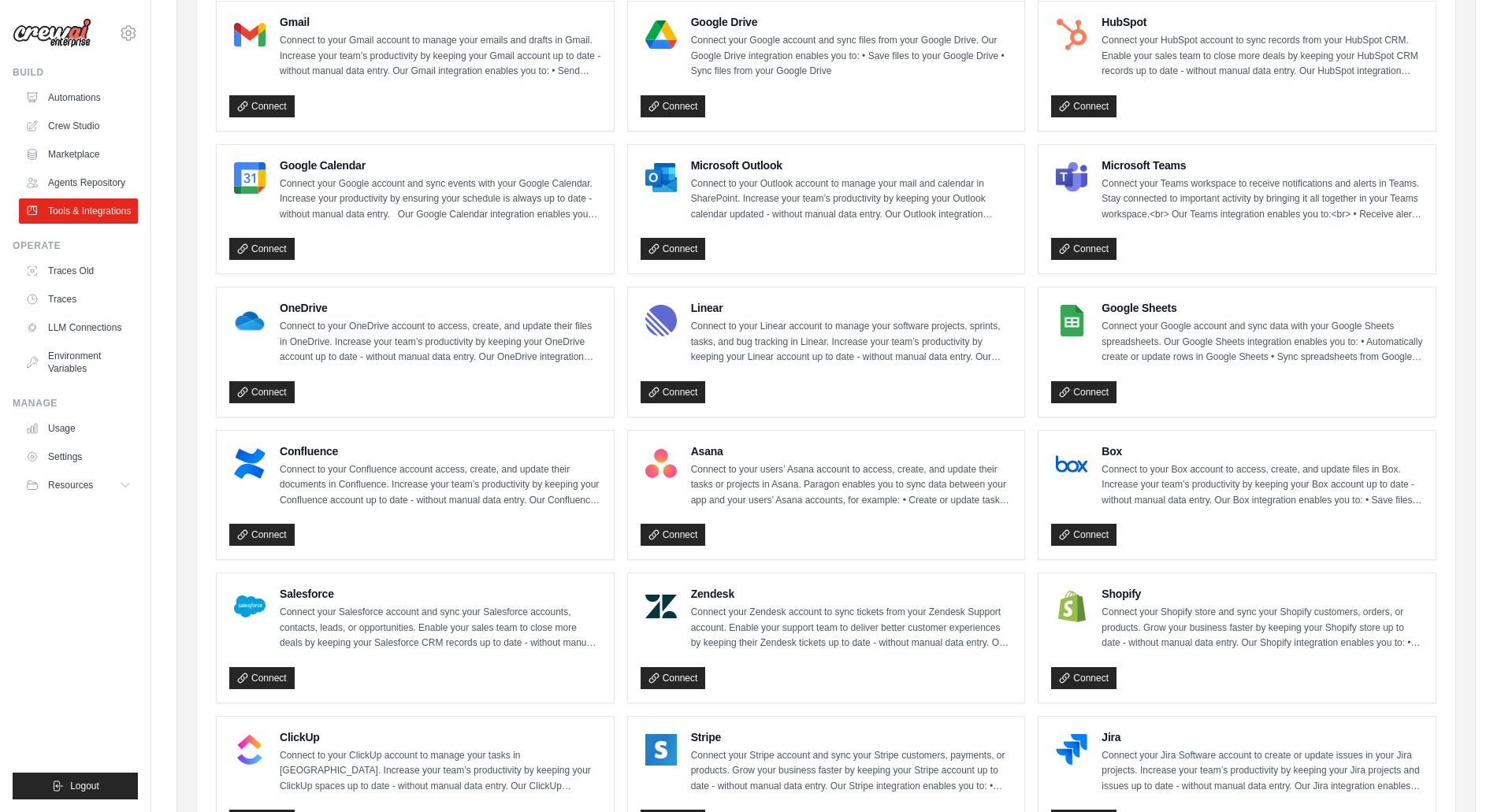
scroll to position [0, 0]
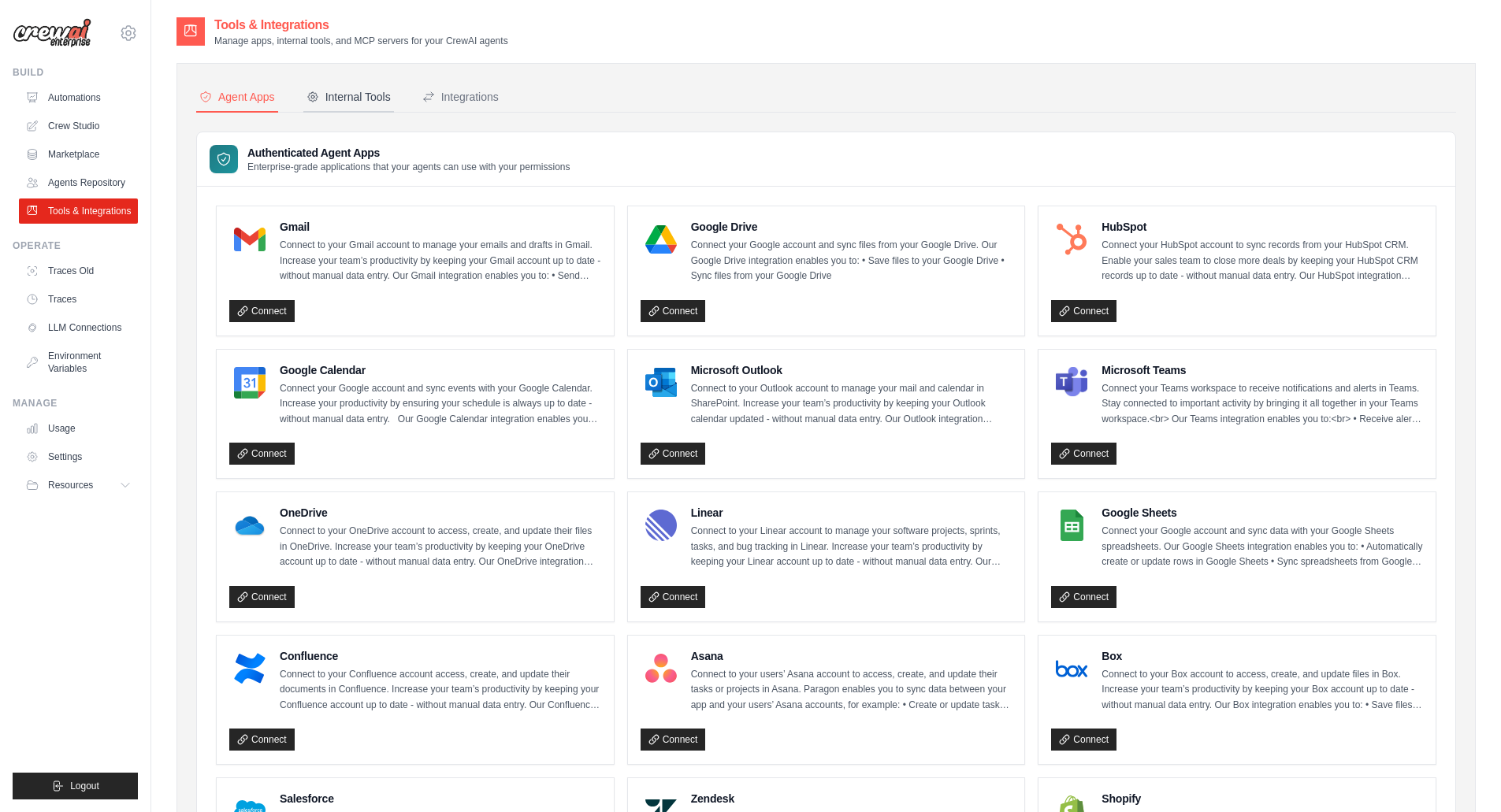
click at [381, 103] on div "Internal Tools" at bounding box center [349, 97] width 85 height 16
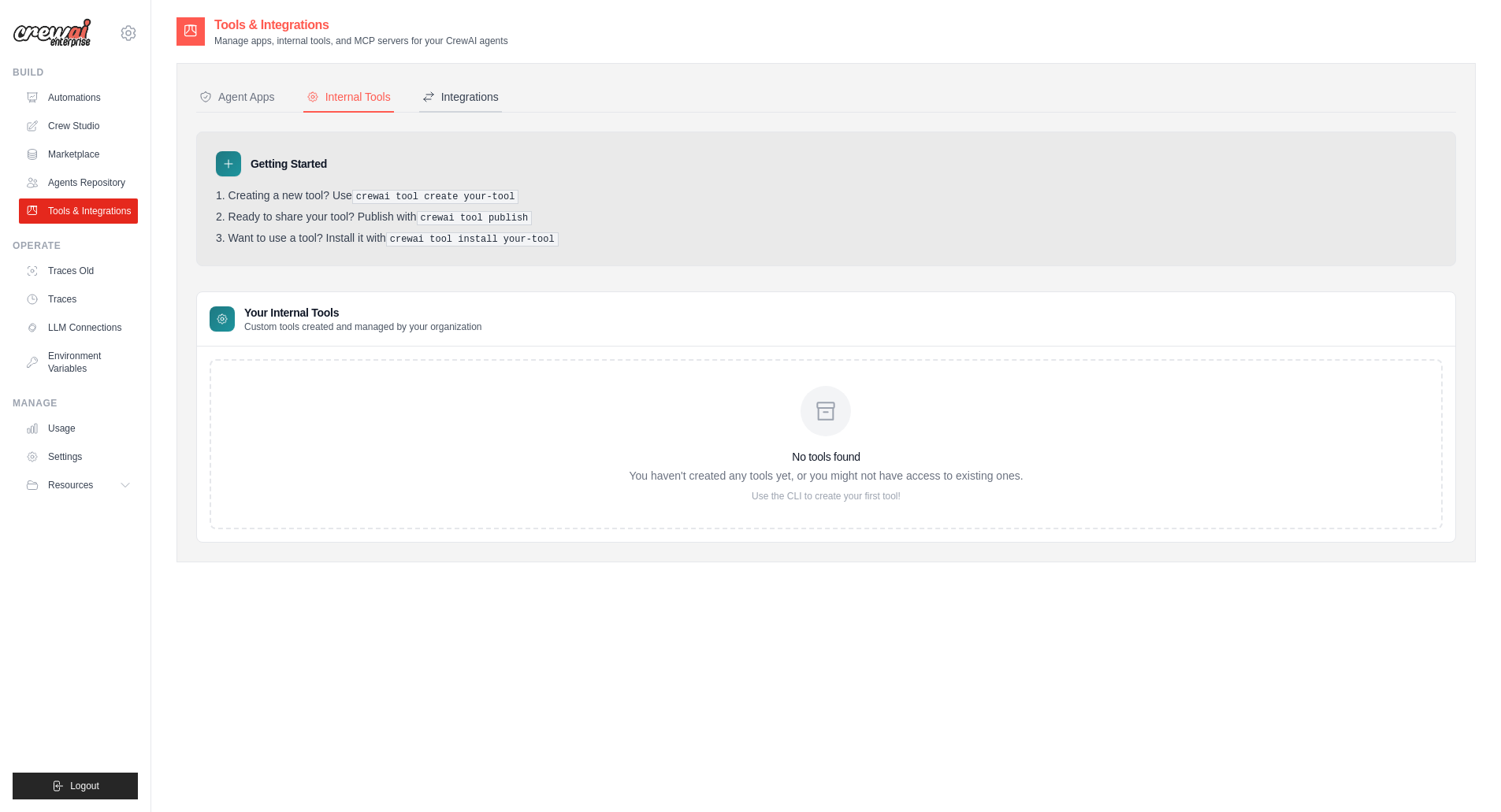
click at [477, 102] on div "Integrations" at bounding box center [461, 97] width 77 height 16
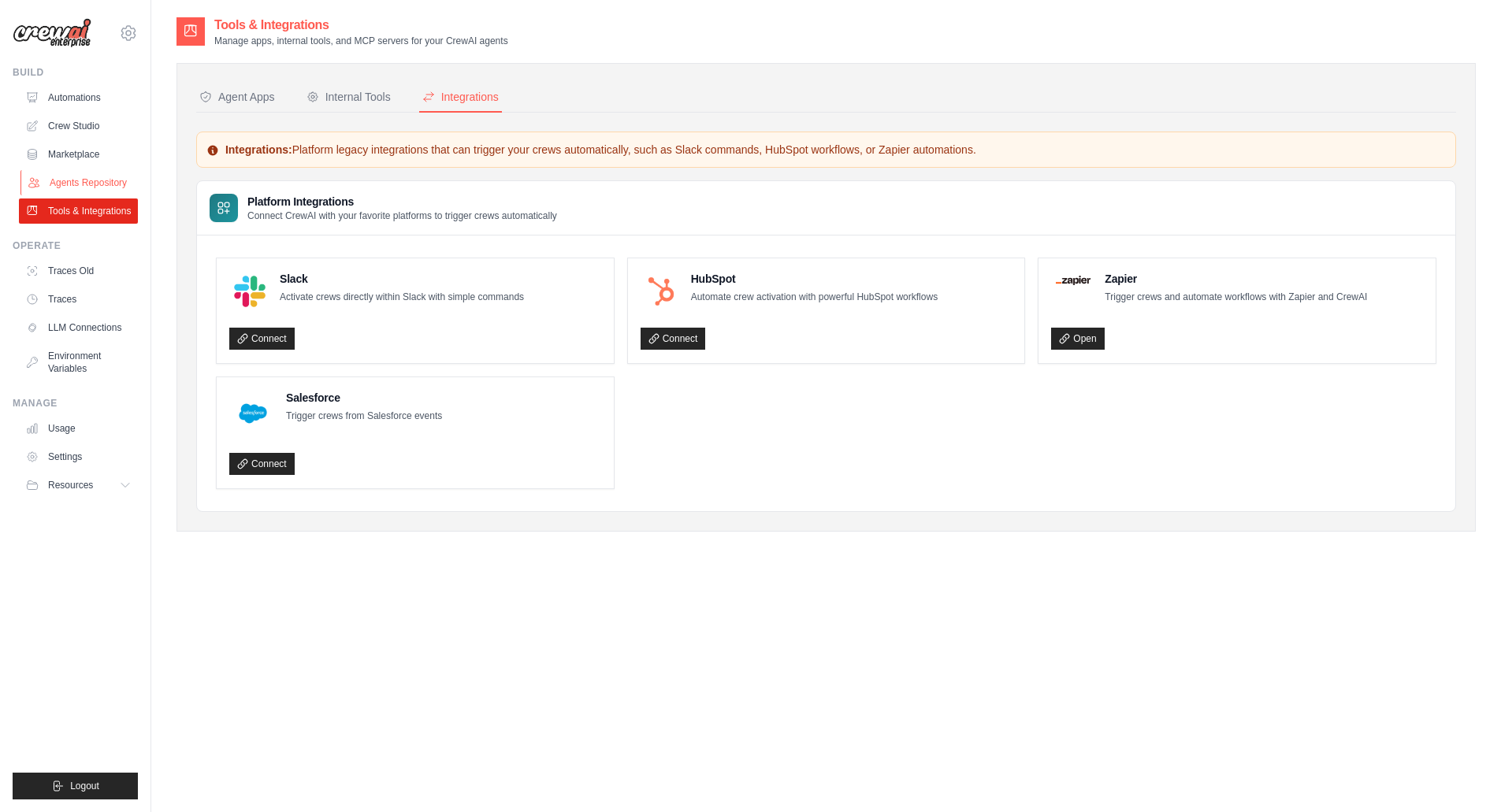
click at [105, 183] on link "Agents Repository" at bounding box center [79, 182] width 119 height 26
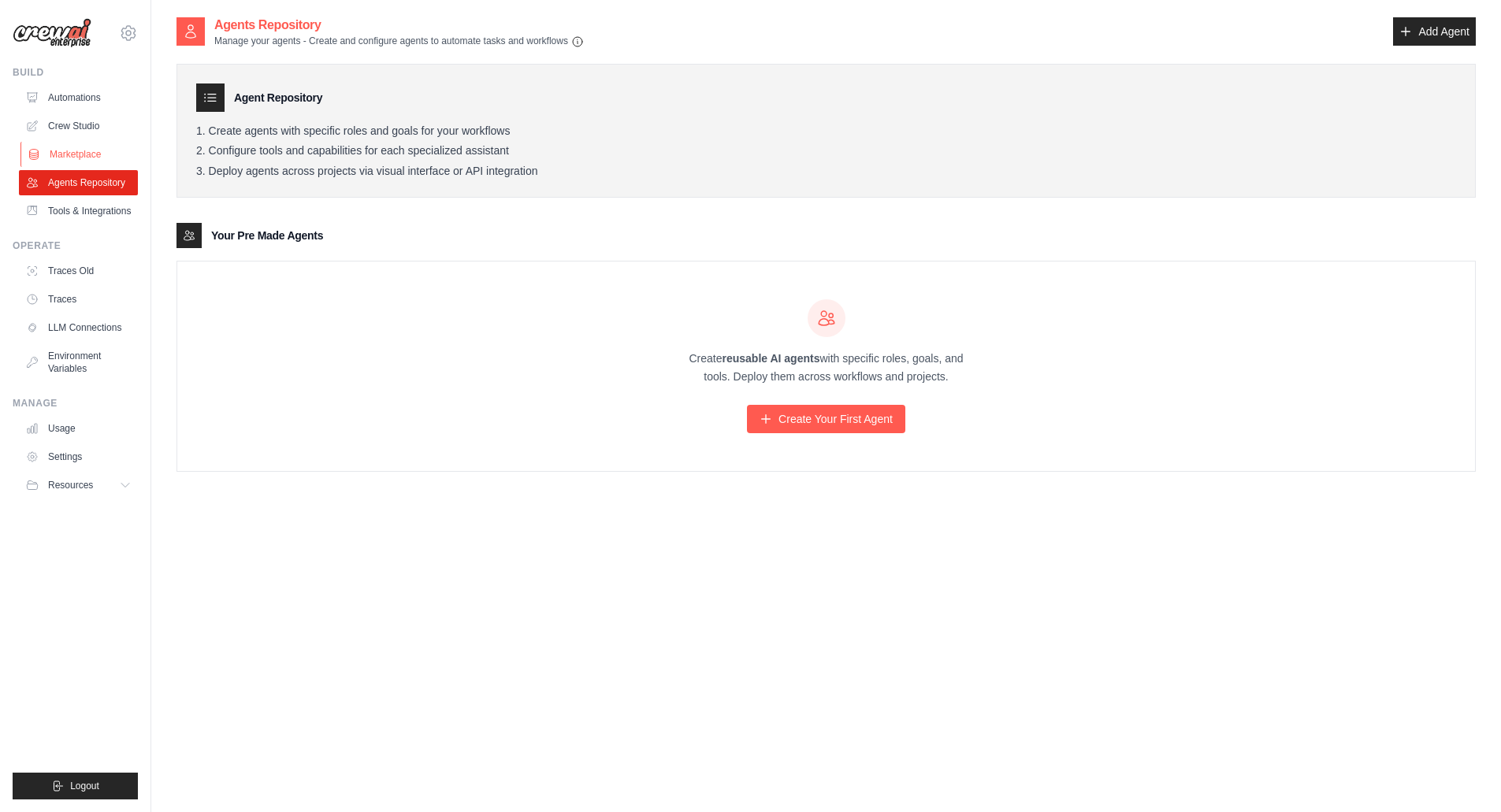
click at [74, 154] on link "Marketplace" at bounding box center [79, 154] width 119 height 26
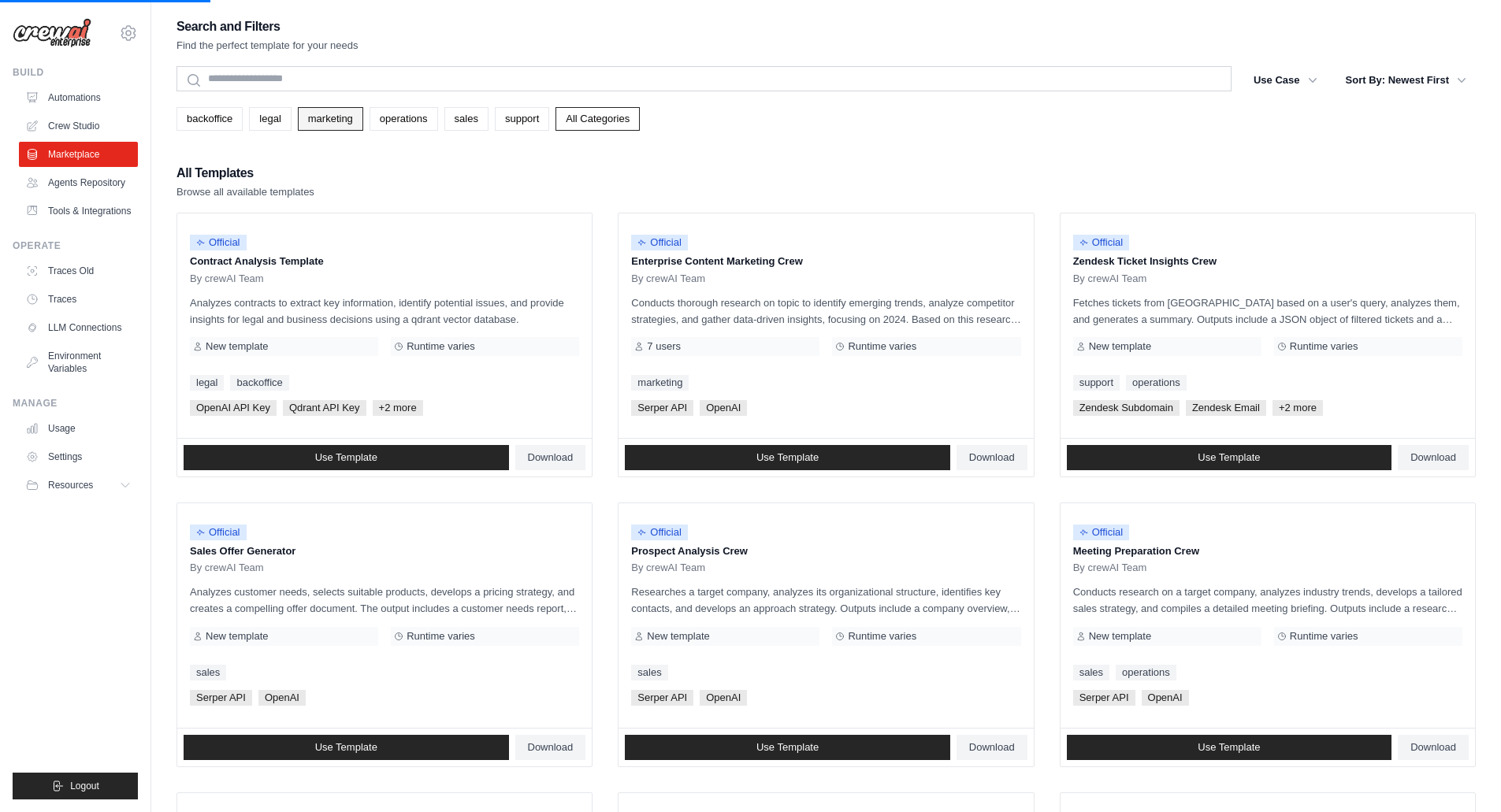
click at [326, 123] on link "marketing" at bounding box center [330, 119] width 65 height 24
click at [489, 126] on link "sales" at bounding box center [467, 119] width 44 height 24
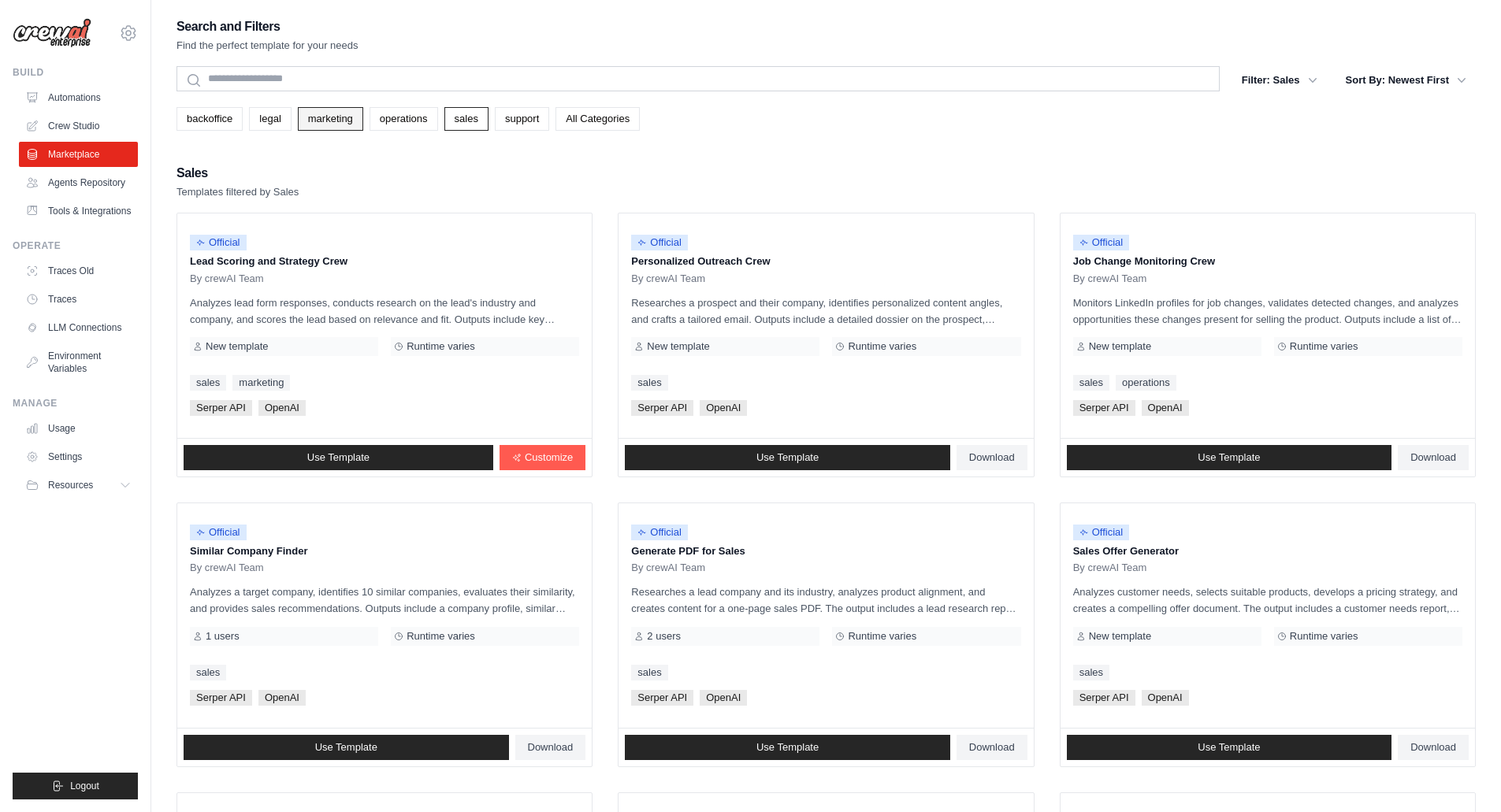
click at [342, 121] on link "marketing" at bounding box center [330, 119] width 65 height 24
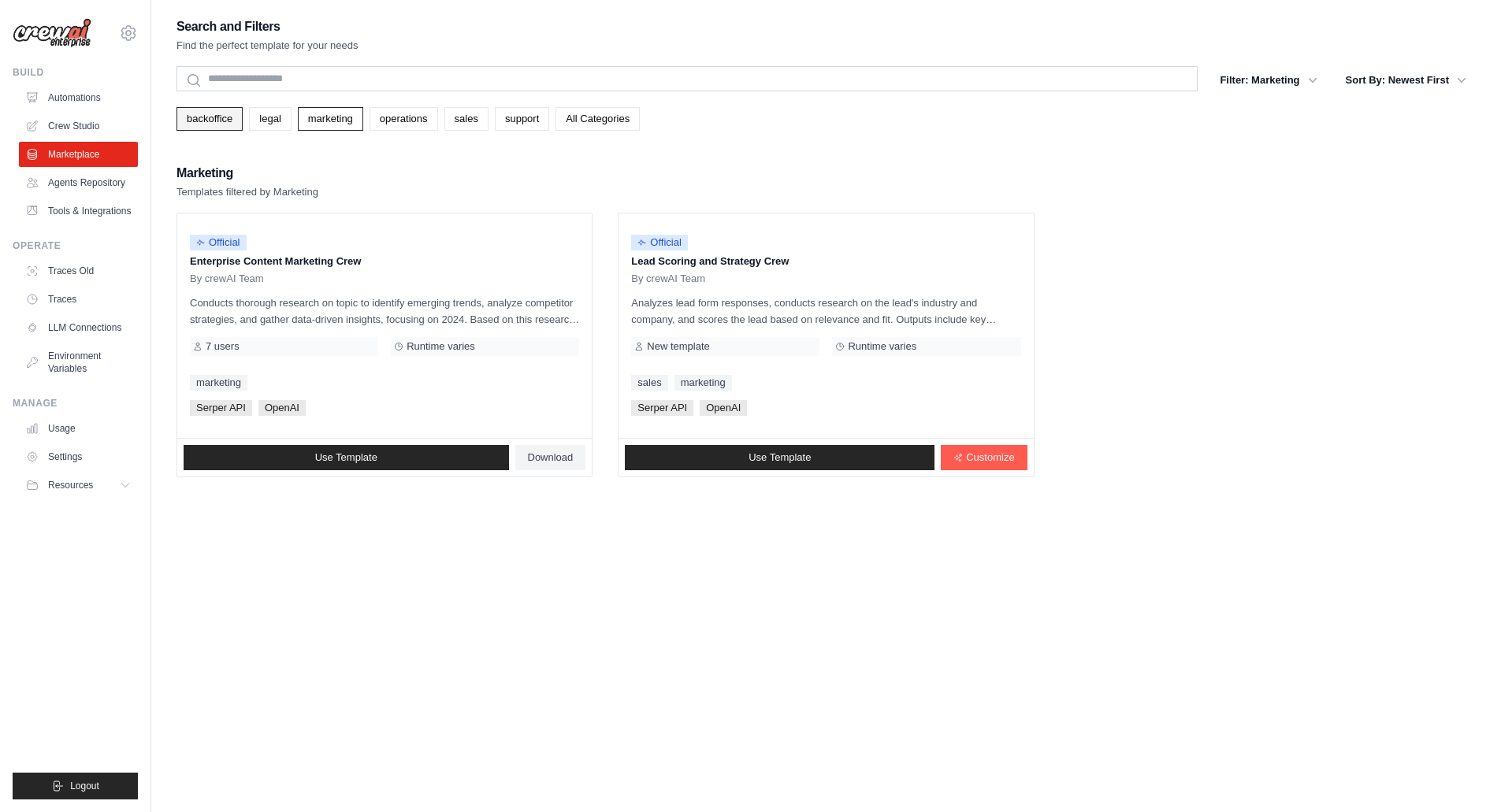
click at [225, 117] on link "backoffice" at bounding box center [209, 119] width 66 height 24
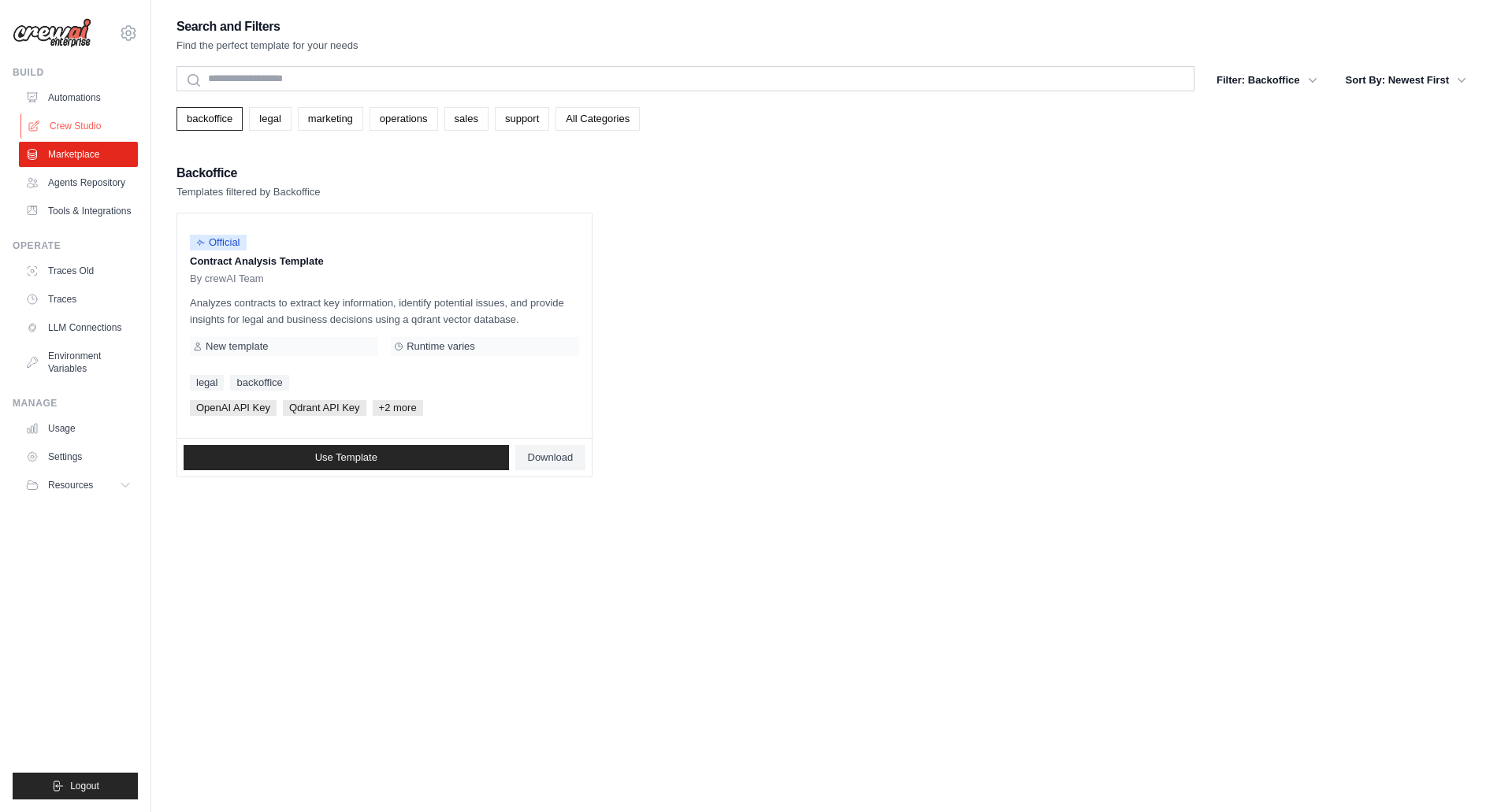
click at [101, 129] on link "Crew Studio" at bounding box center [79, 126] width 119 height 26
